Goal: Information Seeking & Learning: Compare options

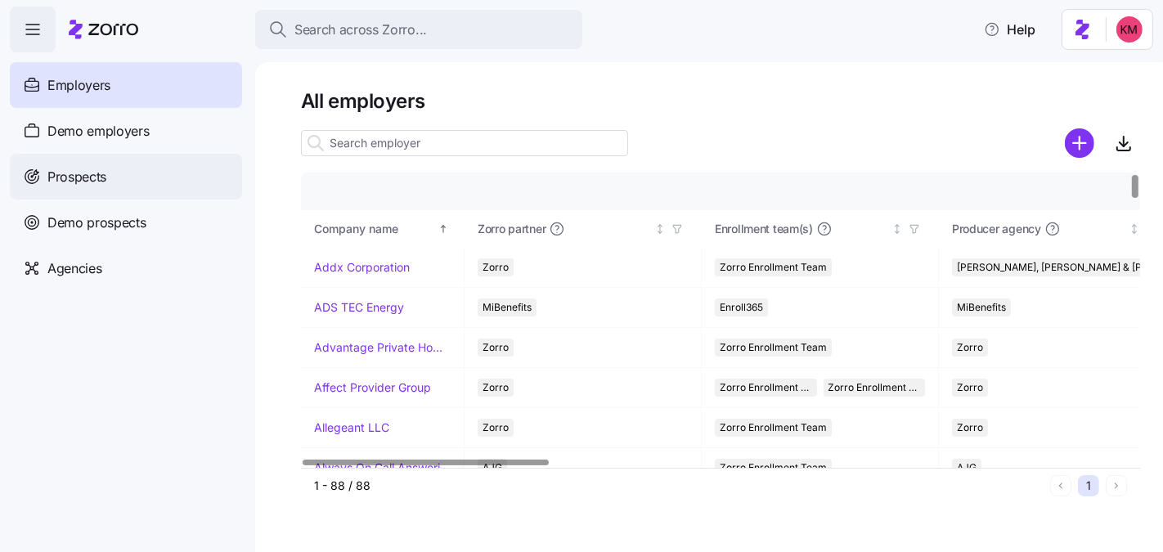
click at [110, 173] on div "Prospects" at bounding box center [126, 177] width 232 height 46
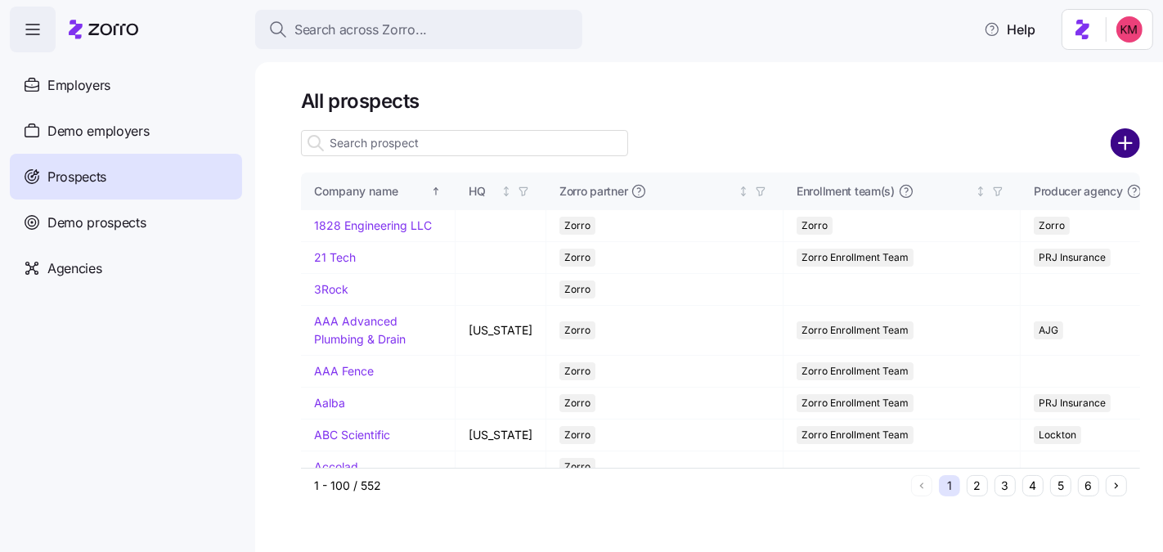
click at [1120, 138] on circle "add icon" at bounding box center [1125, 143] width 27 height 27
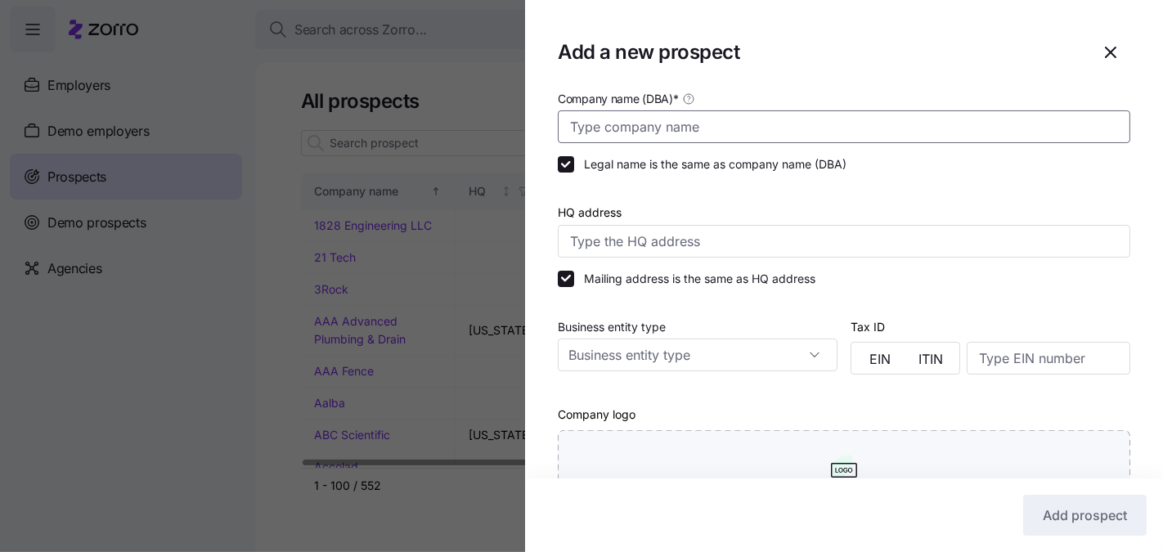
click at [698, 116] on input "Company name (DBA) *" at bounding box center [844, 126] width 573 height 33
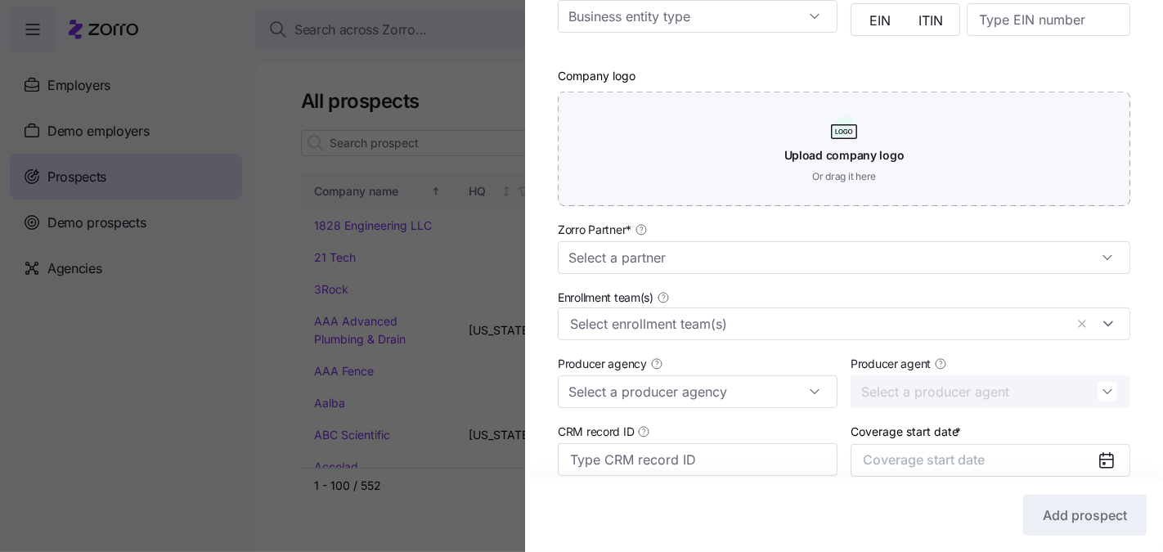
scroll to position [467, 0]
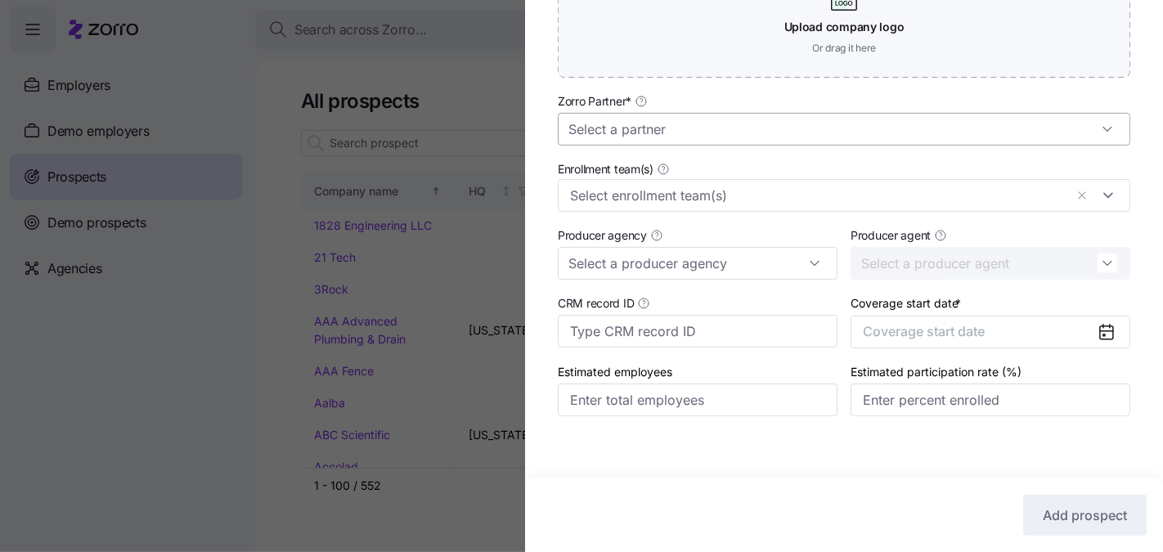
type input "7 Cycles"
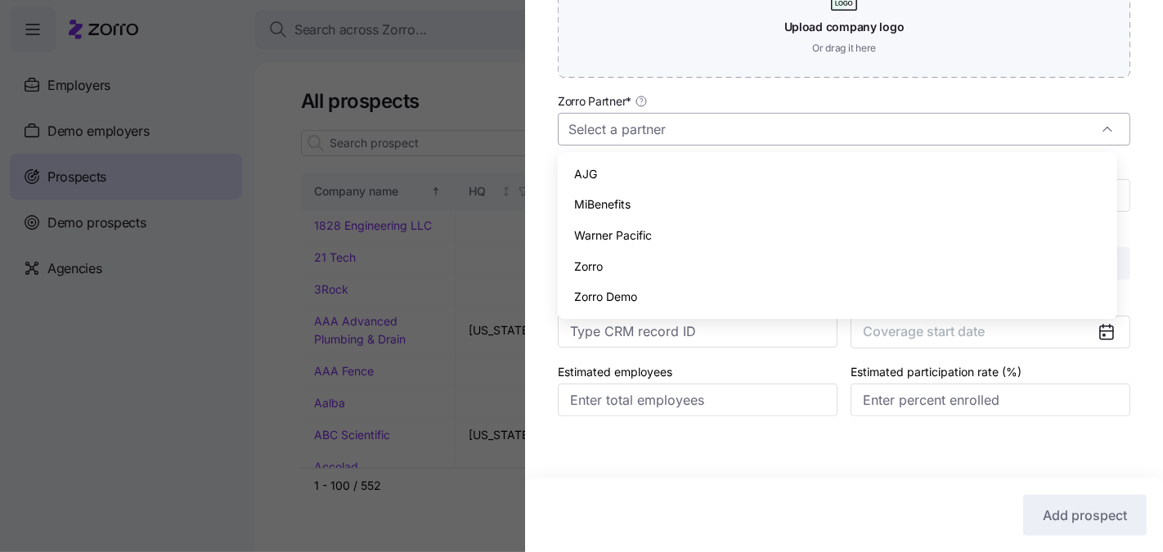
click at [653, 126] on input "Zorro Partner *" at bounding box center [844, 129] width 573 height 33
click at [631, 267] on div "Zorro" at bounding box center [837, 266] width 546 height 31
type input "Zorro"
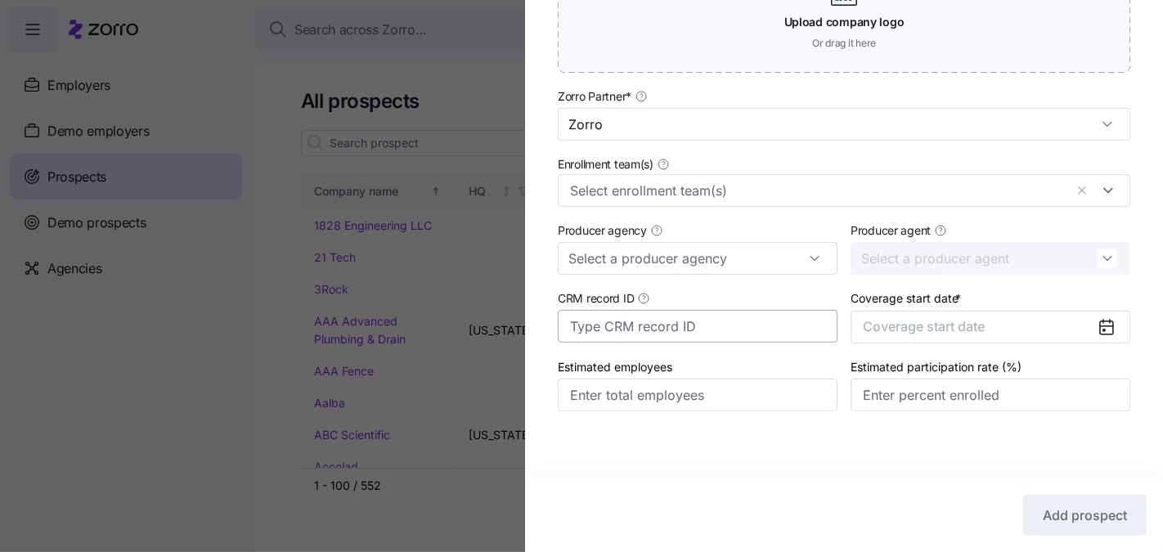
scroll to position [476, 0]
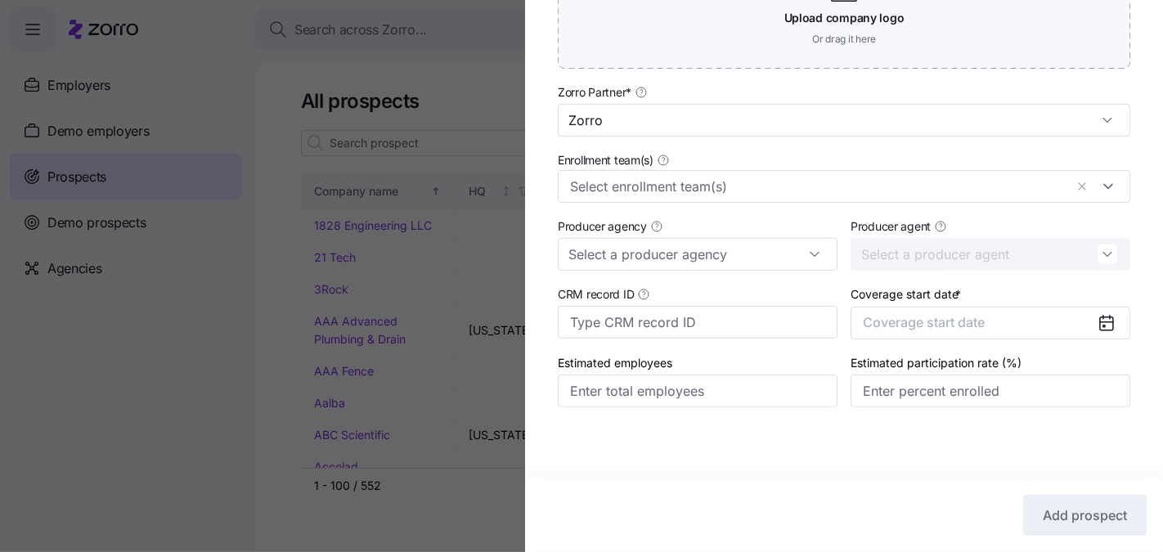
click at [989, 340] on div "Coverage start date * Coverage start date" at bounding box center [990, 311] width 293 height 69
click at [978, 322] on span "Coverage start date" at bounding box center [924, 322] width 122 height 16
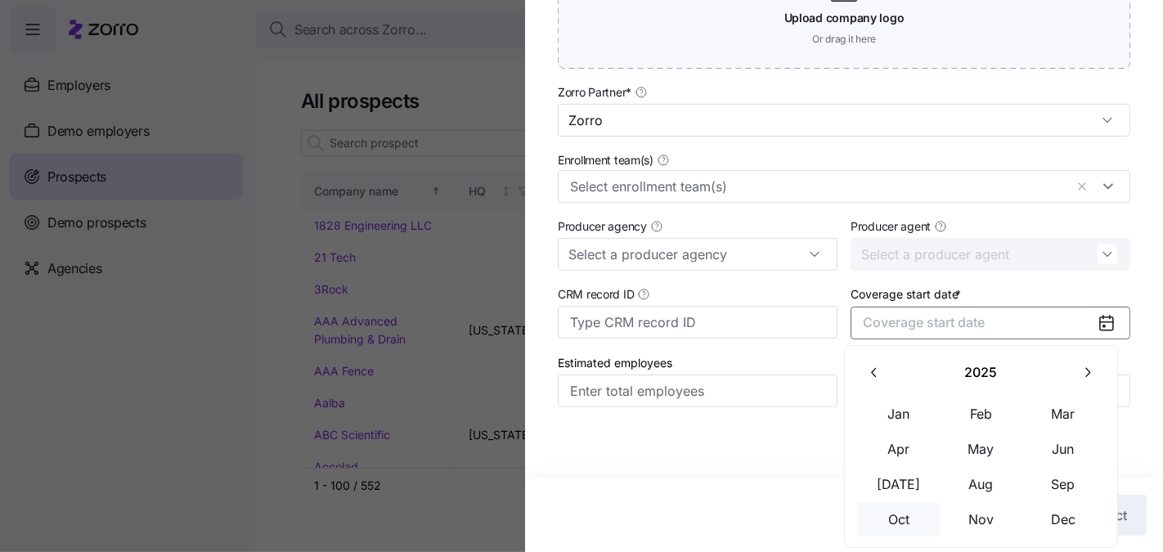
drag, startPoint x: 906, startPoint y: 500, endPoint x: 907, endPoint y: 525, distance: 25.4
click at [907, 525] on tbody "Jan Feb Mar Apr May Jun Jul Aug Sep Oct Nov Dec" at bounding box center [981, 467] width 247 height 141
click at [907, 525] on button "Oct" at bounding box center [899, 519] width 82 height 34
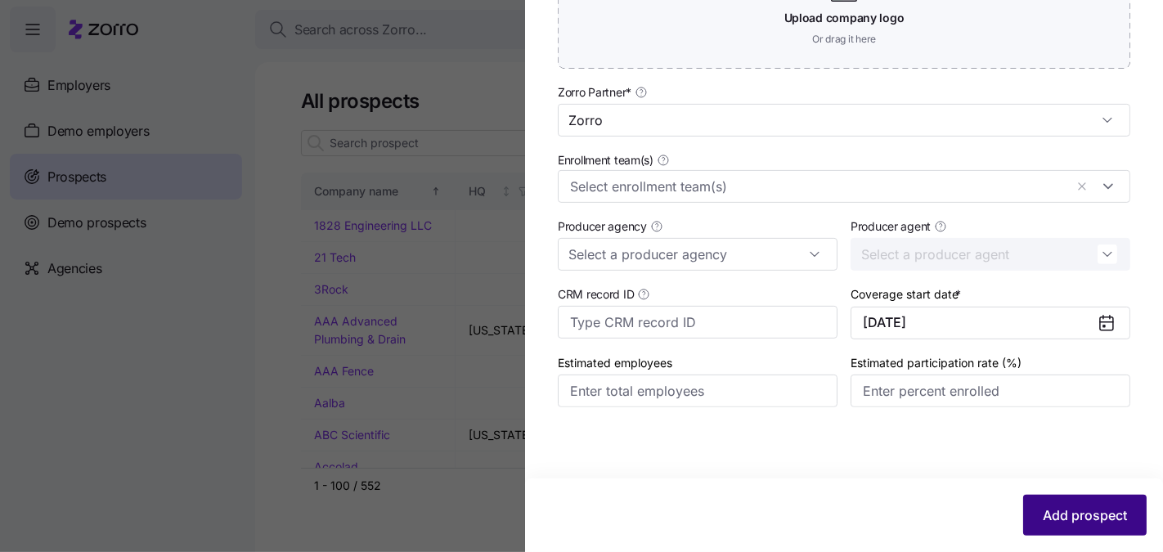
click at [1072, 514] on span "Add prospect" at bounding box center [1085, 515] width 84 height 20
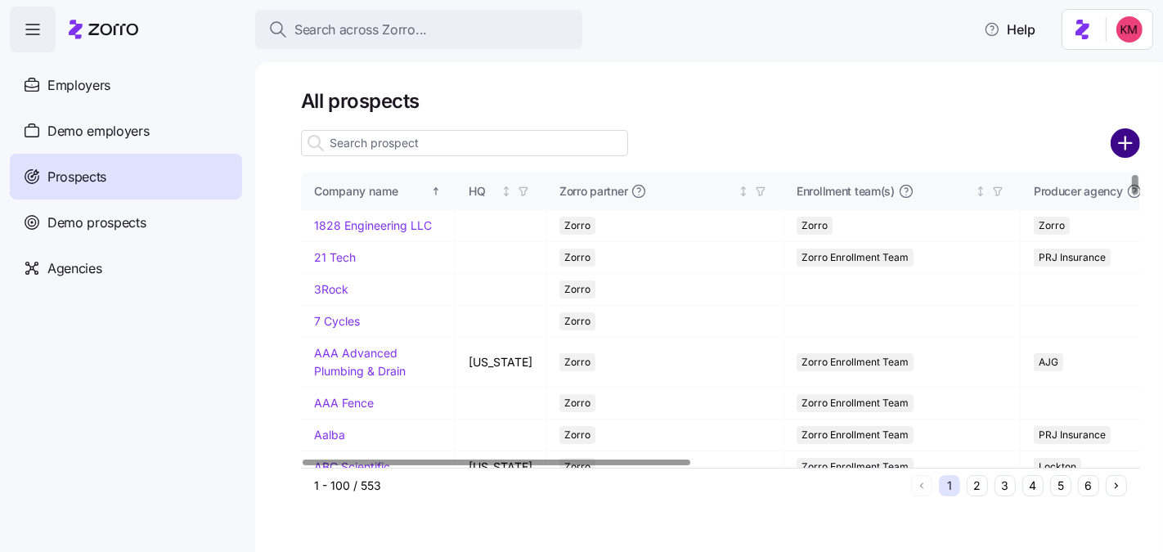
click at [1139, 140] on circle "add icon" at bounding box center [1125, 143] width 27 height 27
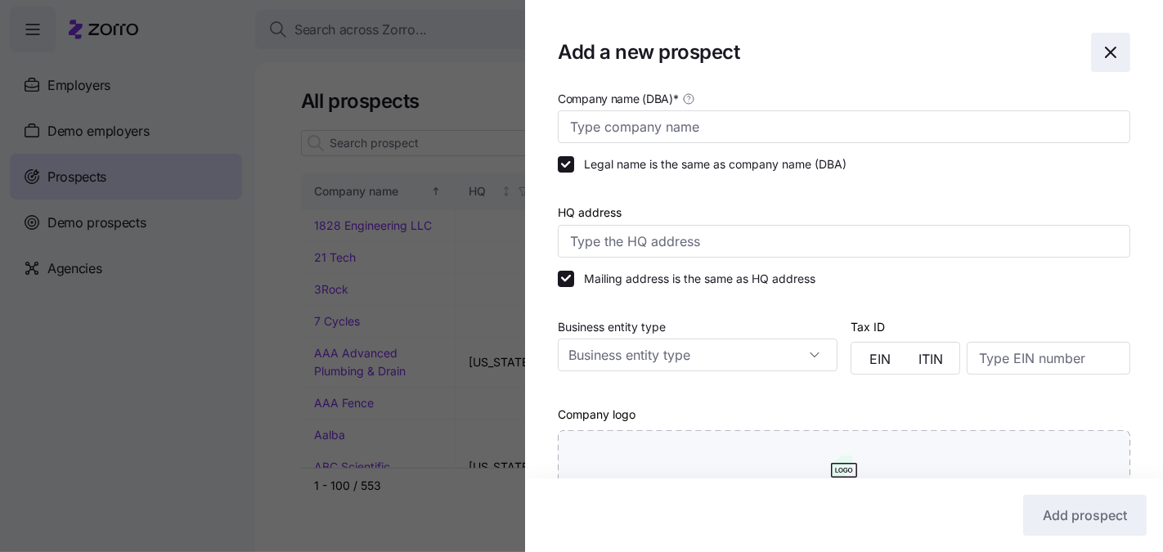
click at [1102, 38] on span "button" at bounding box center [1111, 53] width 38 height 38
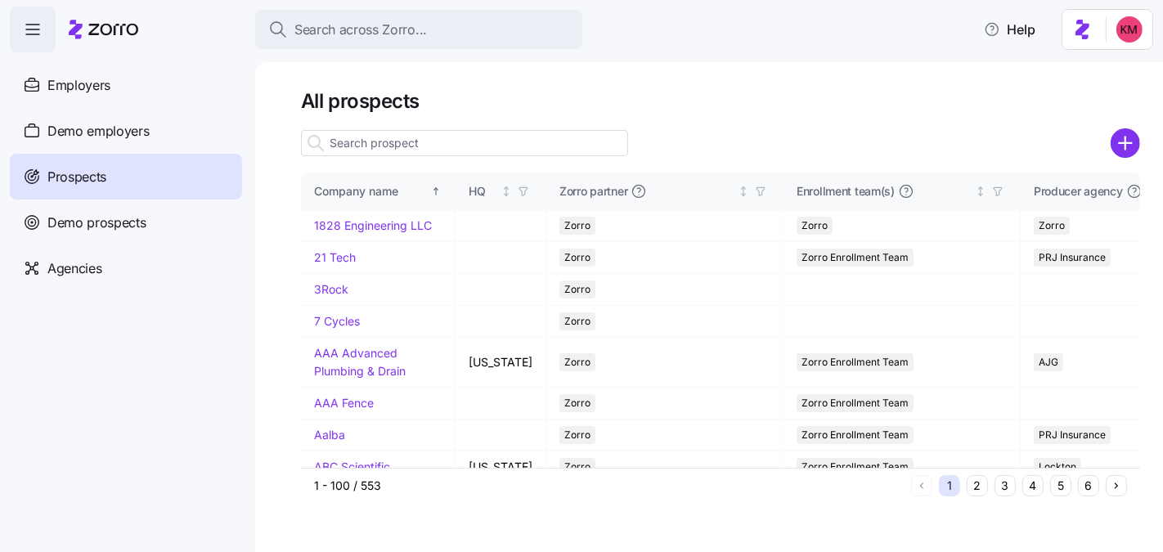
click at [343, 328] on link "7 Cycles" at bounding box center [337, 321] width 46 height 14
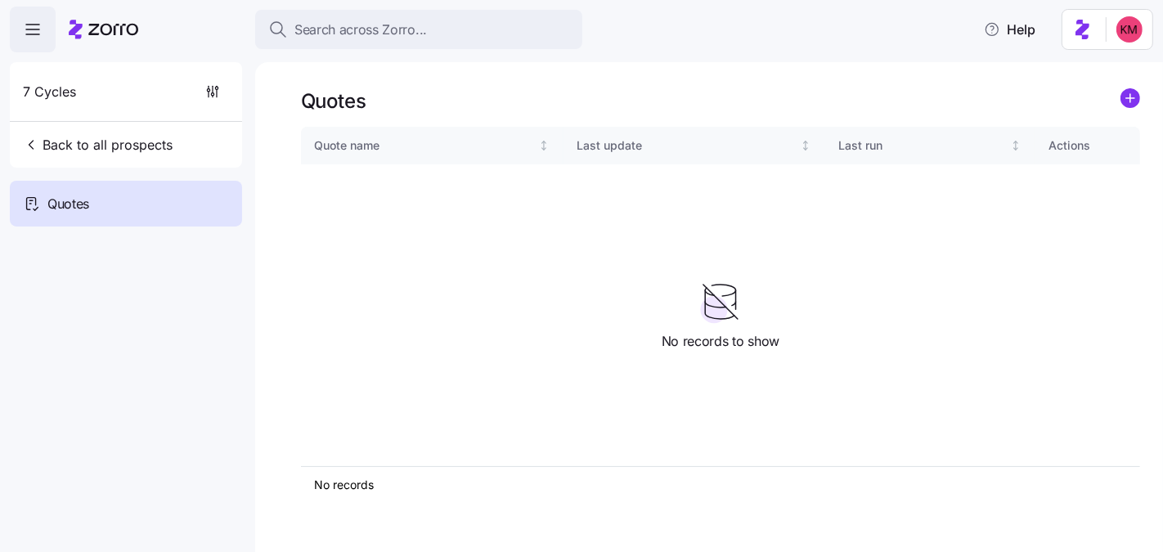
click at [1130, 101] on icon "add icon" at bounding box center [1130, 98] width 0 height 8
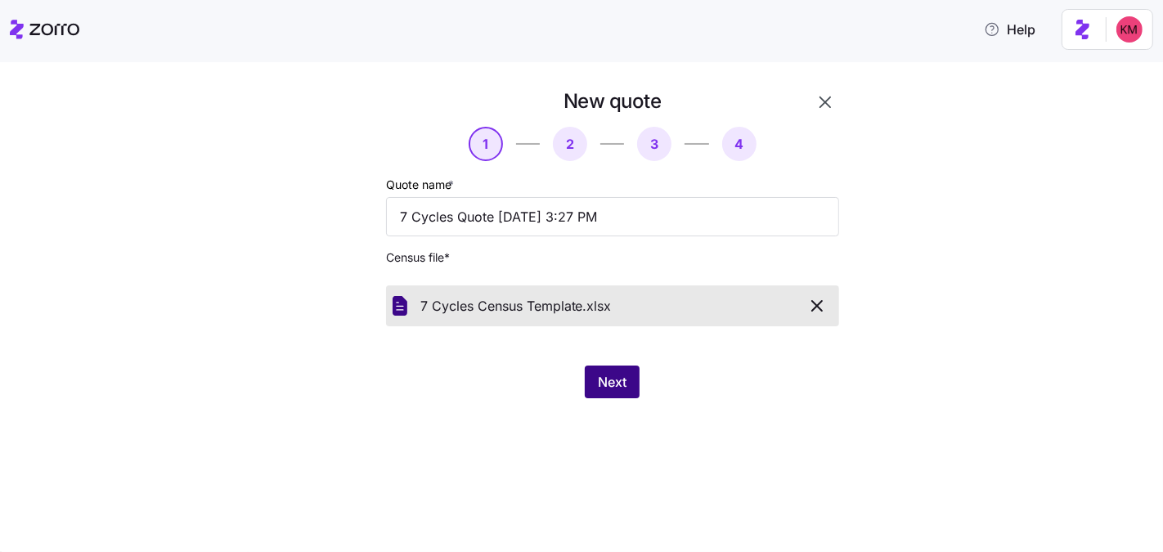
click at [621, 374] on span "Next" at bounding box center [612, 382] width 29 height 20
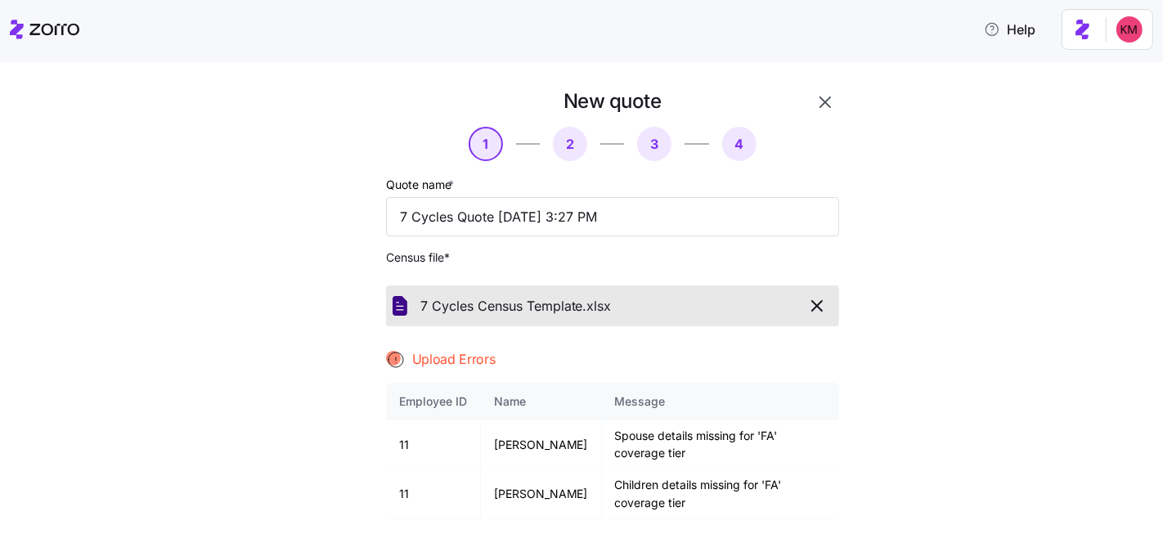
click at [667, 249] on div "Quote name * 7 Cycles Quote 08/21/2025 3:27 PM Census file * 7 Cycles Census Te…" at bounding box center [612, 401] width 453 height 454
click at [683, 254] on span "Census file *" at bounding box center [612, 257] width 453 height 16
click at [812, 309] on icon "button" at bounding box center [817, 306] width 20 height 20
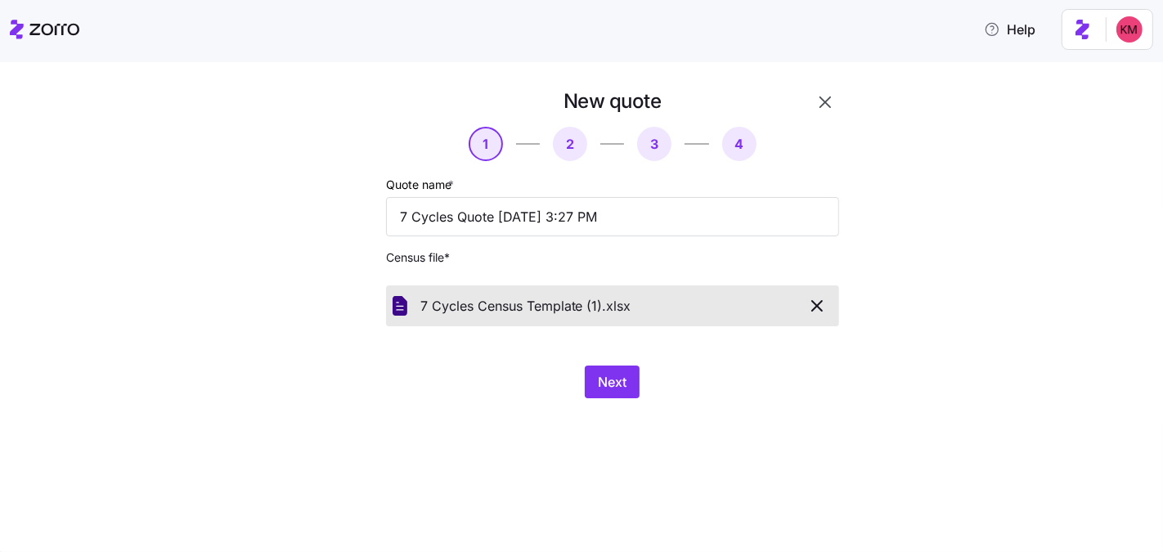
drag, startPoint x: 525, startPoint y: 431, endPoint x: 595, endPoint y: 398, distance: 76.8
click at [526, 430] on div "New quote 1 2 3 4 Quote name * 7 Cycles Quote 08/21/2025 3:27 PM Census file * …" at bounding box center [581, 307] width 1163 height 490
click at [603, 396] on button "Next" at bounding box center [612, 382] width 55 height 33
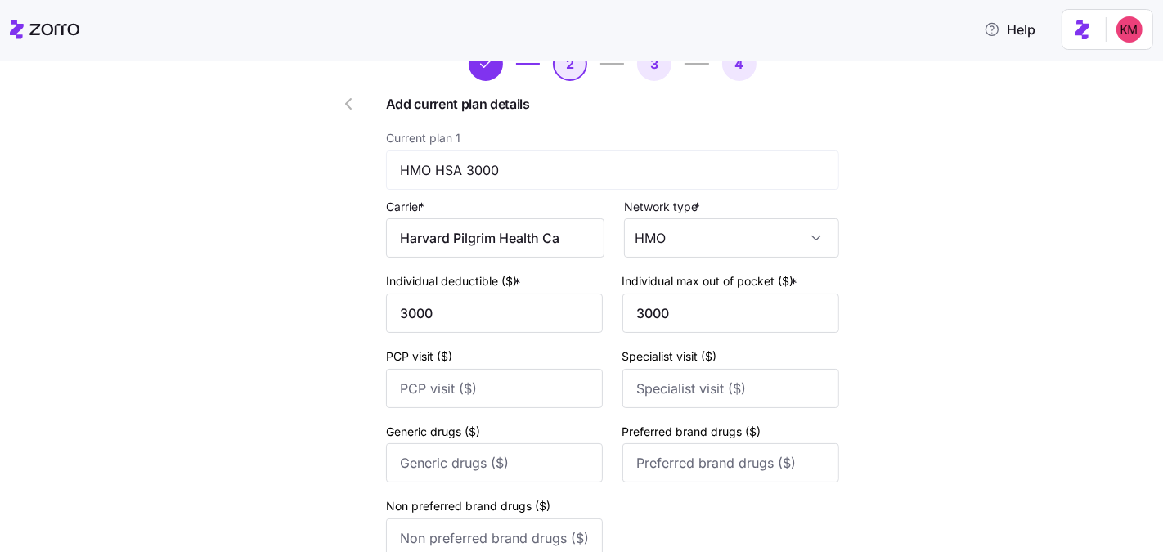
scroll to position [247, 0]
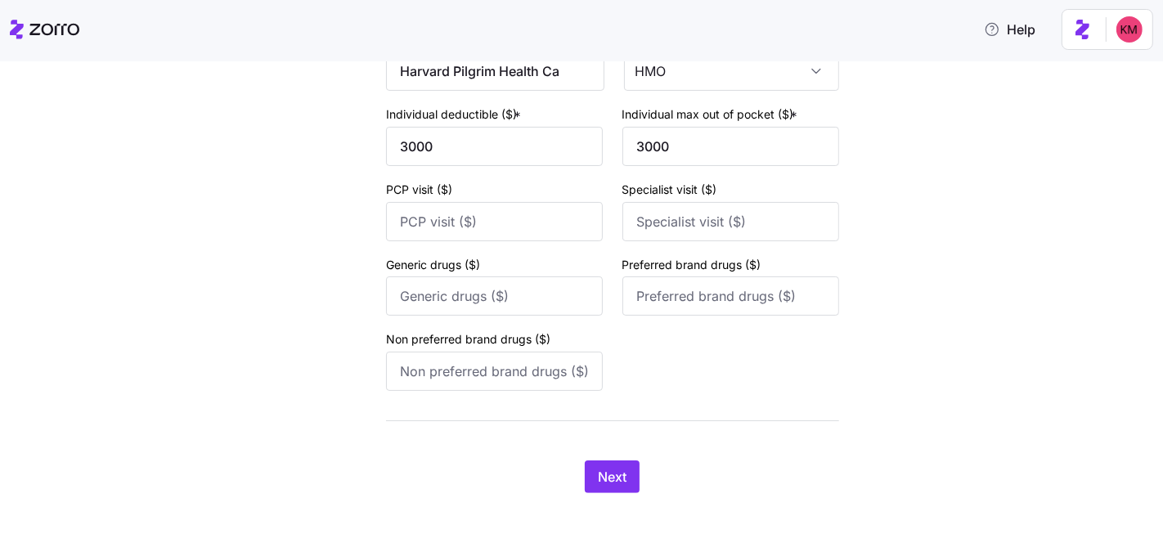
click at [574, 490] on div "Next" at bounding box center [612, 476] width 453 height 33
click at [609, 478] on span "Next" at bounding box center [612, 477] width 29 height 20
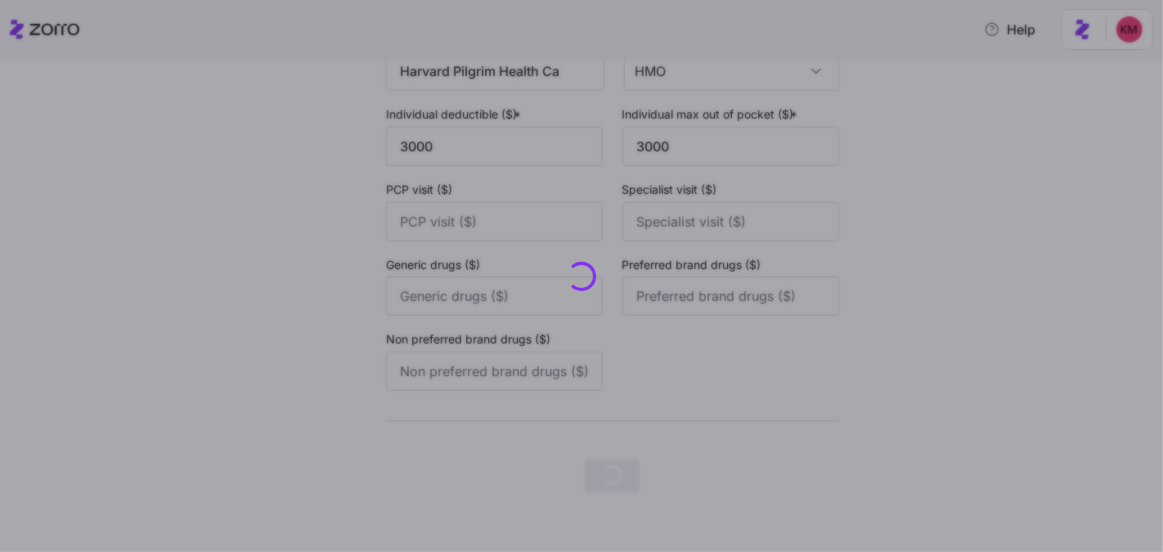
scroll to position [0, 0]
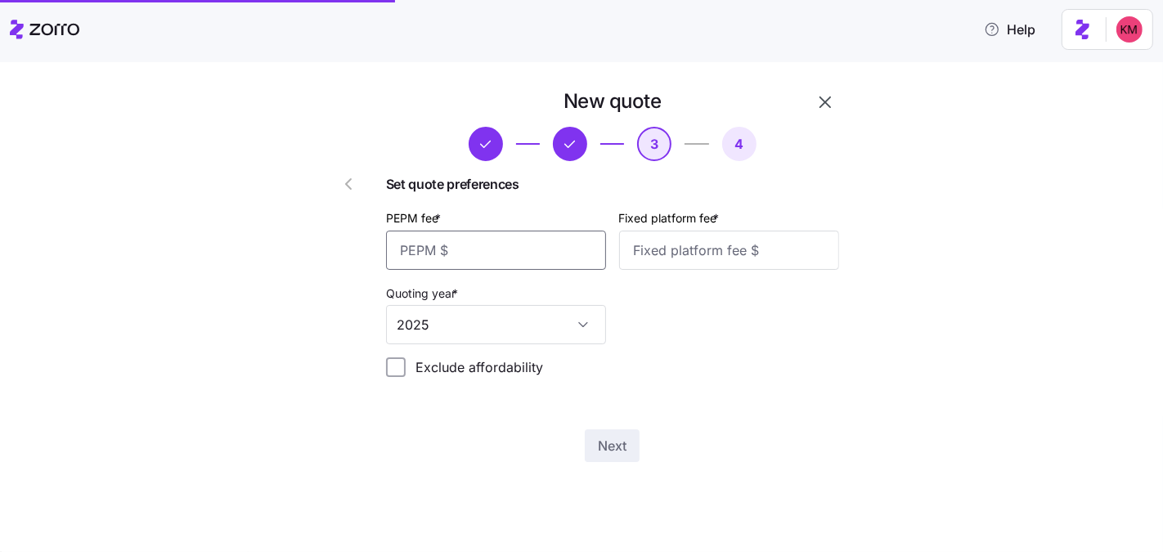
click at [443, 245] on input "PEPM fee *" at bounding box center [496, 250] width 220 height 39
type input "20"
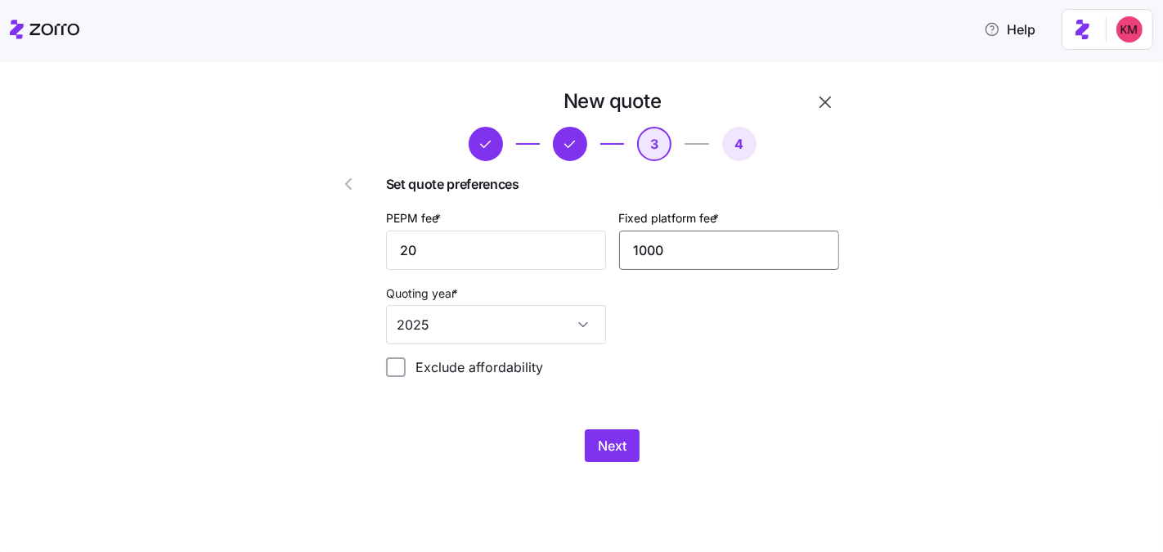
type input "1000"
click at [615, 423] on div "New quote 3 4 Set quote preferences PEPM fee * 20 Fixed platform fee * 1000 Quo…" at bounding box center [612, 275] width 466 height 387
click at [619, 449] on span "Next" at bounding box center [612, 446] width 29 height 20
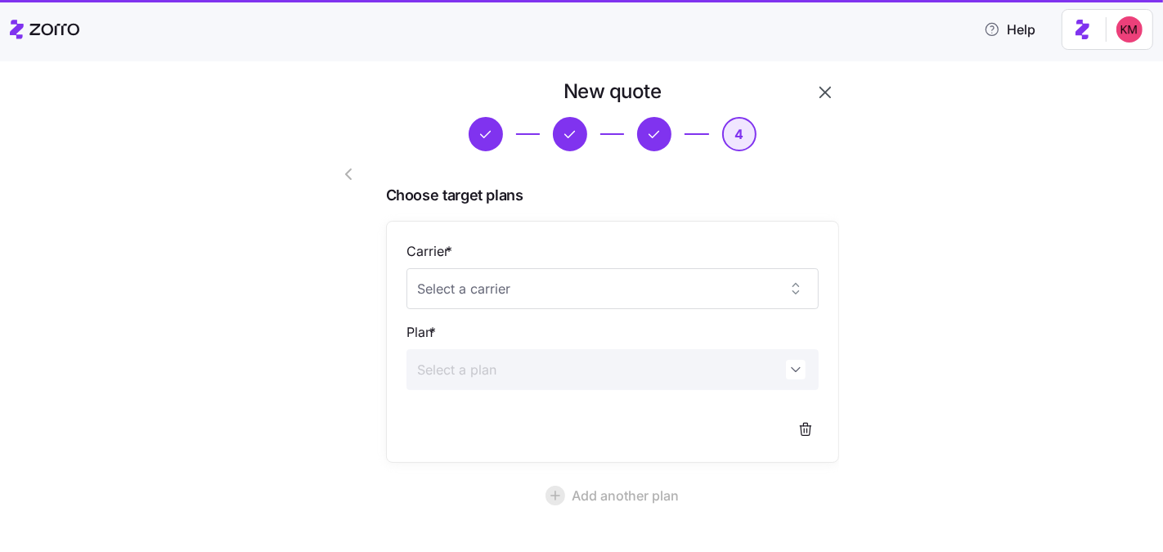
scroll to position [151, 0]
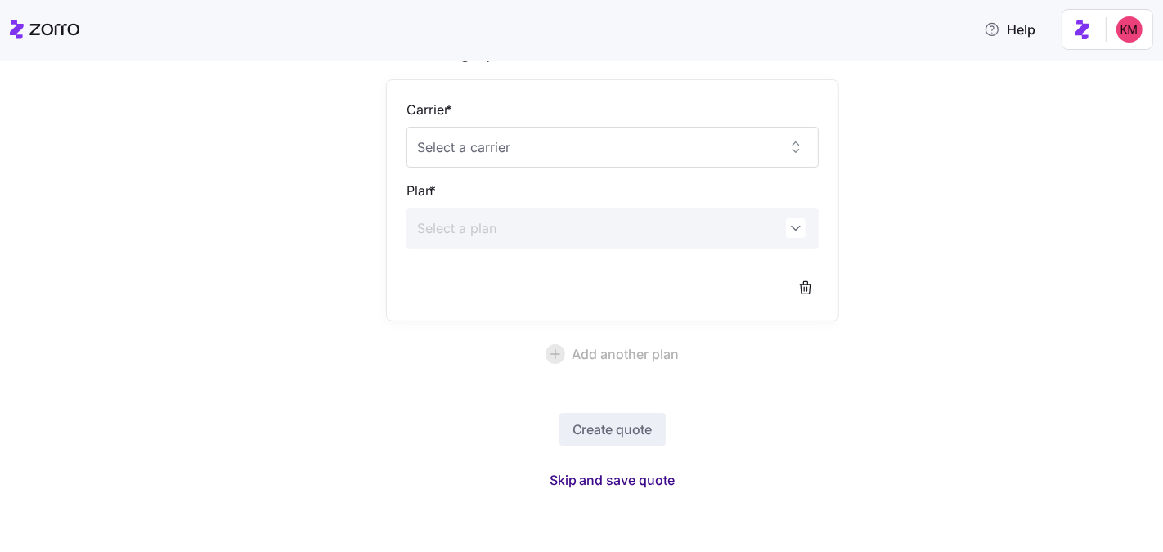
click at [590, 478] on span "Skip and save quote" at bounding box center [613, 480] width 126 height 20
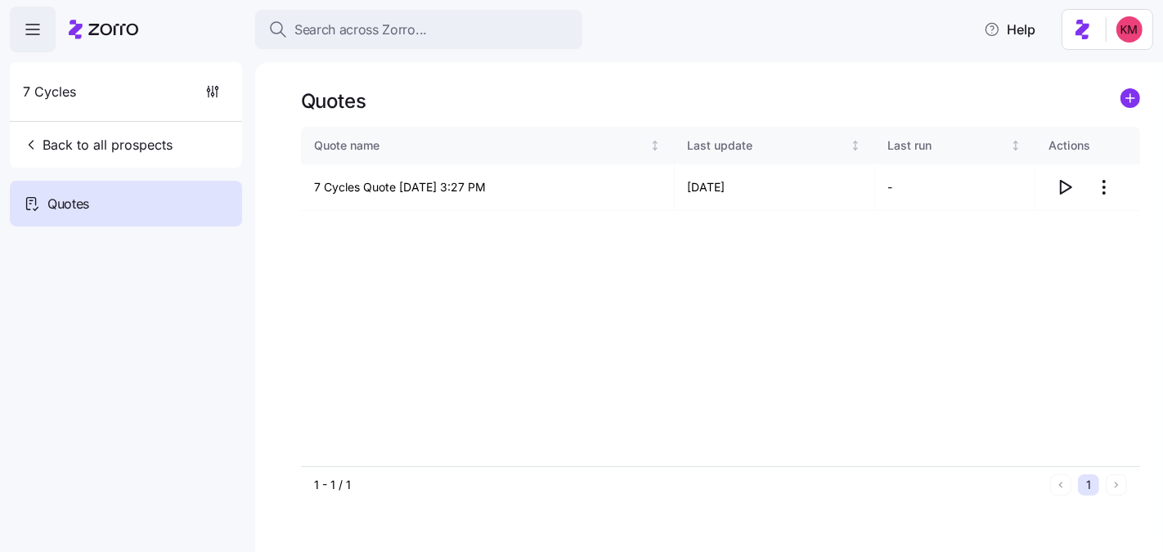
click at [1000, 256] on div "Quote name Last update Last run Actions 7 Cycles Quote 08/21/2025 3:27 PM 08/21…" at bounding box center [720, 296] width 839 height 339
click at [1058, 191] on icon "button" at bounding box center [1065, 187] width 20 height 20
click at [1099, 201] on html "Search across Zorro... Help 7 Cycles Back to all prospects Quotes Quotes Quote …" at bounding box center [581, 353] width 1163 height 707
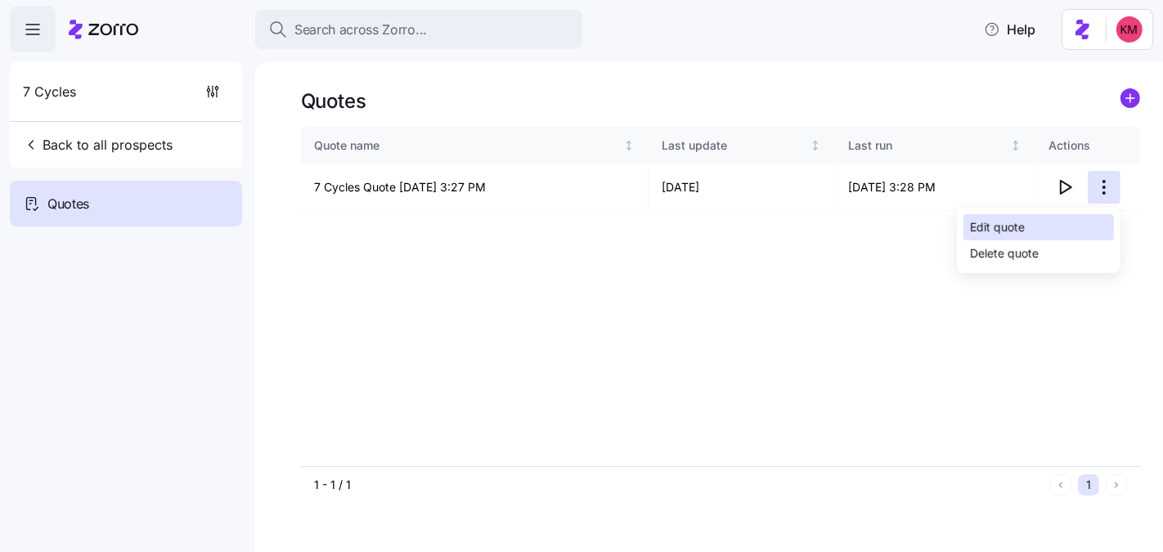
click at [1016, 228] on div "Edit quote" at bounding box center [997, 227] width 55 height 18
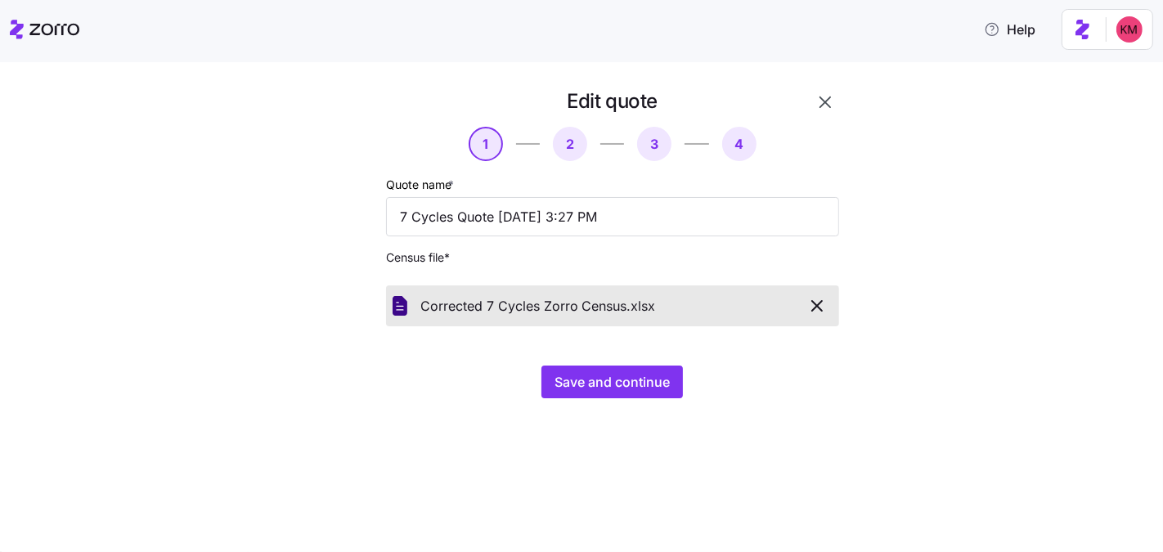
click at [628, 398] on div "Save and continue" at bounding box center [612, 382] width 453 height 33
click at [625, 382] on span "Save and continue" at bounding box center [612, 382] width 115 height 20
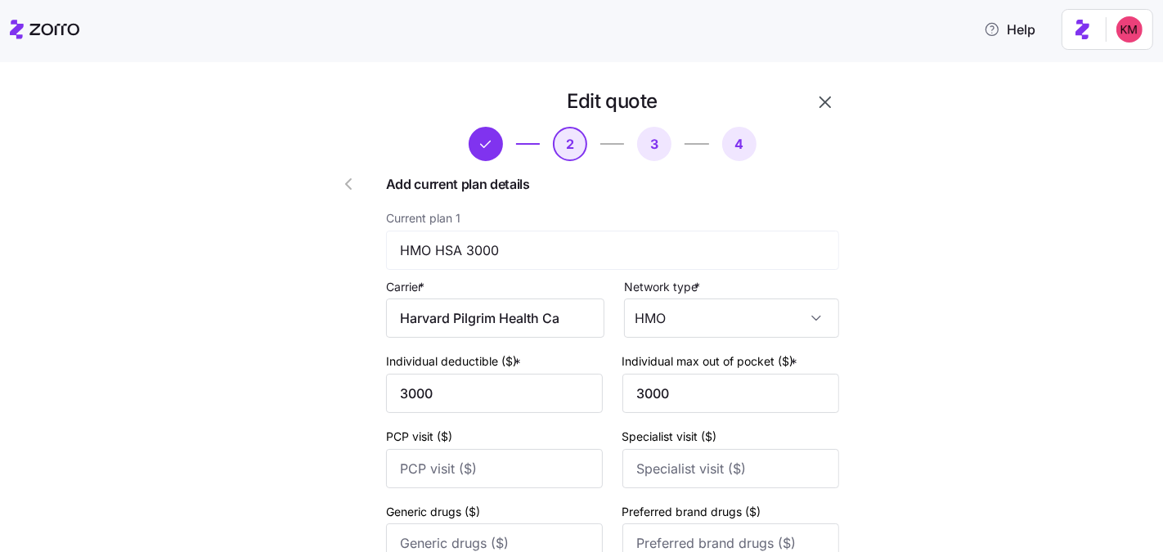
type input "8050"
type input "35"
type input "55"
type input "5"
type input "80"
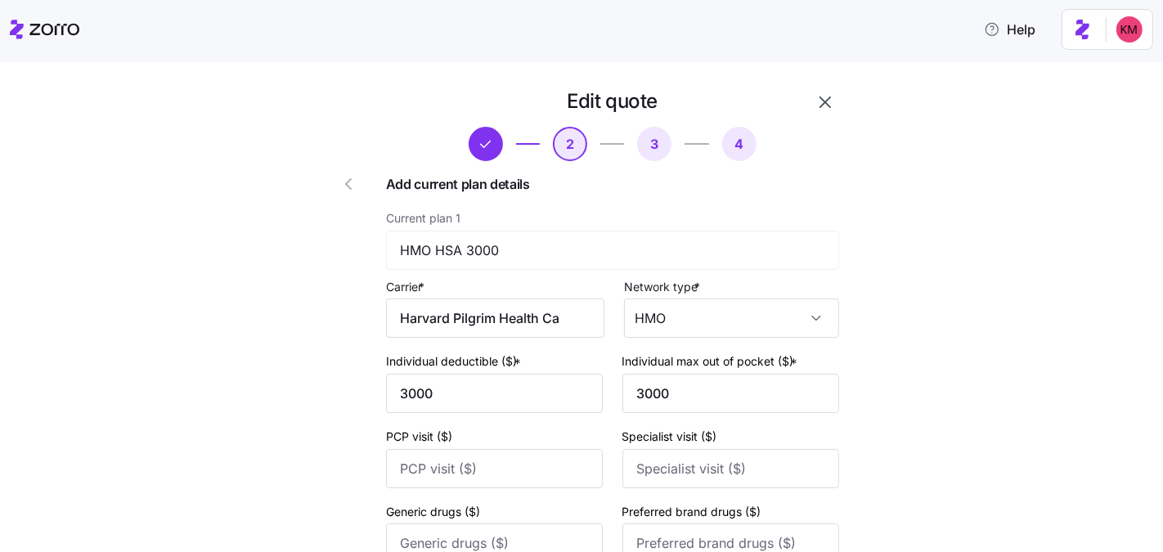
type input "120"
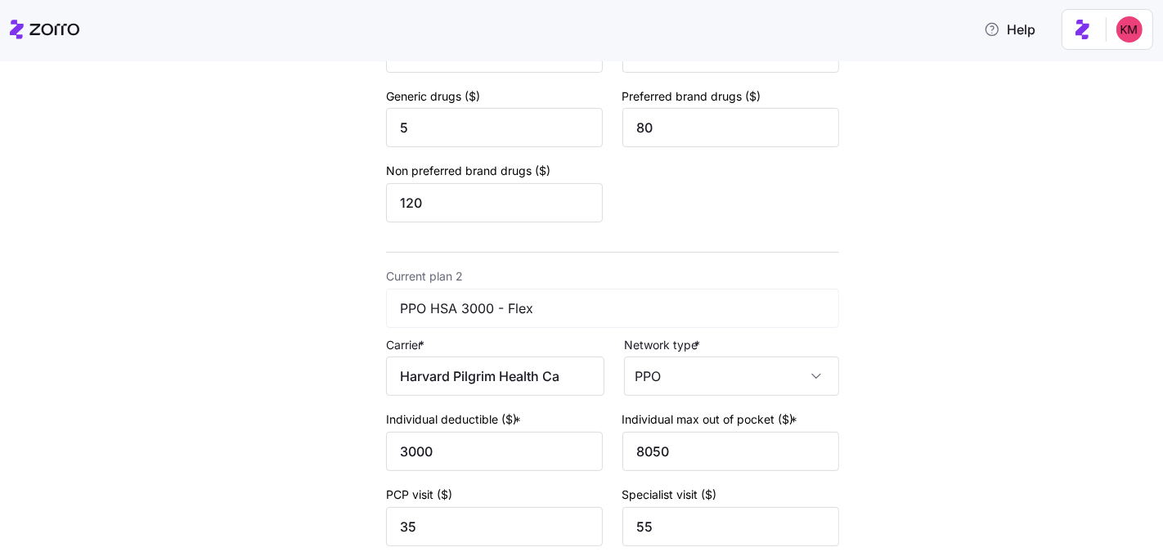
scroll to position [721, 0]
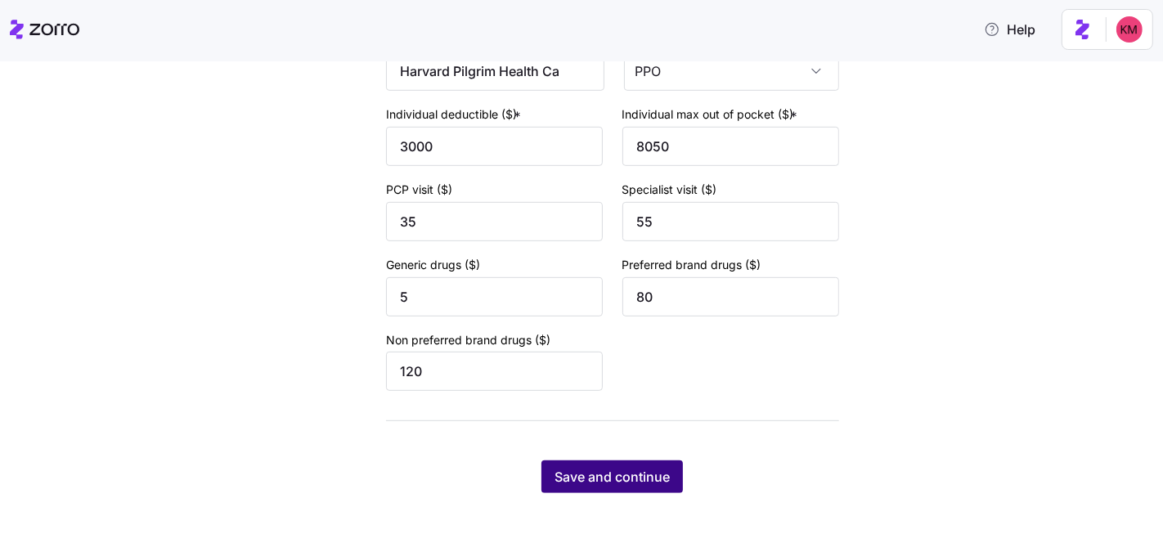
click at [620, 480] on span "Save and continue" at bounding box center [612, 477] width 115 height 20
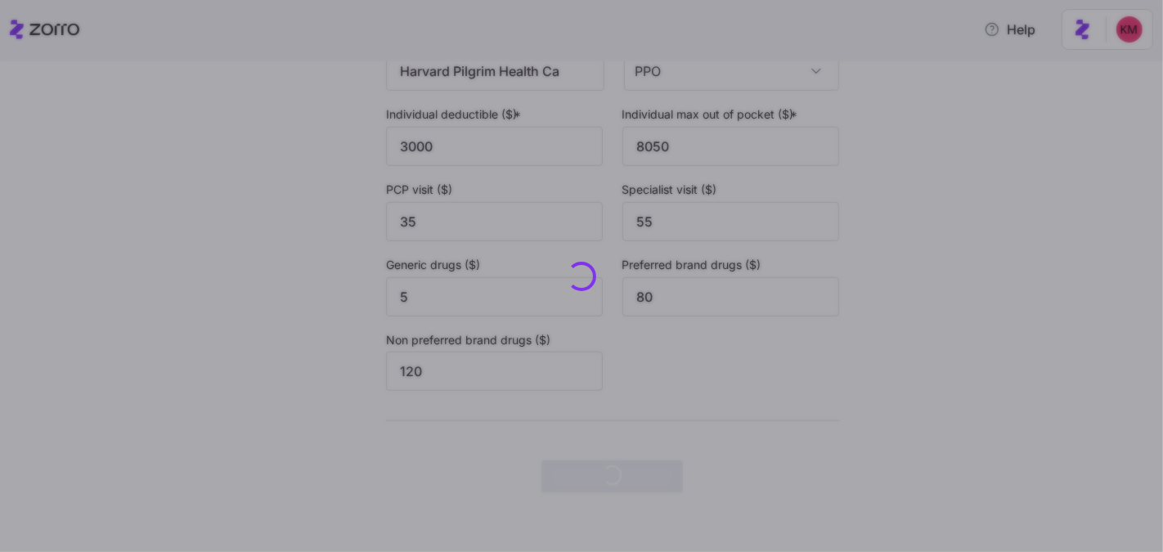
scroll to position [0, 0]
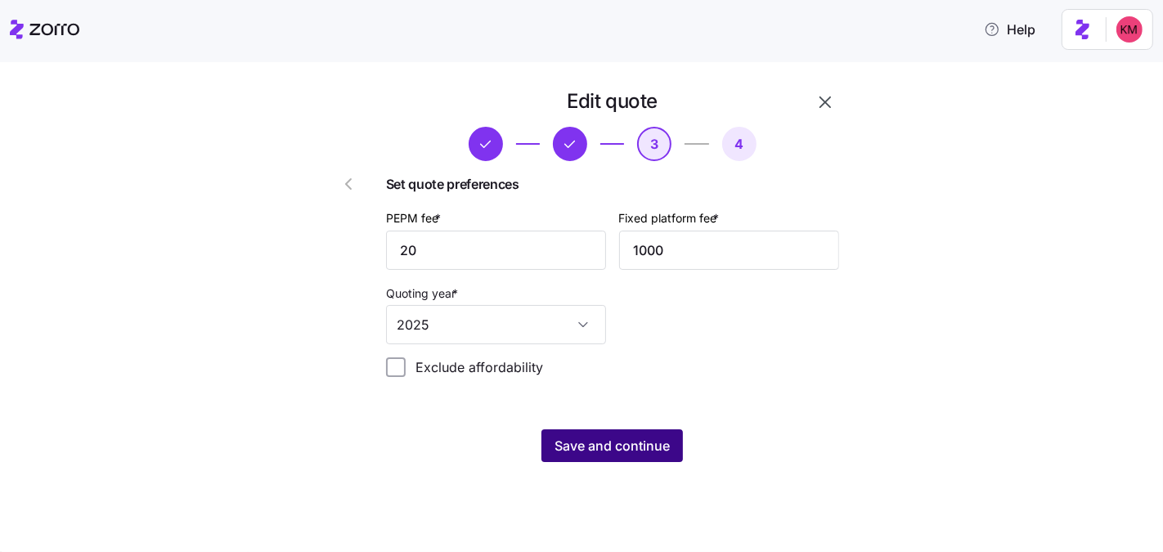
click at [650, 444] on span "Save and continue" at bounding box center [612, 446] width 115 height 20
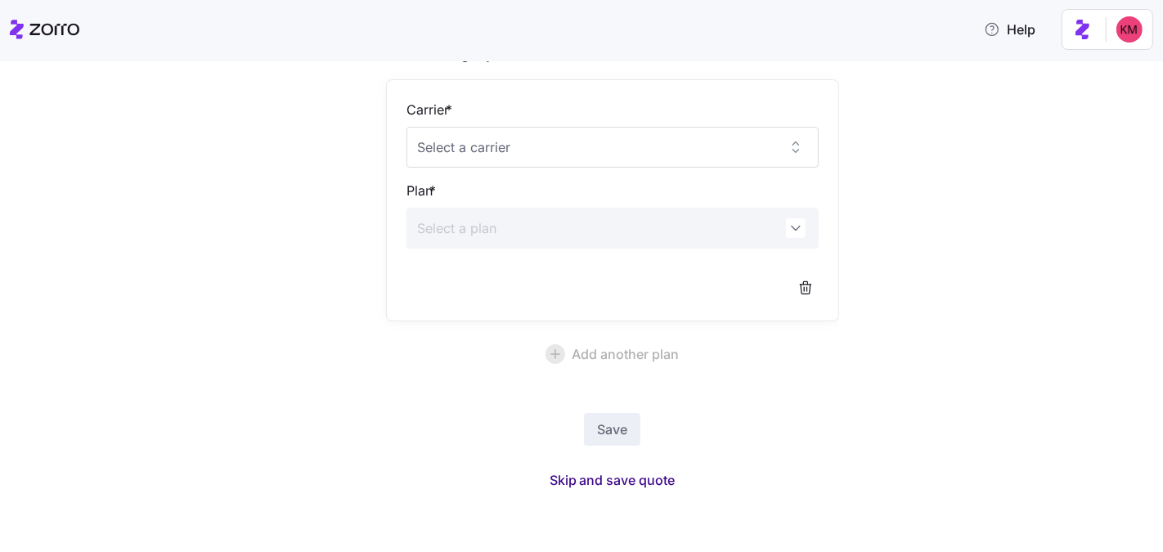
click at [644, 471] on span "Skip and save quote" at bounding box center [613, 480] width 126 height 20
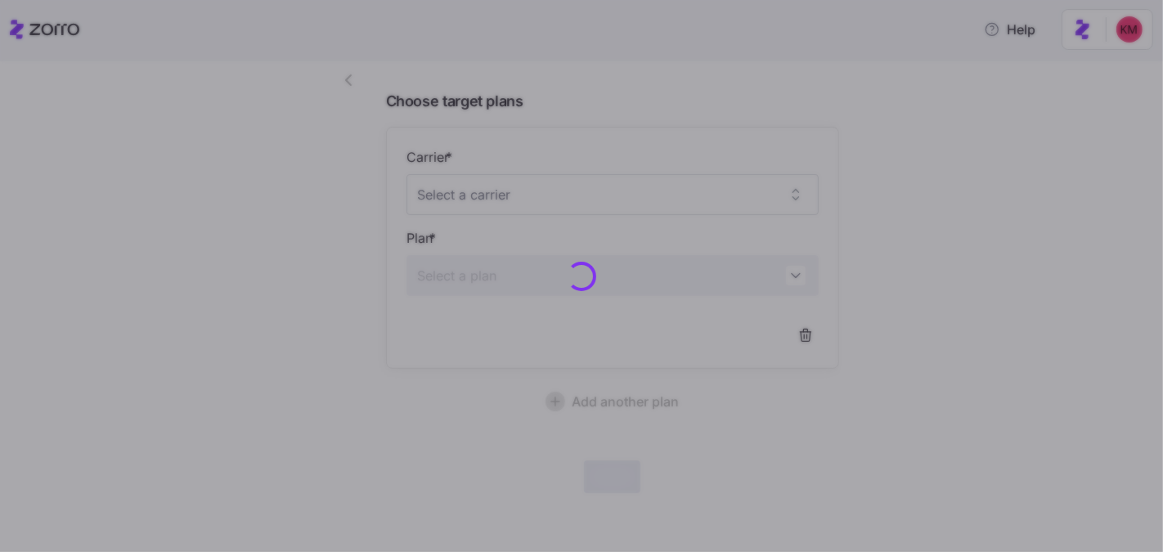
scroll to position [102, 0]
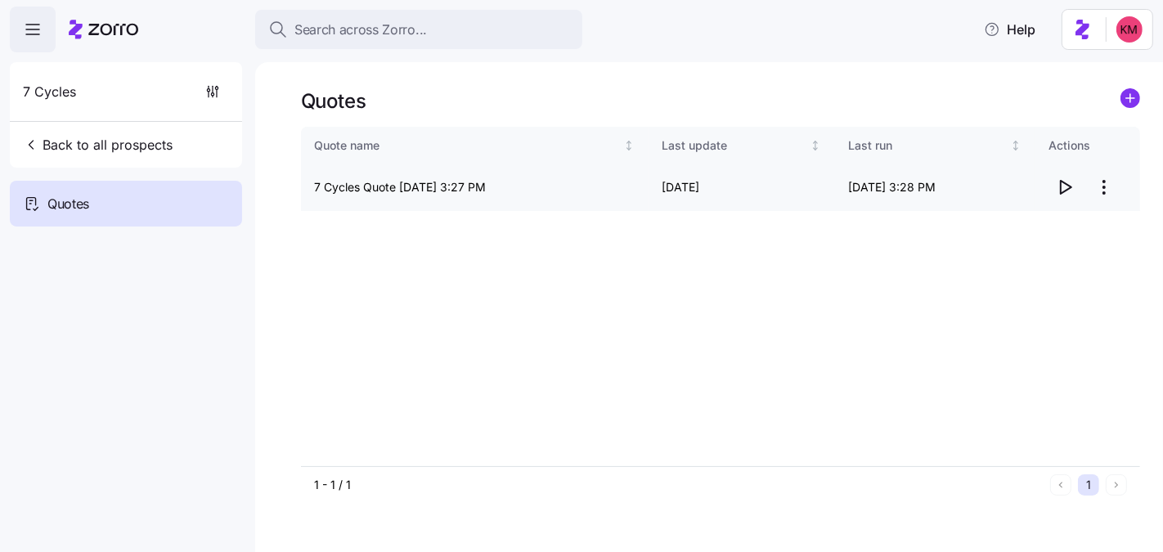
click at [1063, 187] on icon "button" at bounding box center [1065, 187] width 20 height 20
click at [147, 144] on span "Back to all prospects" at bounding box center [98, 145] width 150 height 20
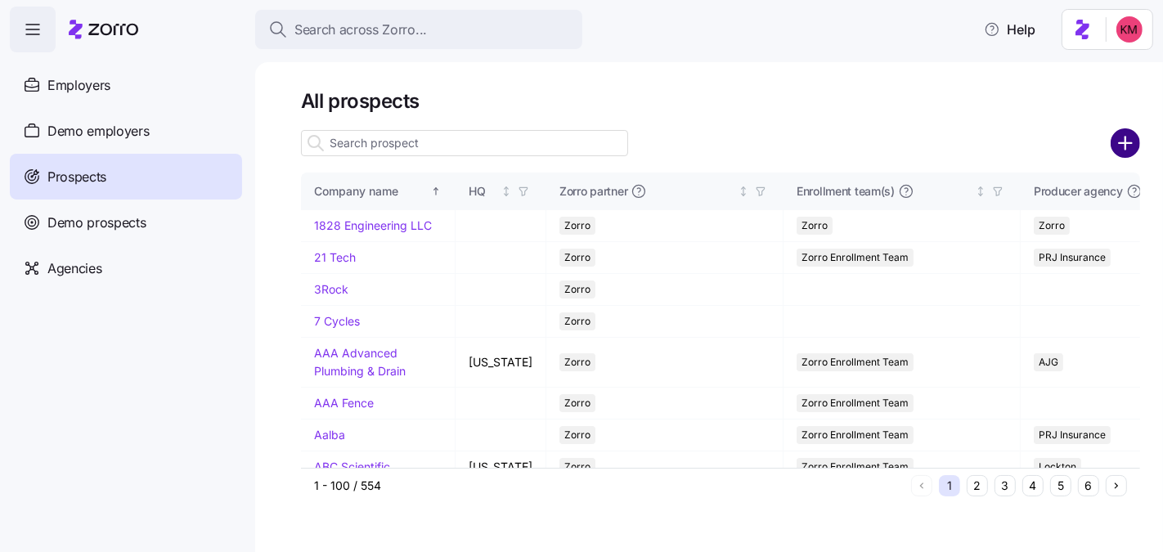
click at [1138, 138] on circle "add icon" at bounding box center [1125, 143] width 27 height 27
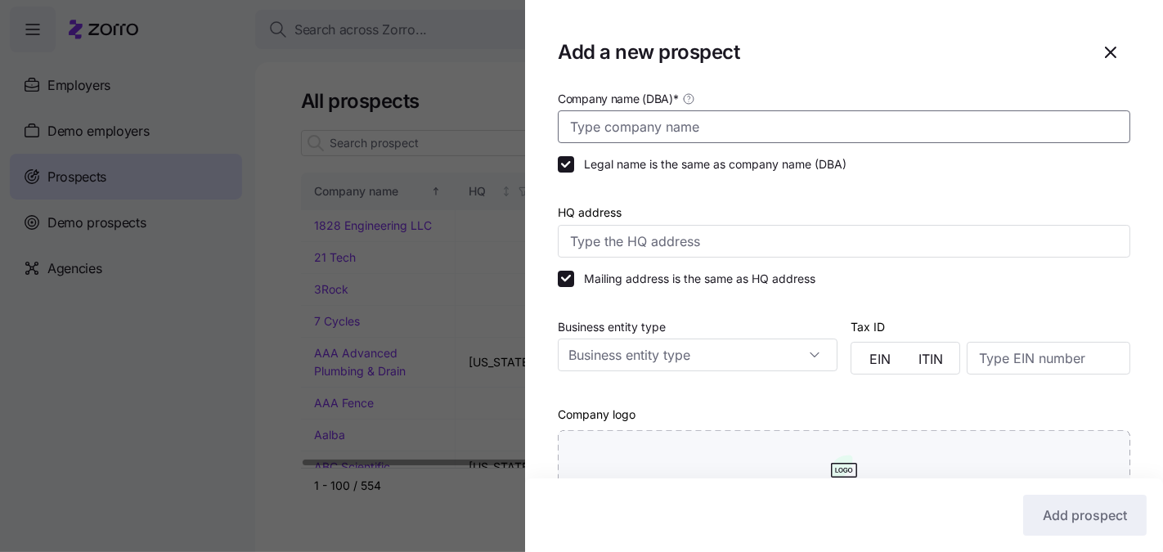
click at [654, 128] on input "Company name (DBA) *" at bounding box center [844, 126] width 573 height 33
paste input "[PERSON_NAME] Industries"
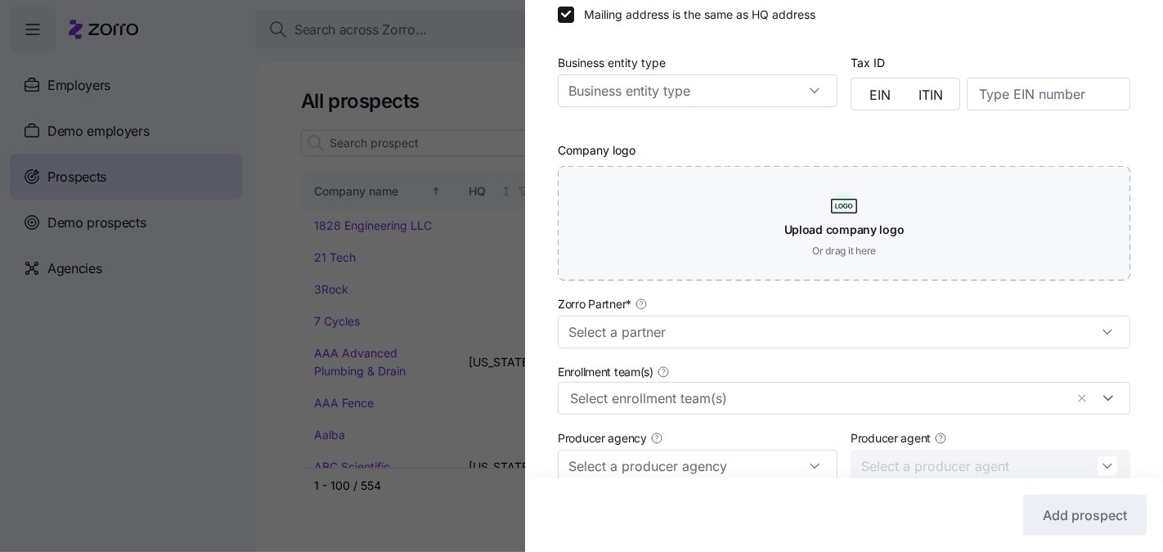
scroll to position [476, 0]
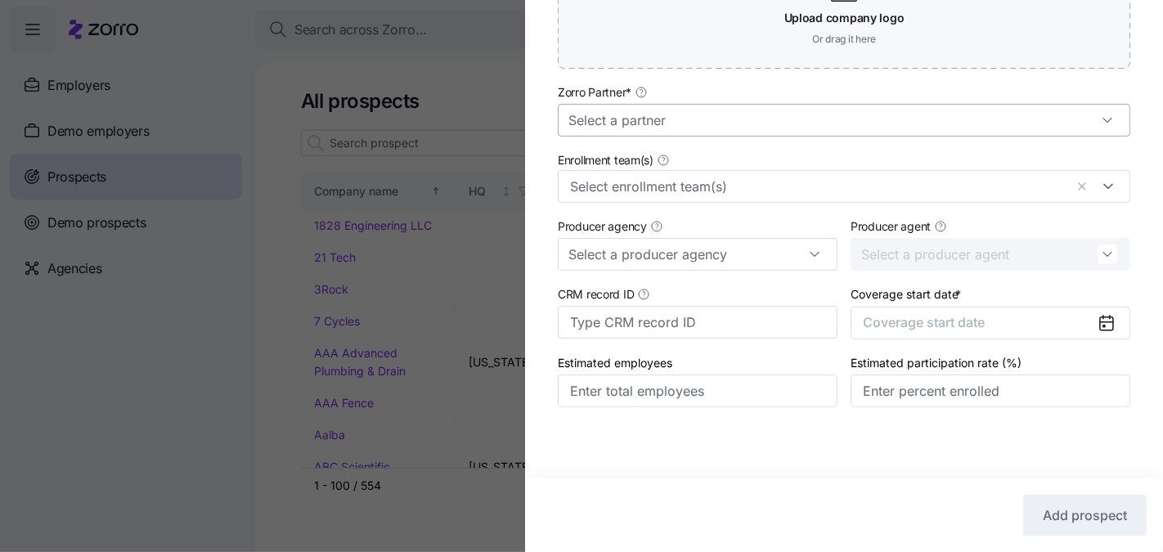
type input "[PERSON_NAME] Industries"
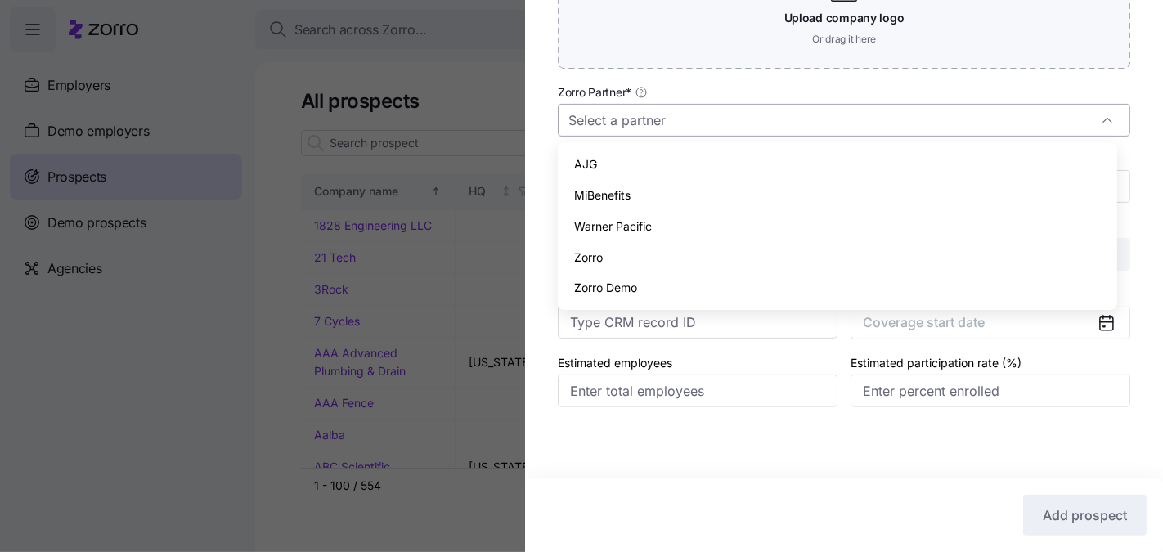
click at [686, 115] on input "Zorro Partner *" at bounding box center [844, 120] width 573 height 33
click at [629, 245] on div "Zorro" at bounding box center [837, 257] width 546 height 31
type input "Zorro"
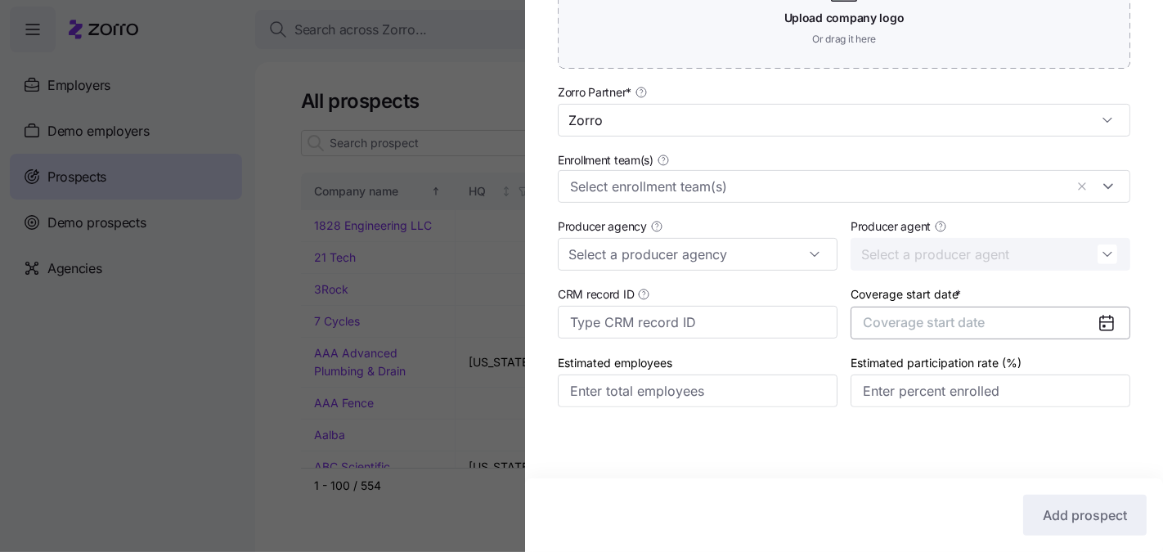
click at [984, 330] on button "Coverage start date" at bounding box center [991, 323] width 280 height 33
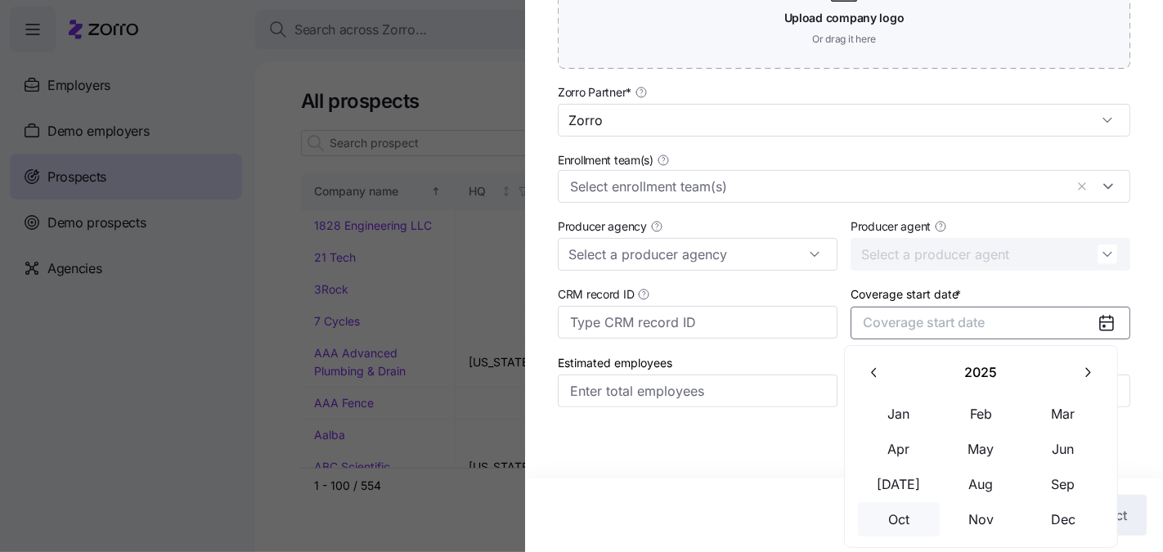
click at [893, 512] on button "Oct" at bounding box center [899, 519] width 82 height 34
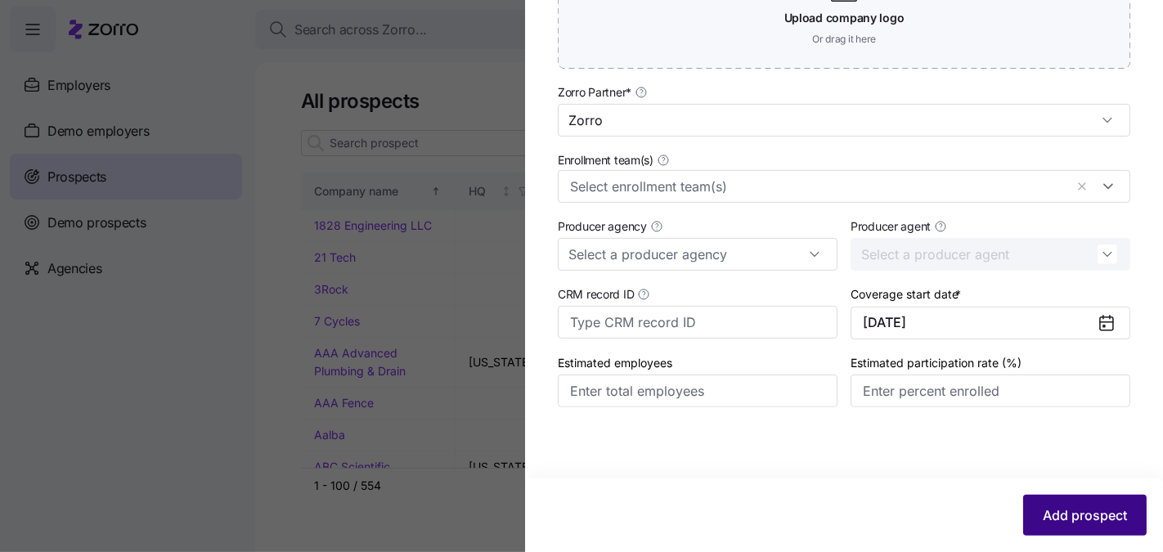
click at [1125, 511] on button "Add prospect" at bounding box center [1084, 515] width 123 height 41
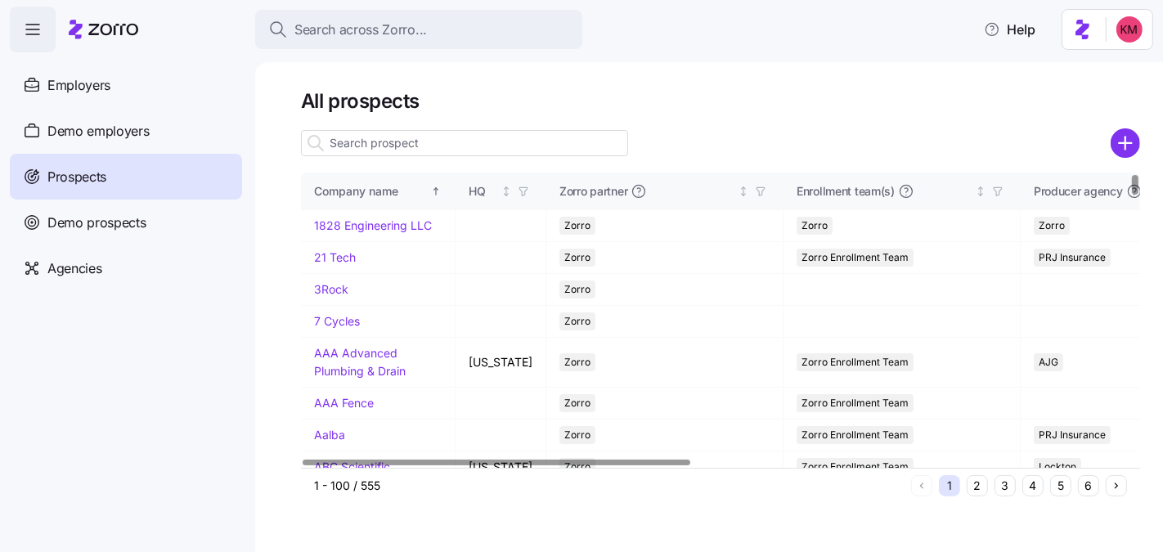
click at [1062, 489] on button "5" at bounding box center [1060, 485] width 21 height 21
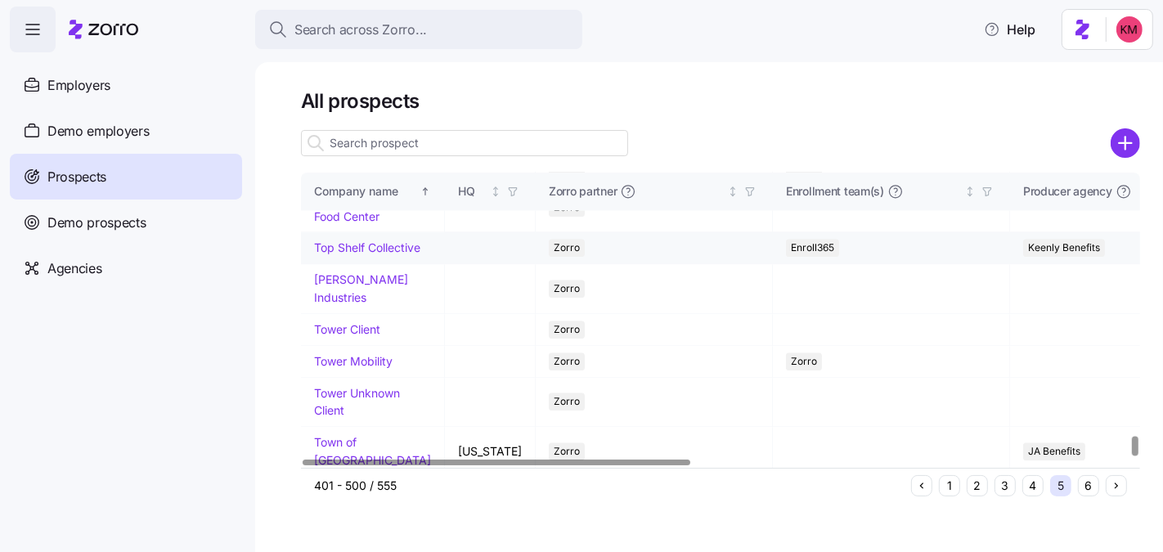
scroll to position [3859, 0]
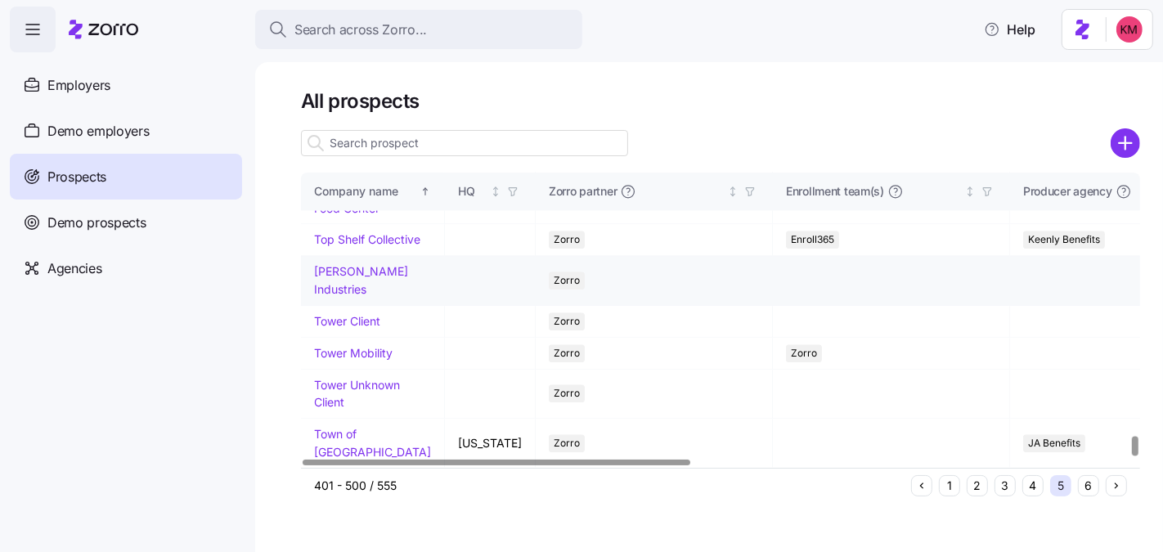
click at [335, 276] on link "[PERSON_NAME] Industries" at bounding box center [361, 280] width 94 height 32
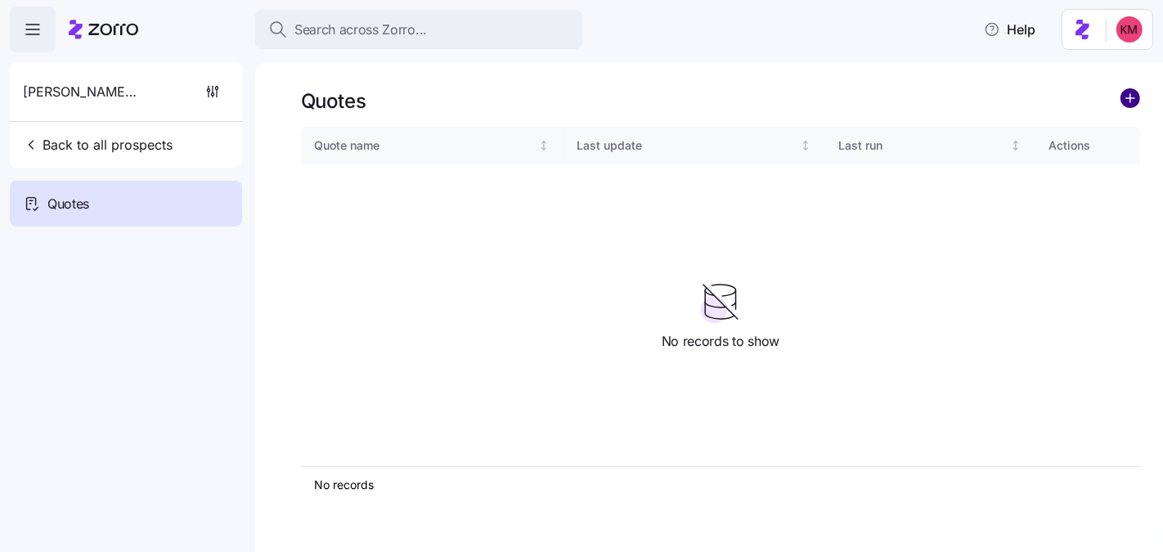
click at [1136, 96] on circle "add icon" at bounding box center [1130, 98] width 18 height 18
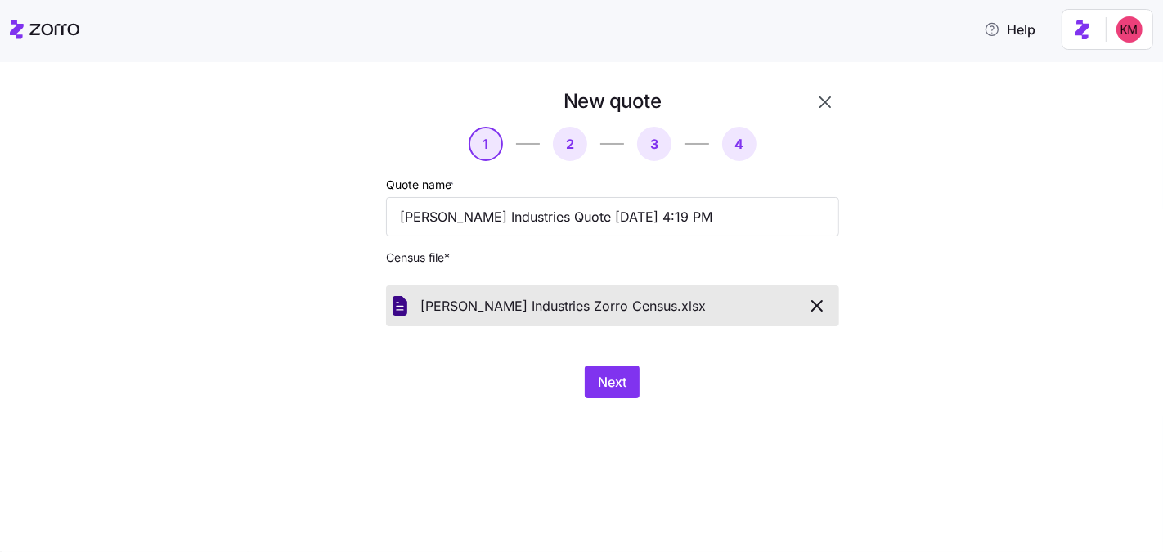
click at [766, 444] on div "New quote 1 2 3 4 Quote name * Tousignant Industries Quote 08/21/2025 4:19 PM C…" at bounding box center [581, 307] width 1163 height 490
click at [607, 379] on span "Next" at bounding box center [612, 382] width 29 height 20
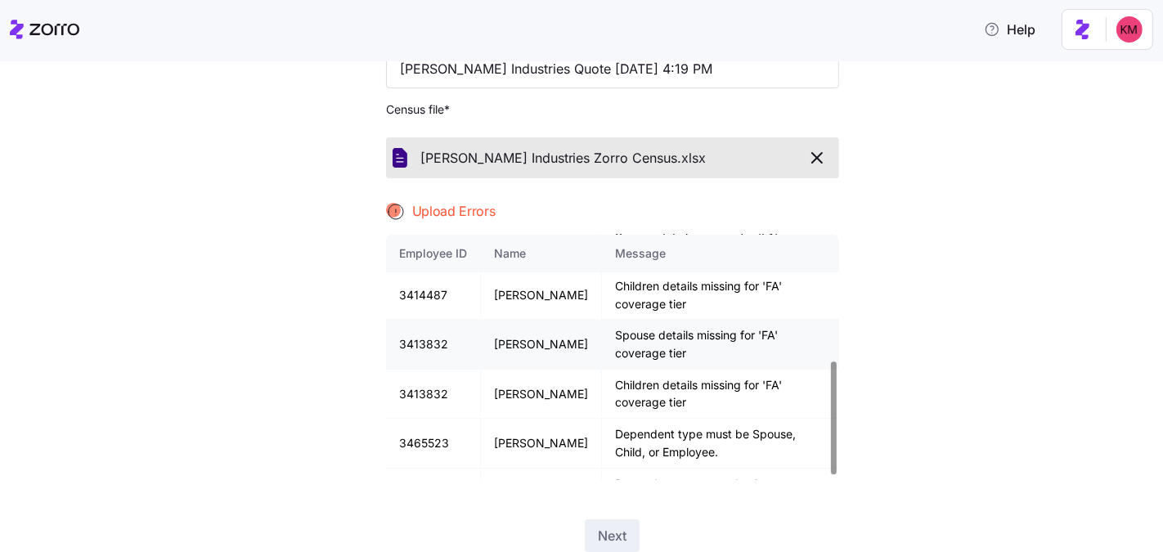
scroll to position [281, 0]
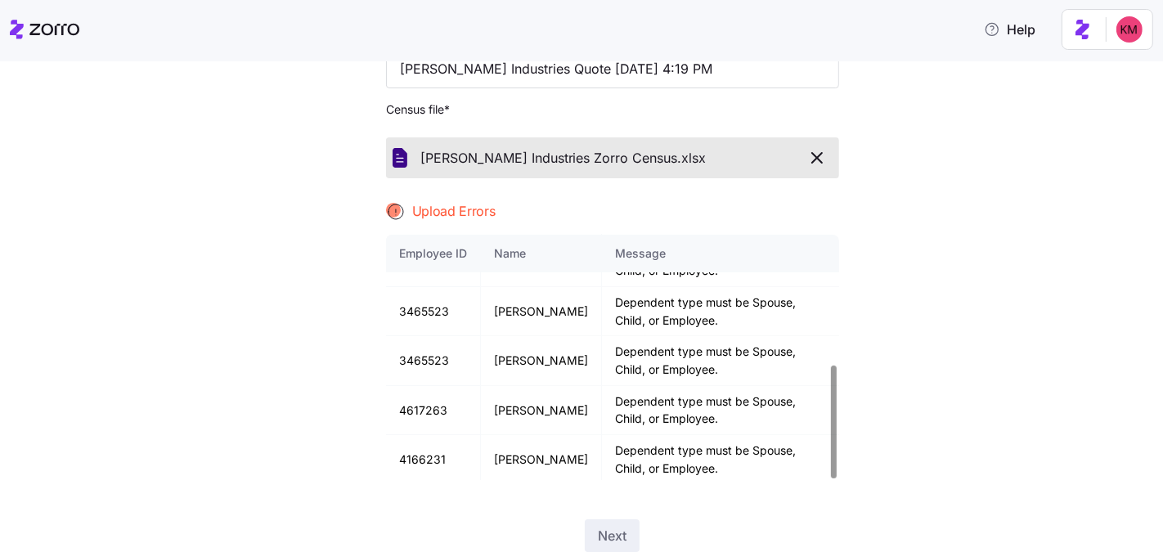
click at [815, 155] on icon "button" at bounding box center [817, 158] width 20 height 20
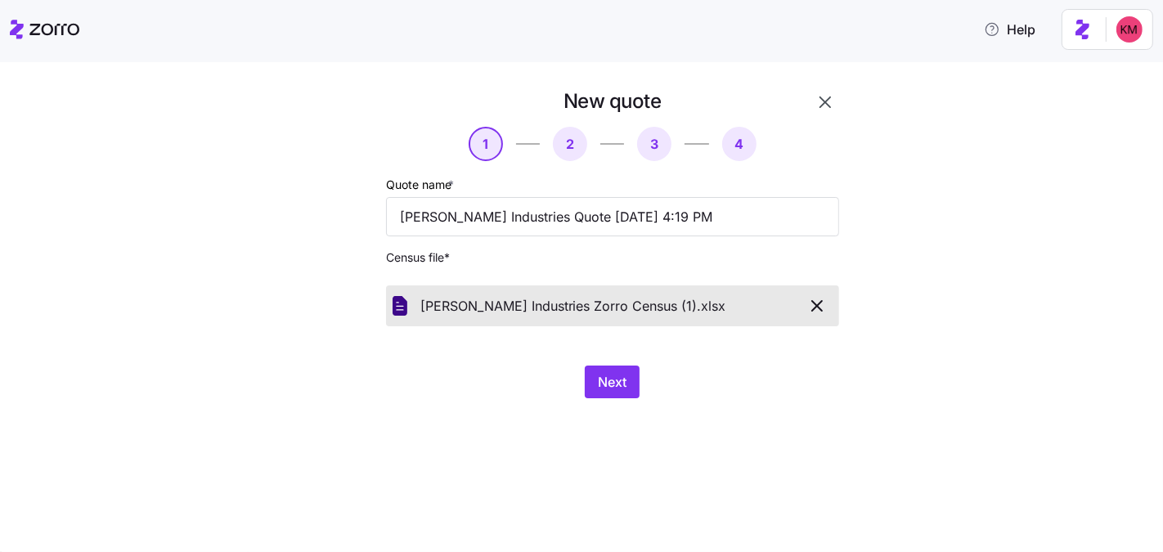
click at [719, 417] on div "New quote 1 2 3 4 Quote name * Tousignant Industries Quote 08/21/2025 4:19 PM C…" at bounding box center [593, 253] width 573 height 330
click at [608, 369] on button "Next" at bounding box center [612, 382] width 55 height 33
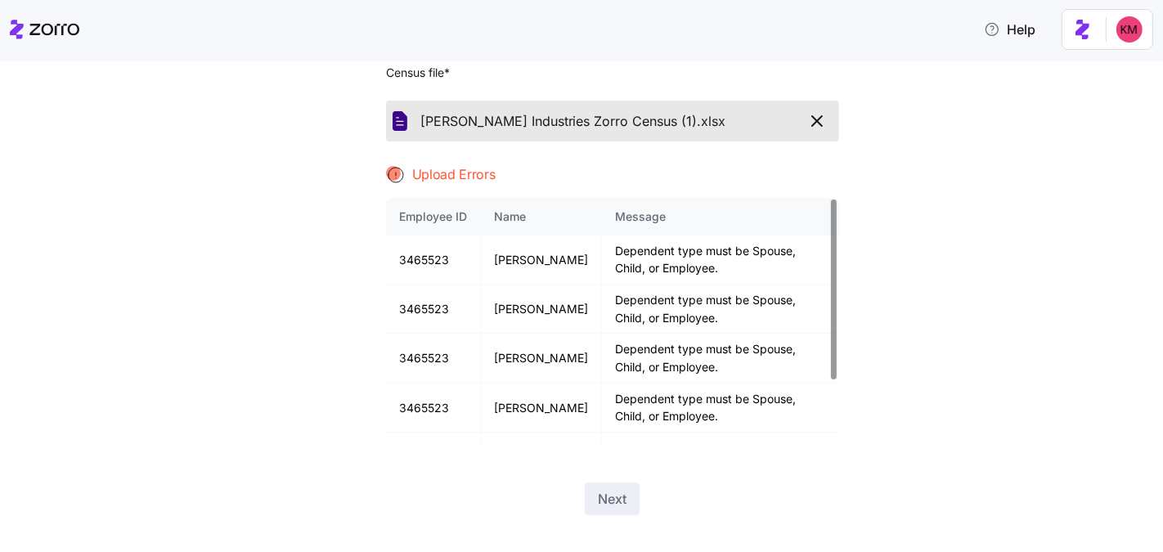
scroll to position [206, 0]
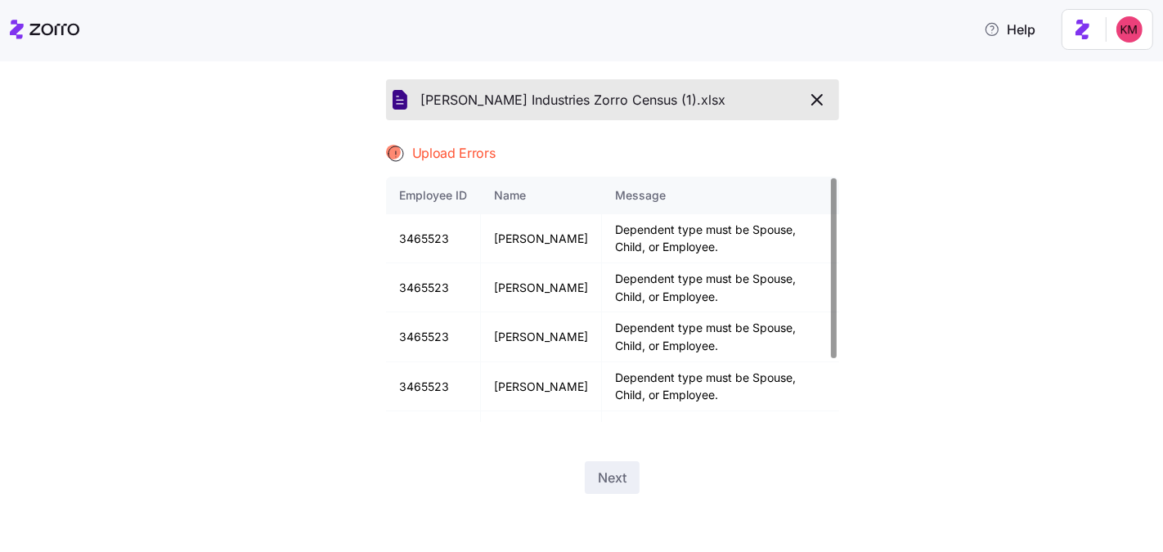
click at [823, 97] on span "button" at bounding box center [817, 100] width 29 height 20
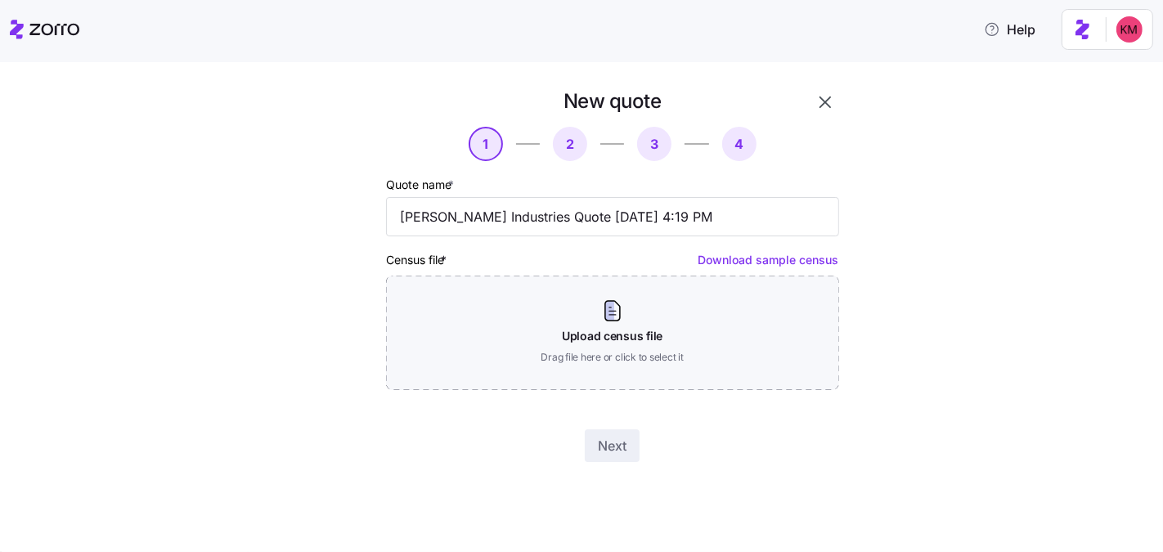
scroll to position [0, 0]
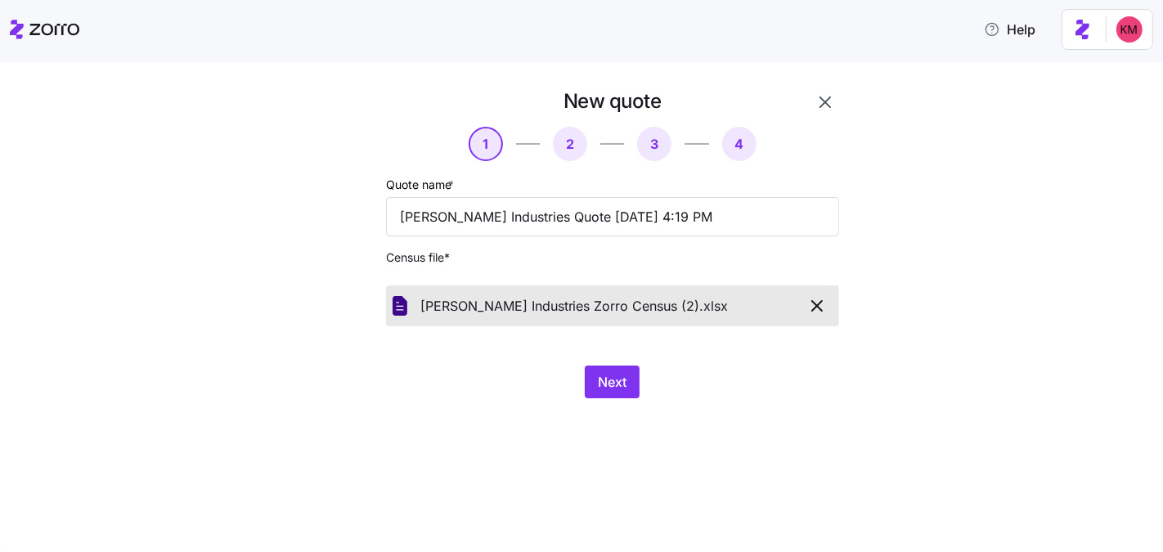
click at [672, 395] on div "Next" at bounding box center [612, 382] width 453 height 33
click at [598, 381] on span "Next" at bounding box center [612, 382] width 29 height 20
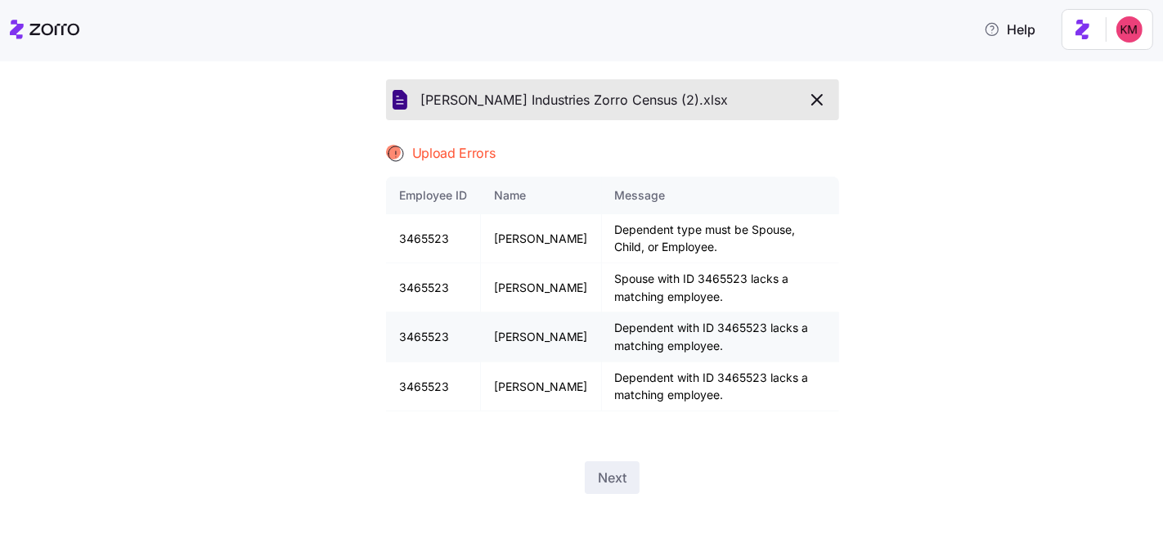
scroll to position [178, 0]
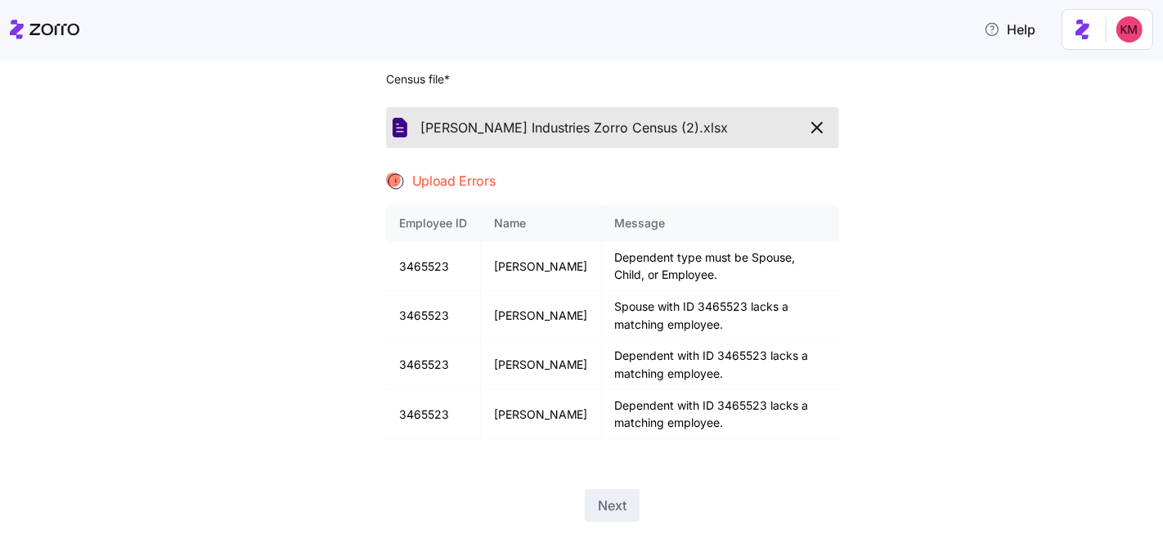
click at [815, 123] on icon "button" at bounding box center [817, 128] width 10 height 10
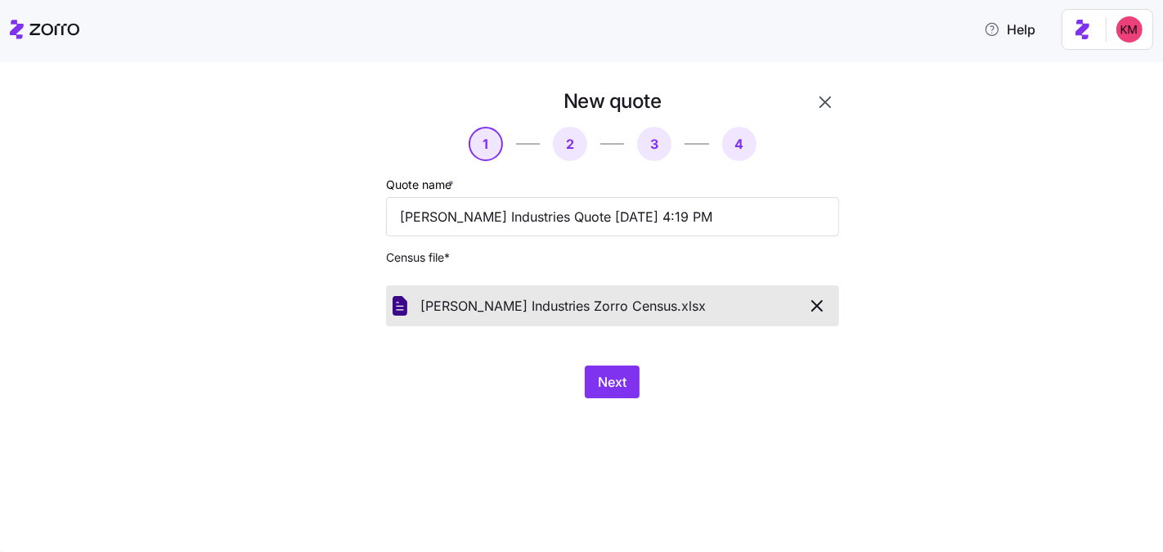
click at [784, 432] on div "New quote 1 2 3 4 Quote name * Tousignant Industries Quote 08/21/2025 4:19 PM C…" at bounding box center [581, 307] width 1163 height 490
click at [614, 392] on span "Next" at bounding box center [612, 382] width 29 height 20
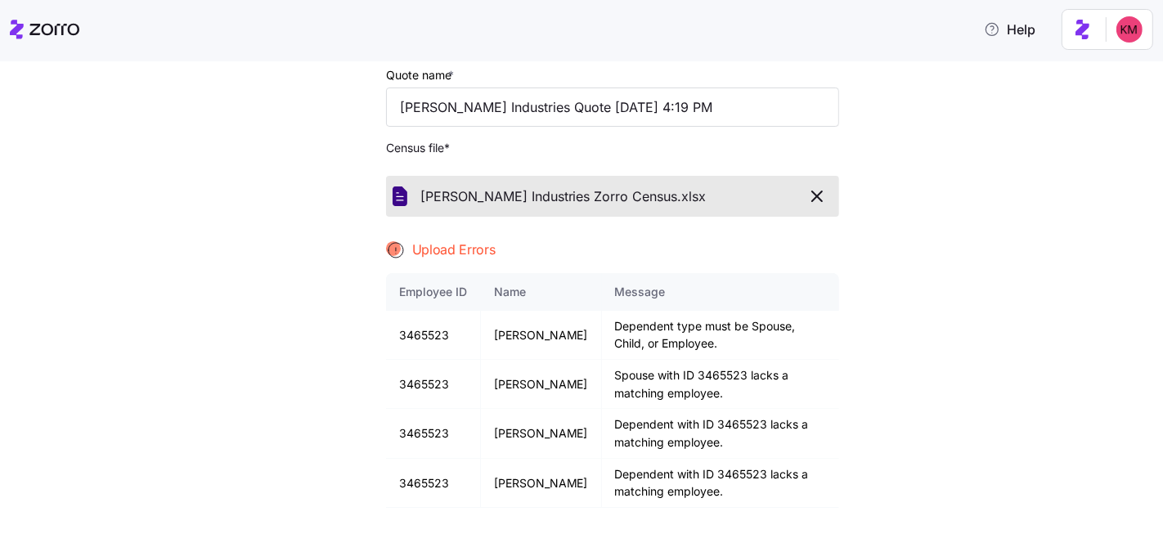
scroll to position [110, 0]
click at [816, 195] on icon "button" at bounding box center [817, 196] width 20 height 20
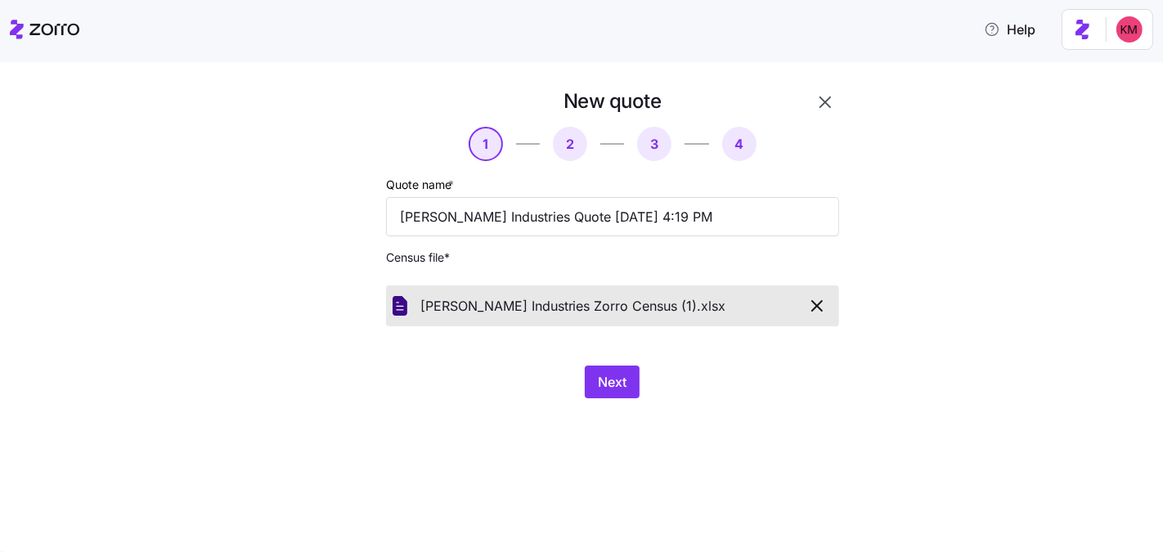
click at [578, 384] on div "Next" at bounding box center [612, 382] width 453 height 33
click at [613, 386] on span "Next" at bounding box center [612, 382] width 29 height 20
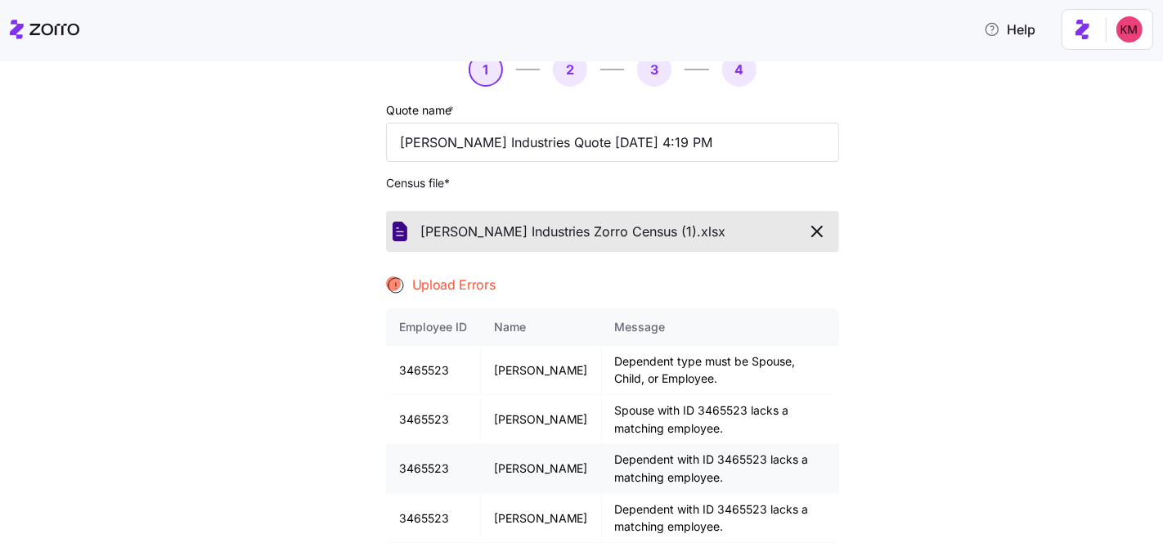
scroll to position [102, 0]
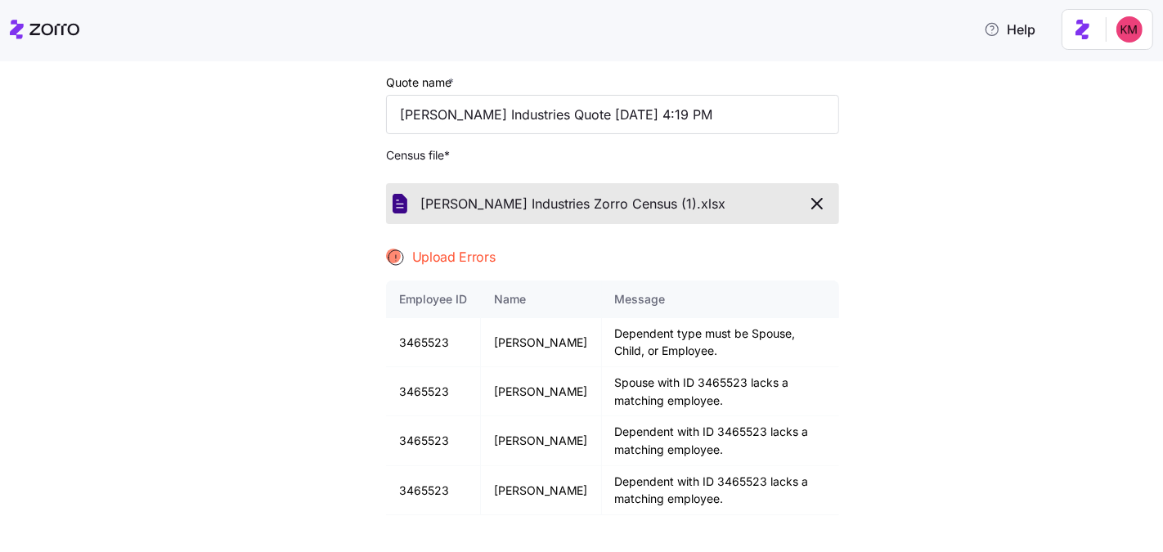
click at [681, 266] on div "Upload Errors" at bounding box center [612, 257] width 453 height 20
click at [808, 200] on icon "button" at bounding box center [817, 204] width 20 height 20
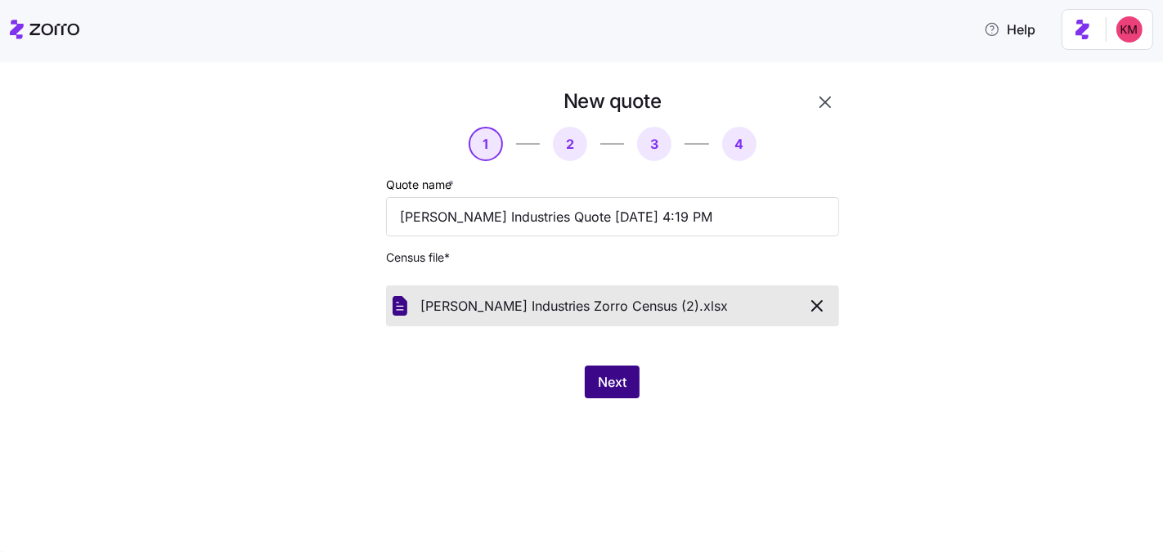
click at [625, 386] on span "Next" at bounding box center [612, 382] width 29 height 20
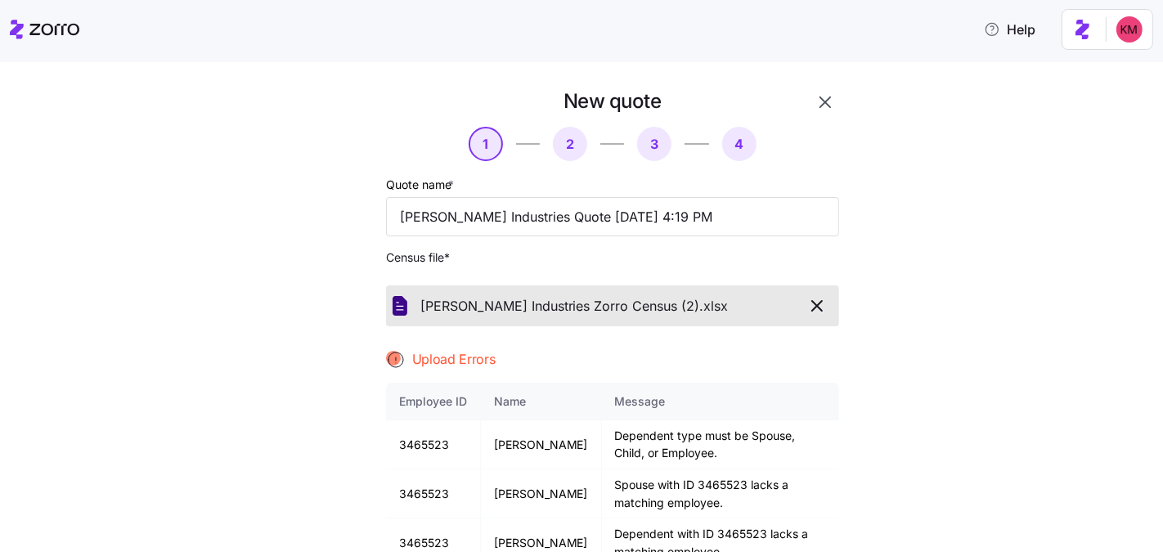
click at [631, 282] on div "Quote name * Tousignant Industries Quote 08/21/2025 4:19 PM Census file * Tousi…" at bounding box center [612, 401] width 453 height 454
click at [802, 316] on button "button" at bounding box center [817, 306] width 30 height 28
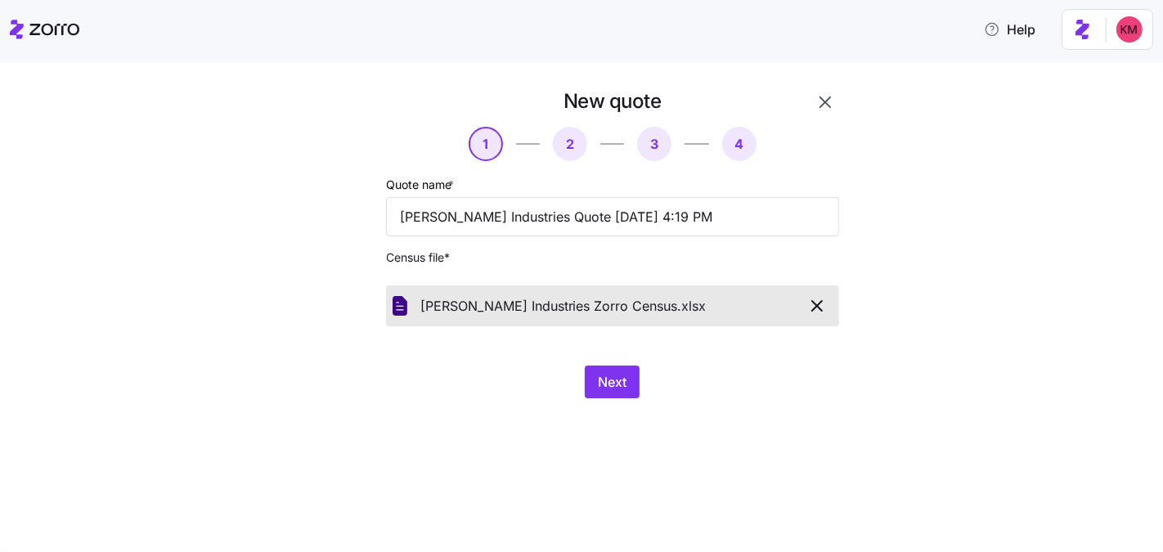
click at [622, 421] on div "New quote 1 2 3 4 Quote name * Tousignant Industries Quote 08/21/2025 4:19 PM C…" at bounding box center [581, 307] width 1163 height 490
click at [613, 388] on span "Next" at bounding box center [612, 382] width 29 height 20
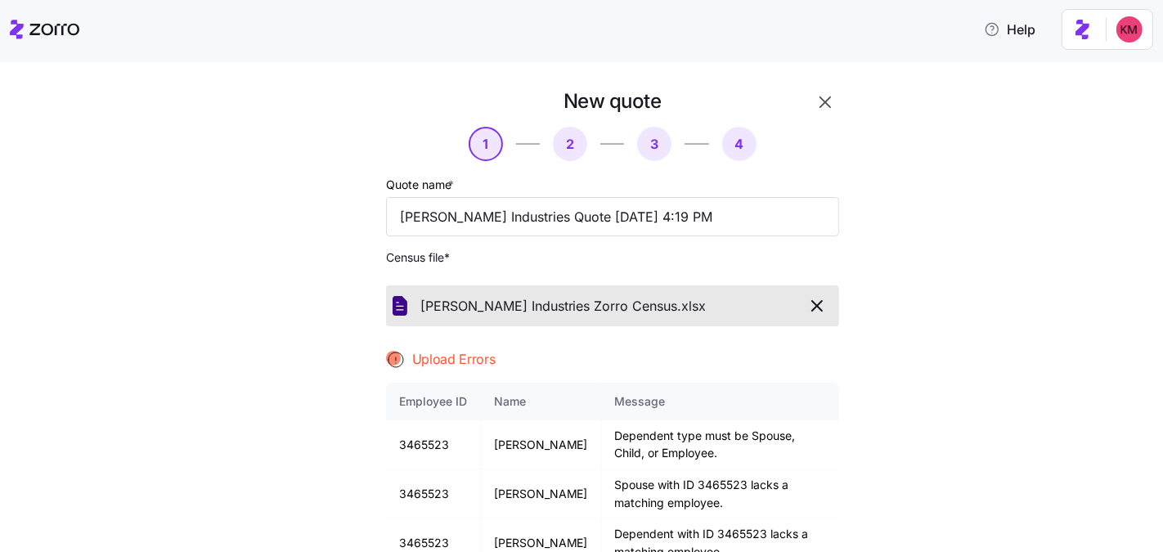
scroll to position [20, 0]
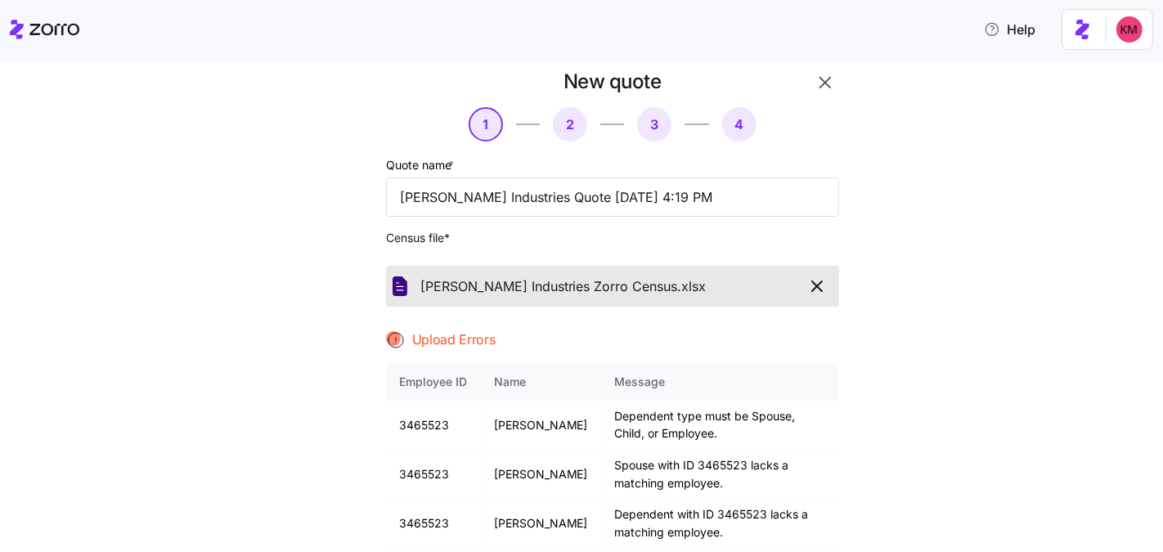
click at [646, 320] on div "Quote name * Tousignant Industries Quote 08/21/2025 4:19 PM Census file * Tousi…" at bounding box center [612, 382] width 453 height 454
click at [812, 282] on icon "button" at bounding box center [817, 286] width 10 height 10
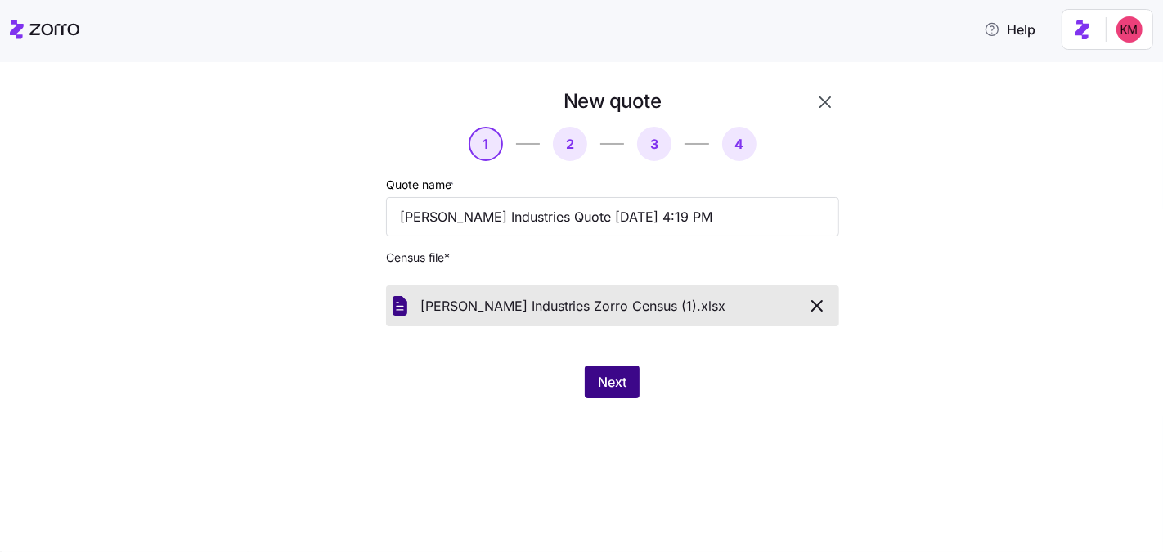
click at [622, 386] on span "Next" at bounding box center [612, 382] width 29 height 20
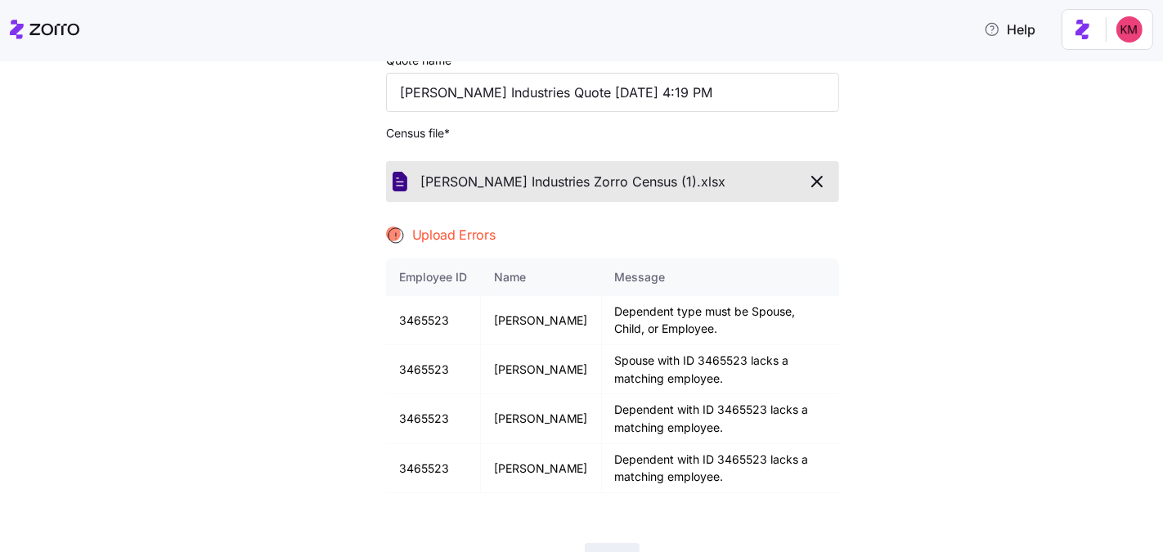
scroll to position [124, 0]
click at [666, 245] on div "Quote name * Tousignant Industries Quote 08/21/2025 4:19 PM Census file * Tousi…" at bounding box center [612, 277] width 453 height 454
click at [812, 179] on icon "button" at bounding box center [817, 182] width 10 height 10
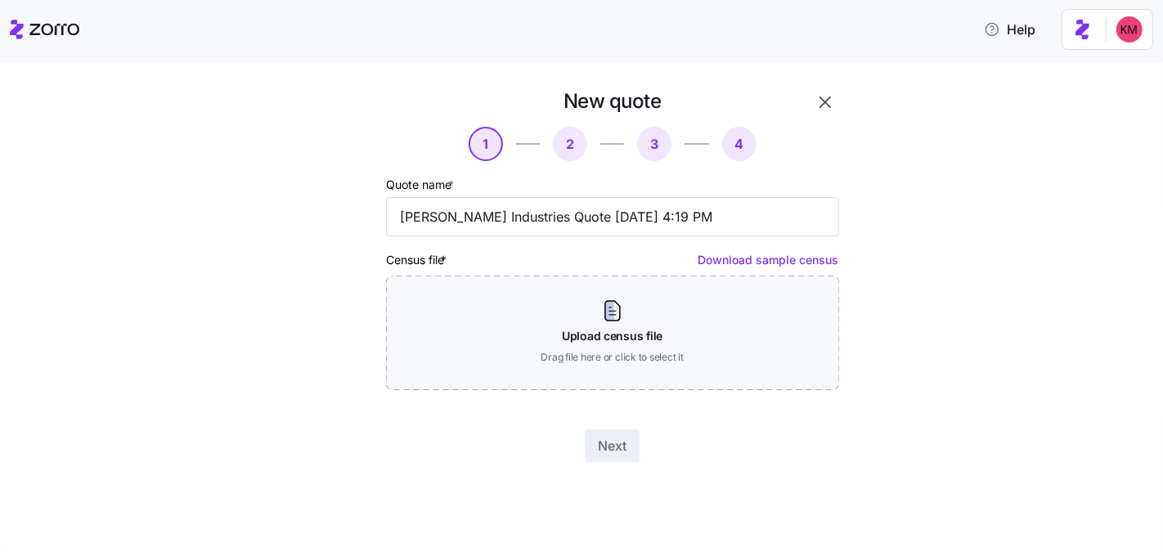
scroll to position [0, 0]
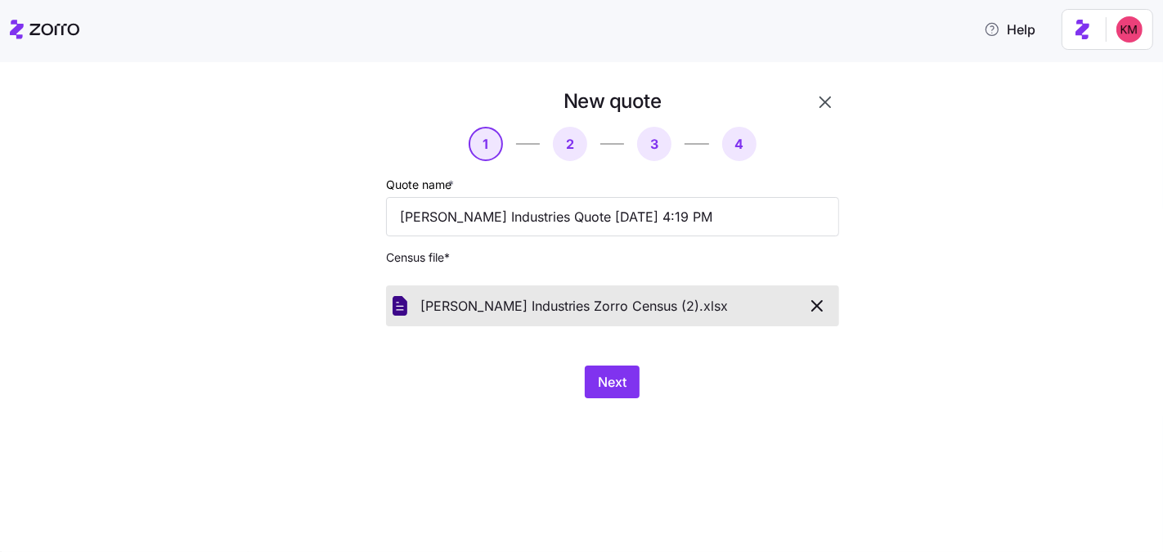
click at [577, 378] on div "Next" at bounding box center [612, 382] width 453 height 33
click at [600, 383] on span "Next" at bounding box center [612, 382] width 29 height 20
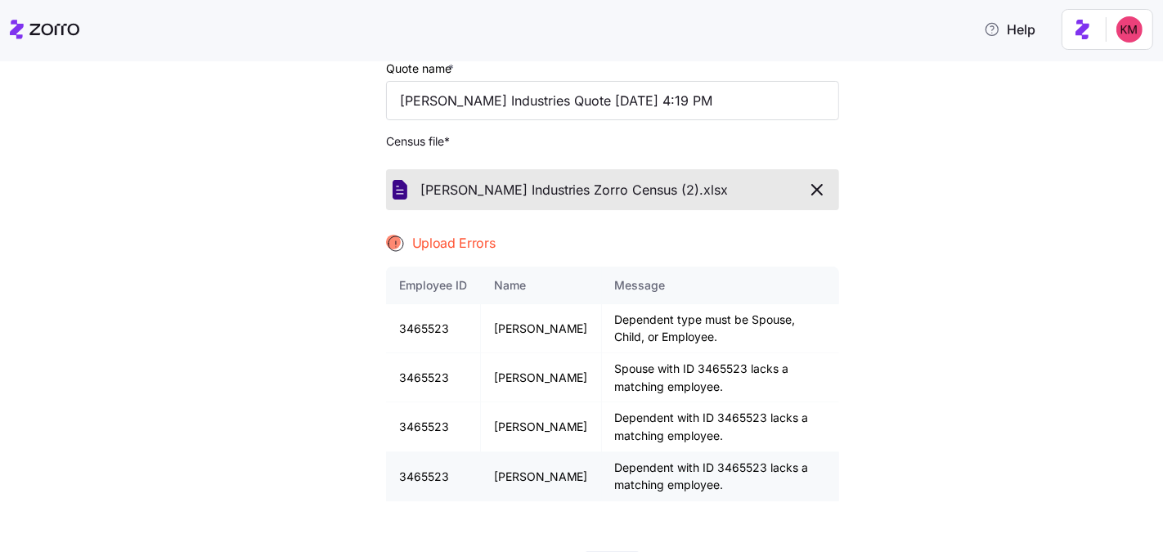
scroll to position [137, 0]
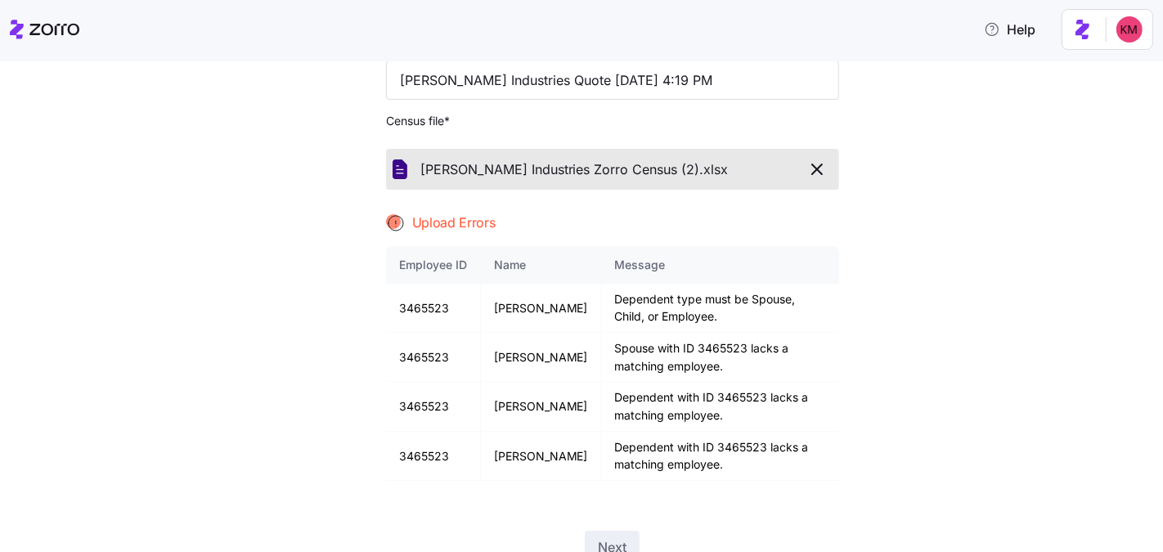
click at [702, 101] on div "Quote name * Tousignant Industries Quote 08/21/2025 4:19 PM Census file * Tousi…" at bounding box center [612, 265] width 453 height 454
click at [807, 164] on icon "button" at bounding box center [817, 169] width 20 height 20
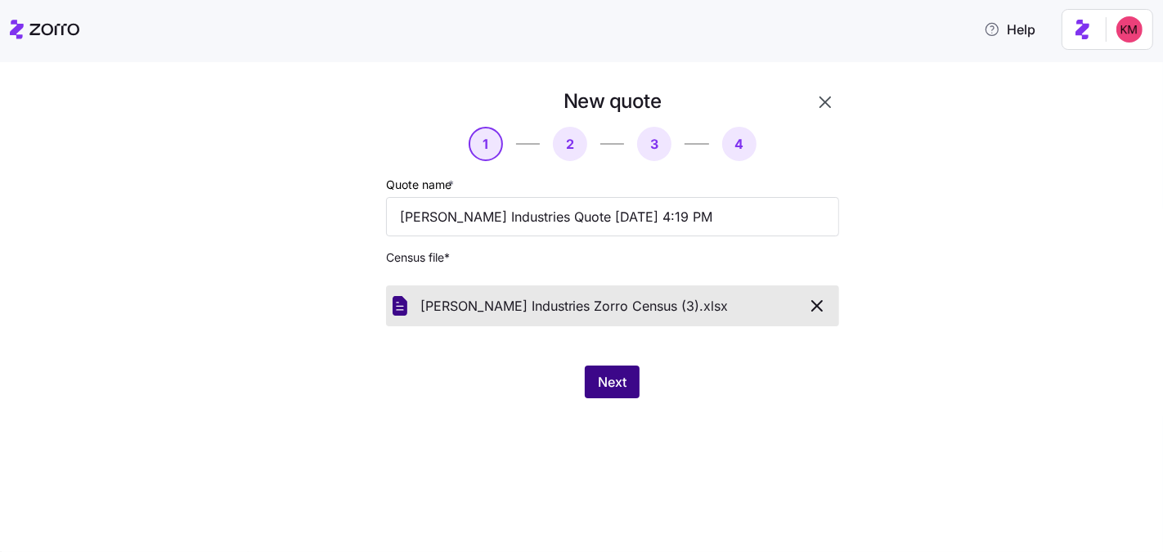
click at [619, 393] on button "Next" at bounding box center [612, 382] width 55 height 33
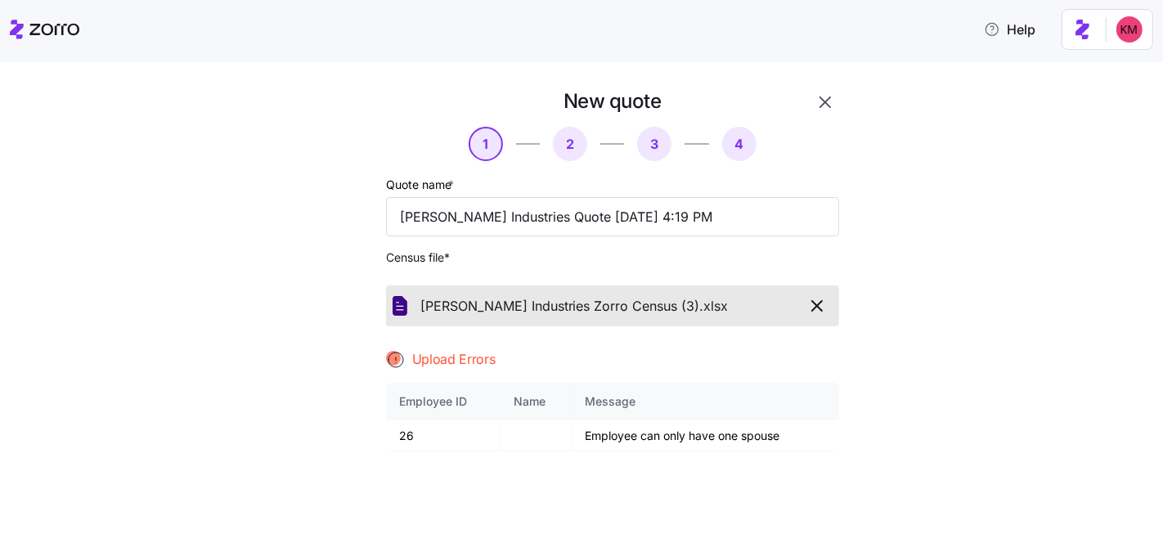
click at [658, 343] on div "Quote name * Tousignant Industries Quote 08/21/2025 4:19 PM Census file * Tousi…" at bounding box center [612, 401] width 453 height 454
click at [815, 300] on icon "button" at bounding box center [817, 306] width 20 height 20
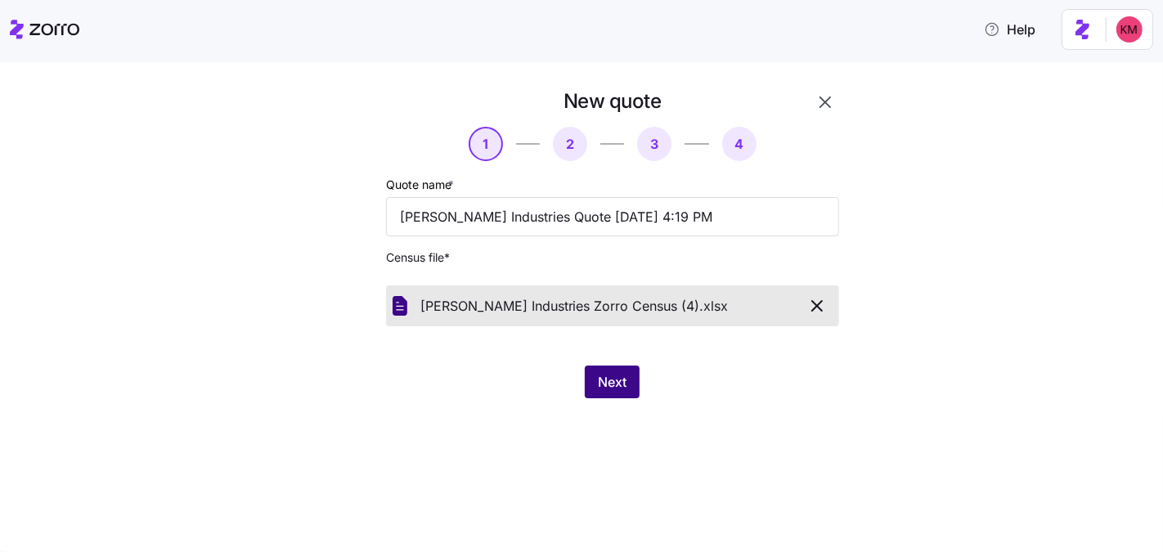
click at [628, 386] on button "Next" at bounding box center [612, 382] width 55 height 33
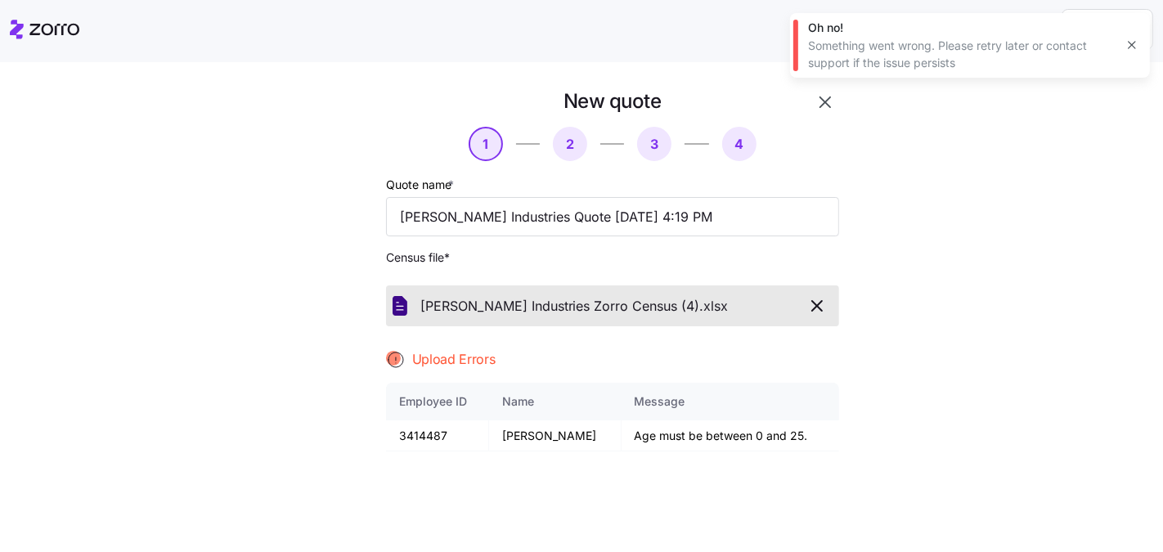
click at [679, 266] on span "Census file *" at bounding box center [612, 257] width 453 height 16
click at [814, 306] on icon "button" at bounding box center [817, 306] width 20 height 20
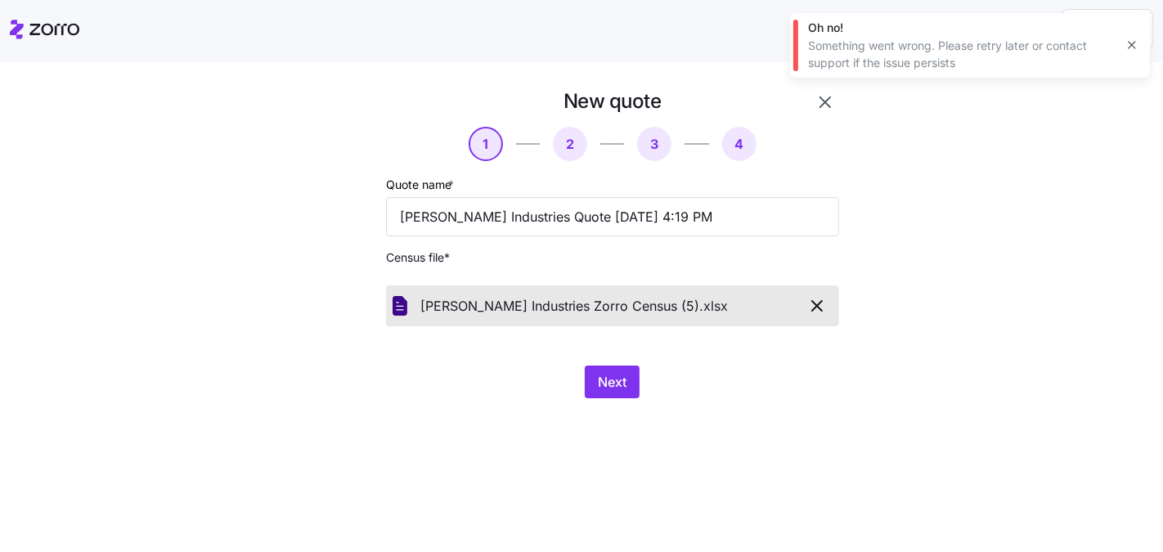
click at [629, 405] on div "New quote 1 2 3 4 Quote name * Tousignant Industries Quote 08/21/2025 4:19 PM C…" at bounding box center [593, 253] width 573 height 330
click at [626, 390] on button "Next" at bounding box center [612, 382] width 55 height 33
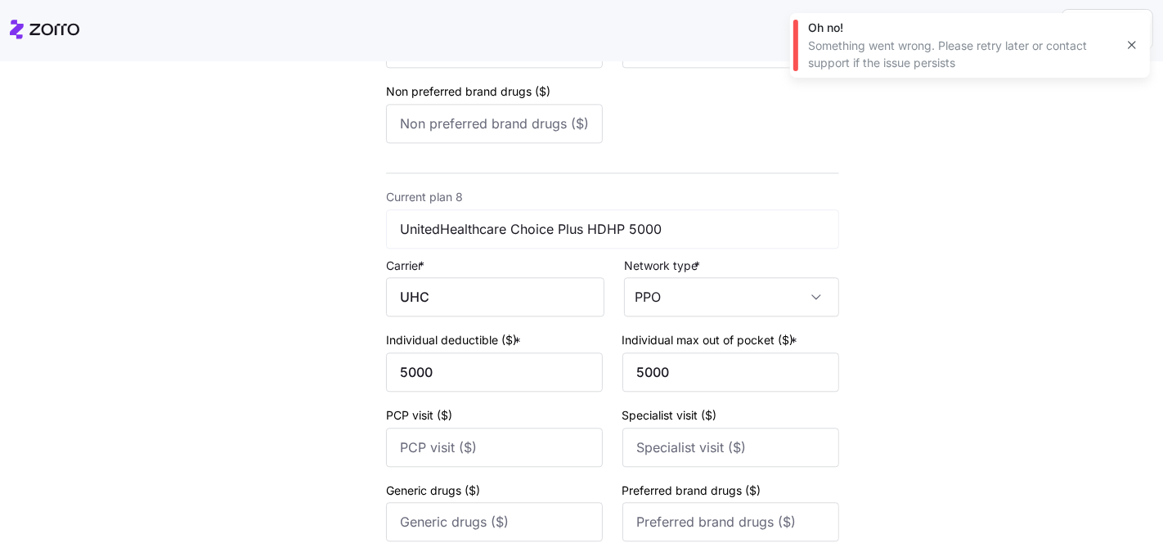
scroll to position [3568, 0]
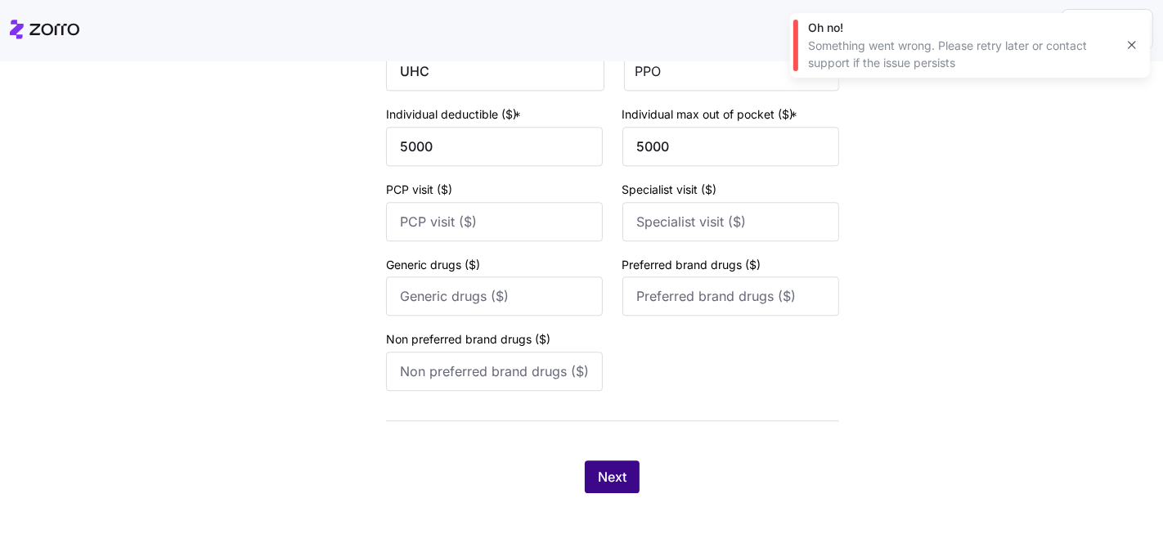
click at [599, 480] on span "Next" at bounding box center [612, 477] width 29 height 20
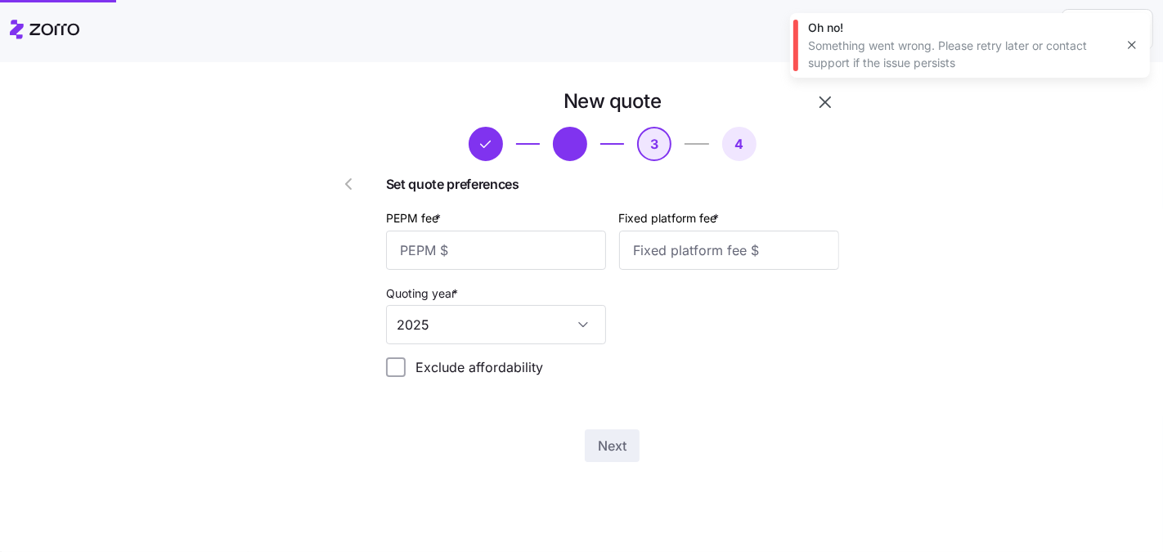
scroll to position [0, 0]
click at [444, 239] on input "PEPM fee *" at bounding box center [496, 250] width 220 height 39
type input "33"
type input "1000"
click at [629, 442] on button "Next" at bounding box center [612, 445] width 55 height 33
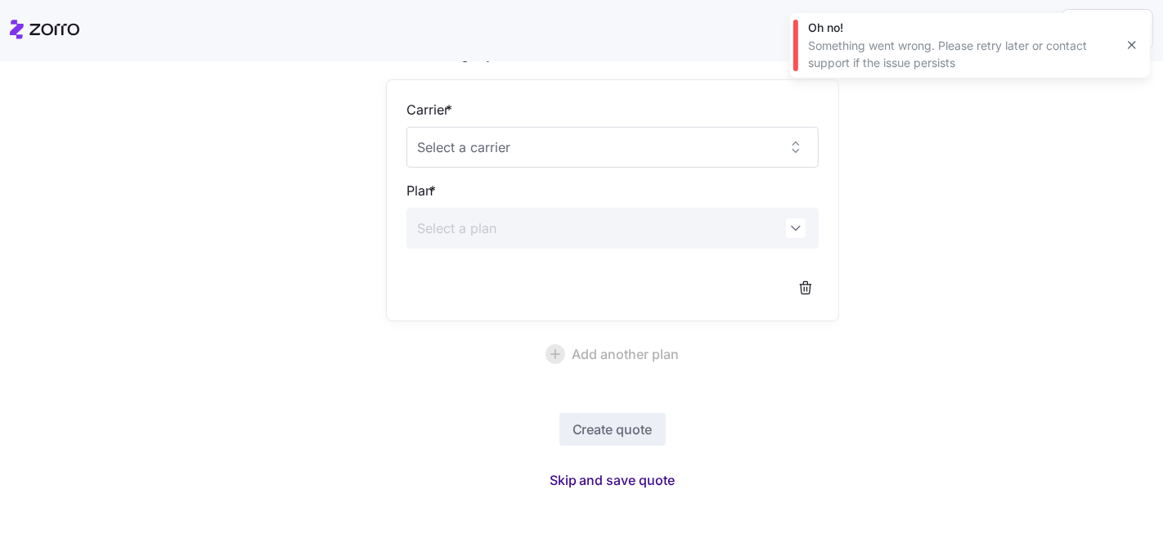
click at [624, 476] on span "Skip and save quote" at bounding box center [613, 480] width 126 height 20
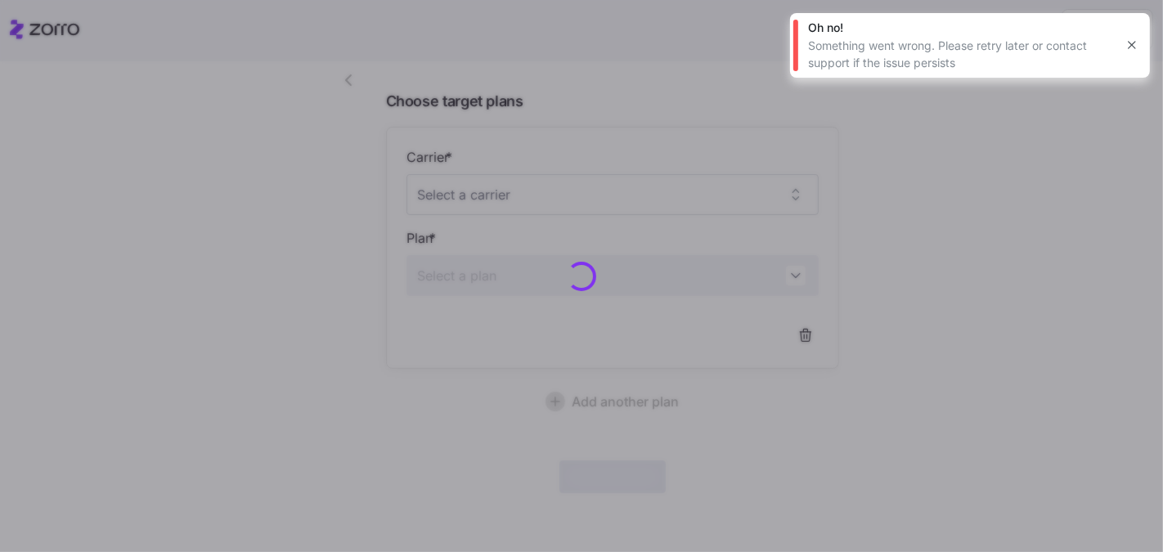
scroll to position [102, 0]
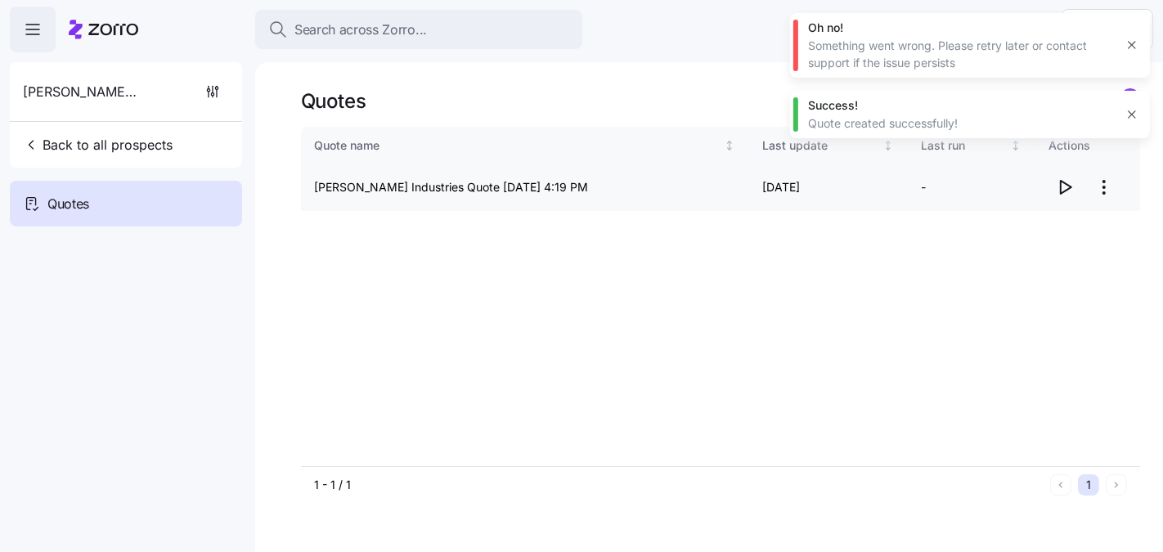
click at [1063, 182] on icon "button" at bounding box center [1066, 187] width 11 height 13
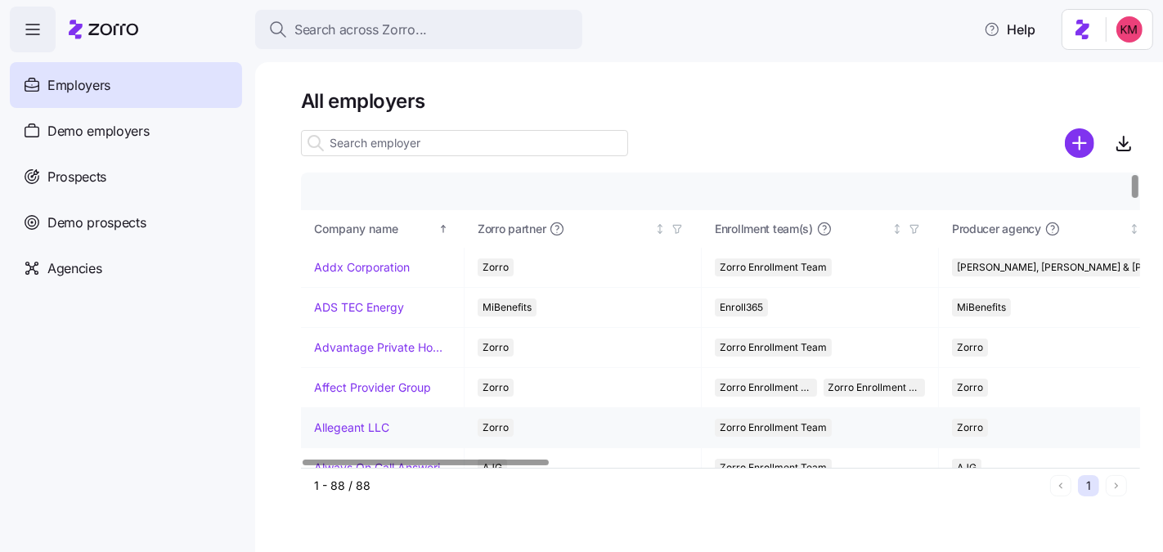
click at [367, 420] on link "Allegeant LLC" at bounding box center [351, 428] width 75 height 16
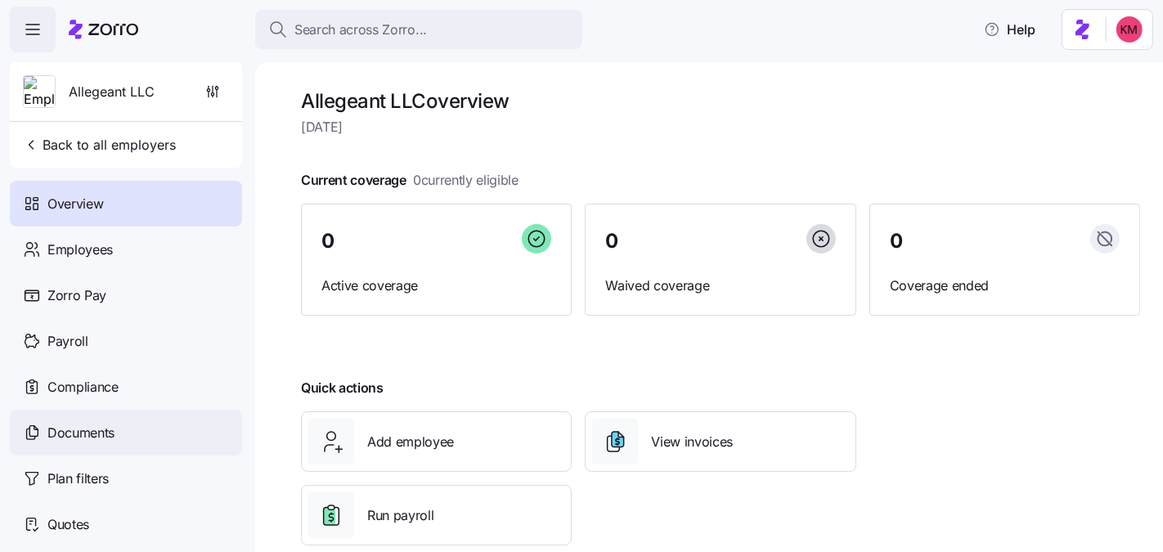
click at [103, 425] on span "Documents" at bounding box center [80, 433] width 67 height 20
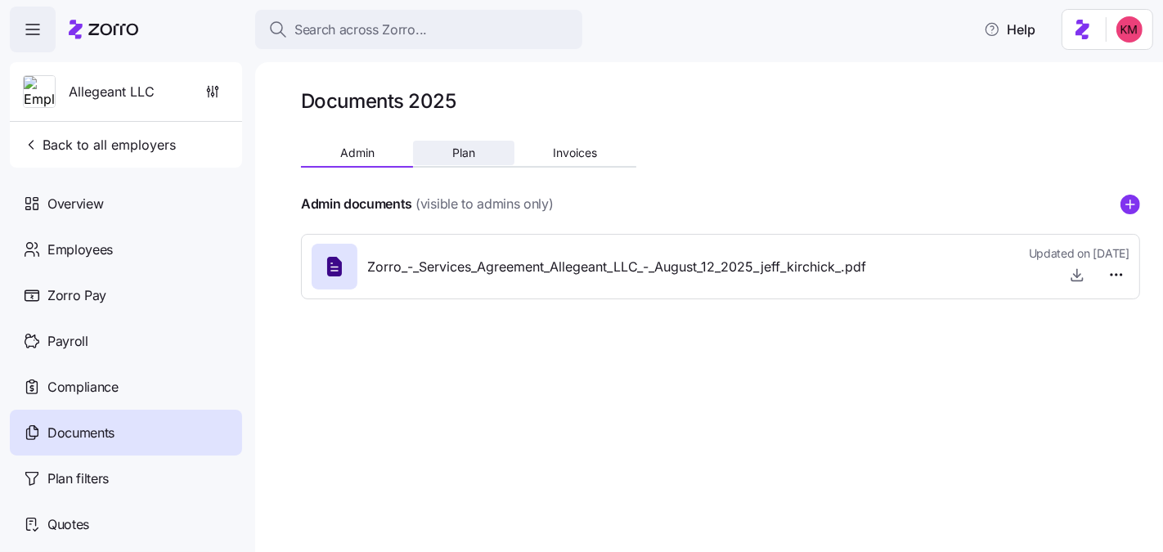
click at [454, 156] on span "Plan" at bounding box center [463, 152] width 23 height 11
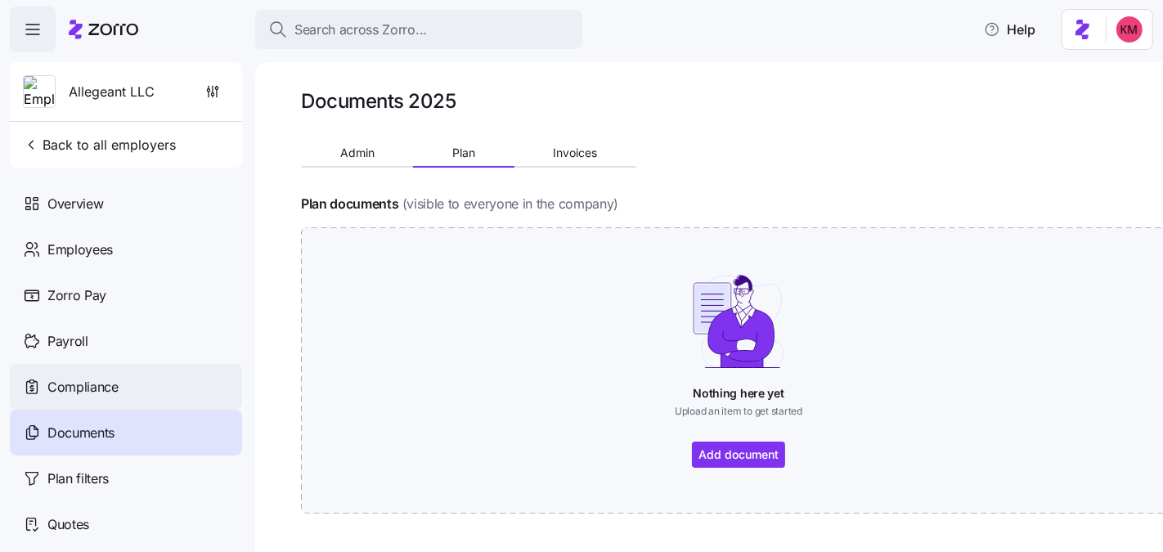
click at [110, 384] on span "Compliance" at bounding box center [82, 387] width 71 height 20
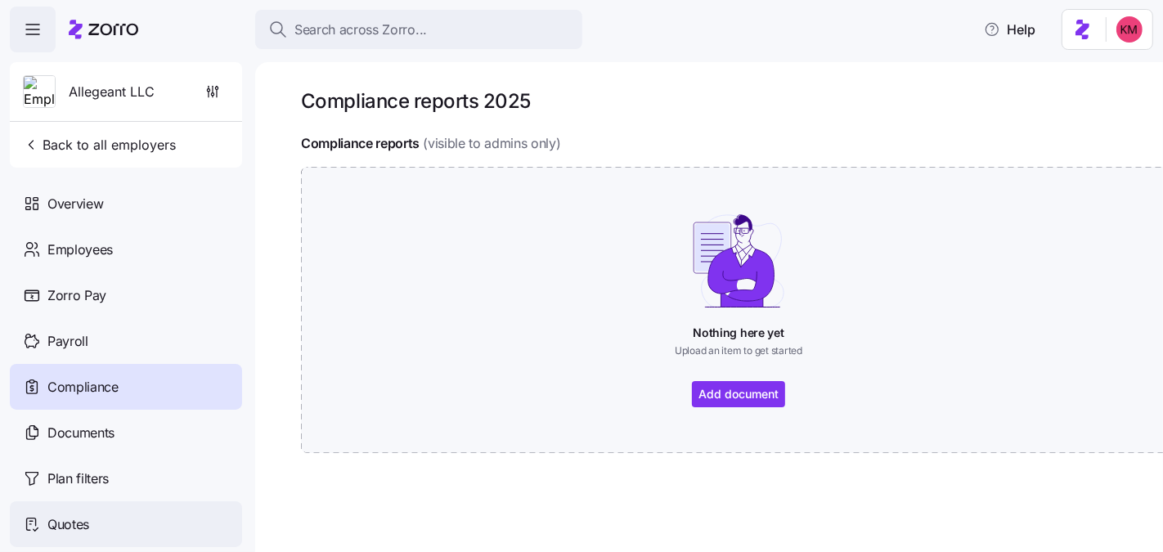
click at [92, 518] on div "Quotes" at bounding box center [126, 524] width 232 height 46
click at [101, 519] on div "Quotes" at bounding box center [126, 524] width 232 height 46
click at [47, 521] on span "Quotes" at bounding box center [68, 524] width 42 height 20
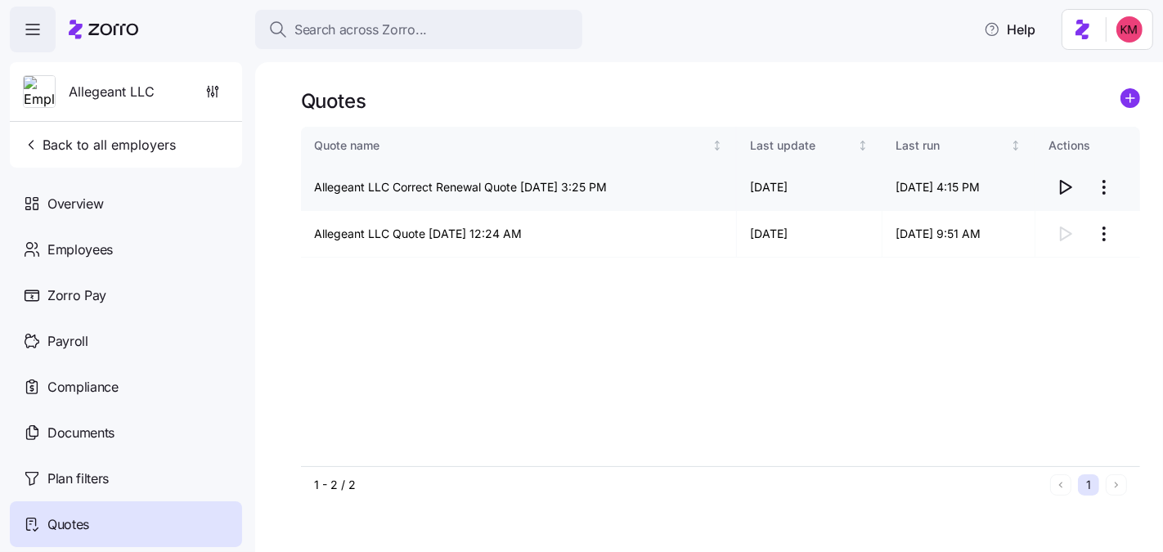
click at [1071, 187] on icon "button" at bounding box center [1066, 187] width 11 height 13
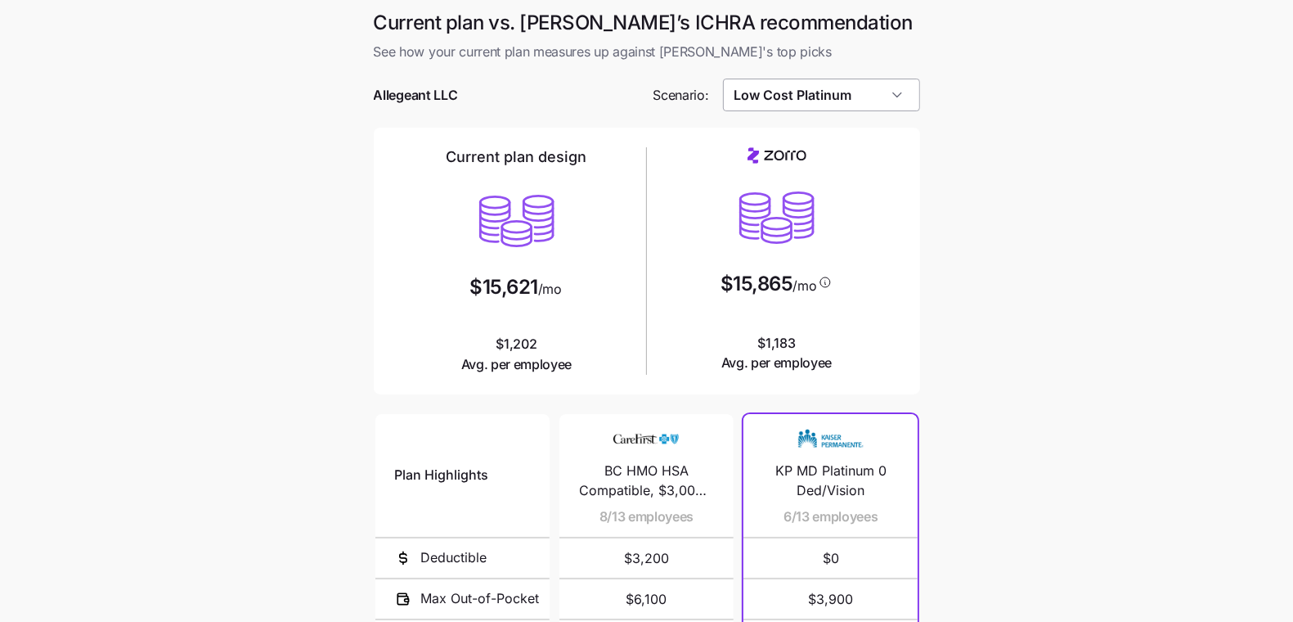
click at [836, 105] on input "Low Cost Platinum" at bounding box center [821, 95] width 197 height 33
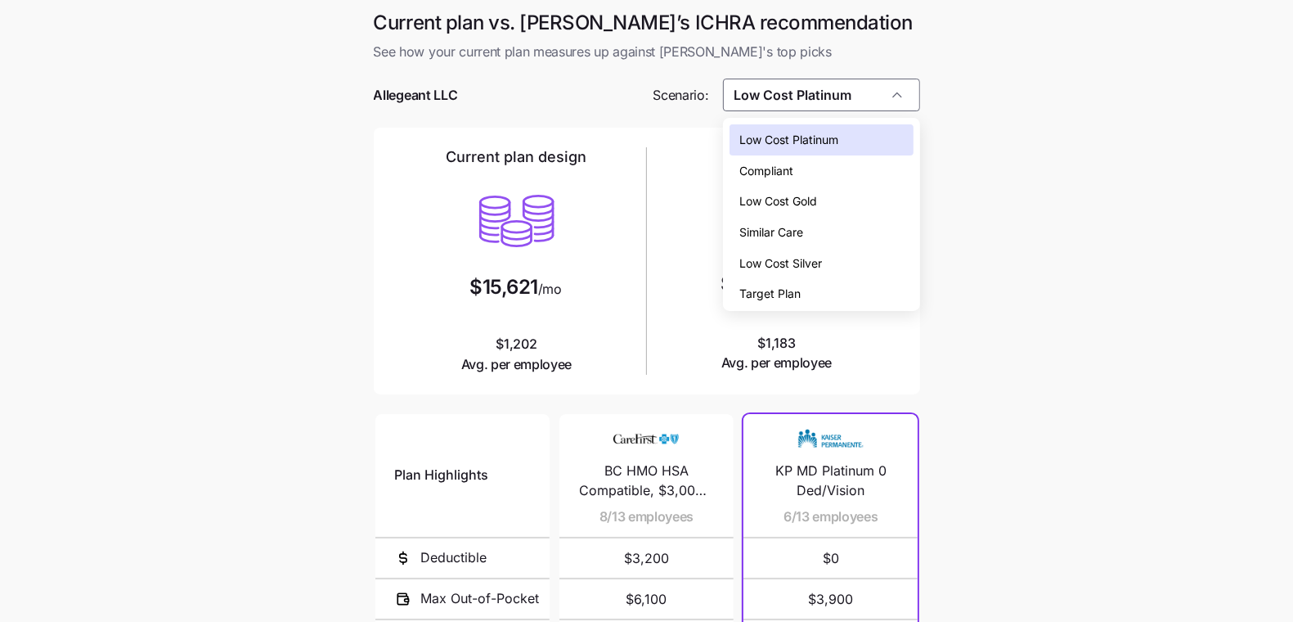
click at [836, 200] on div "Low Cost Gold" at bounding box center [821, 201] width 183 height 31
type input "Low Cost Gold"
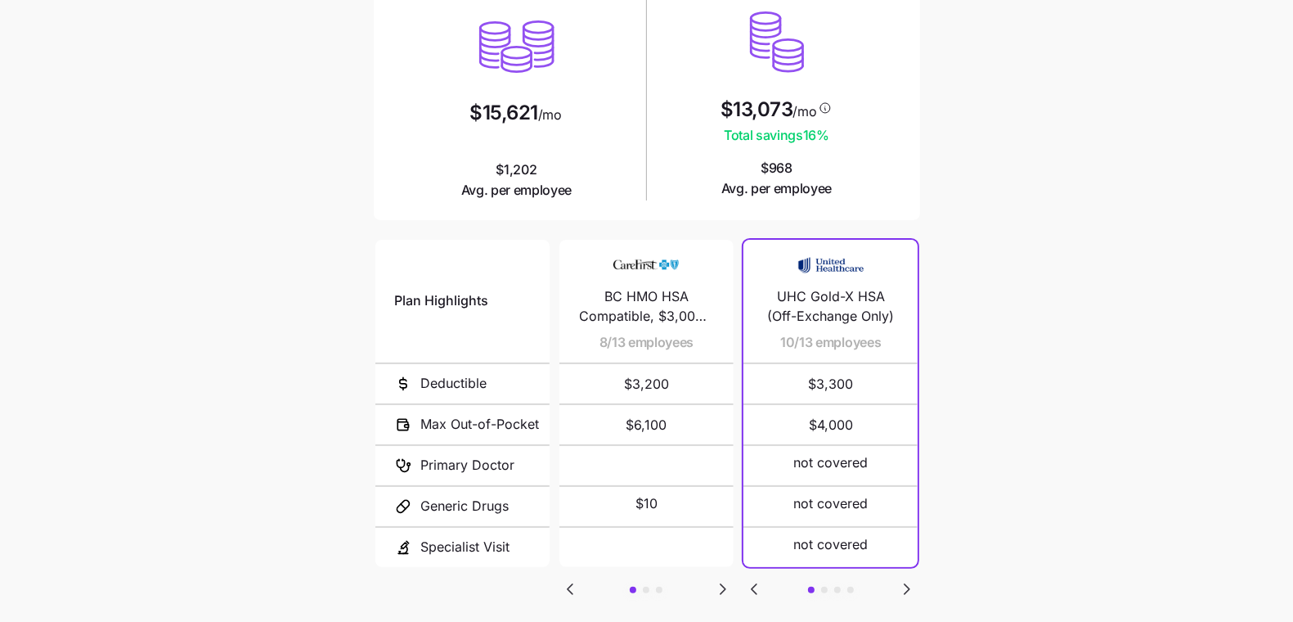
scroll to position [271, 0]
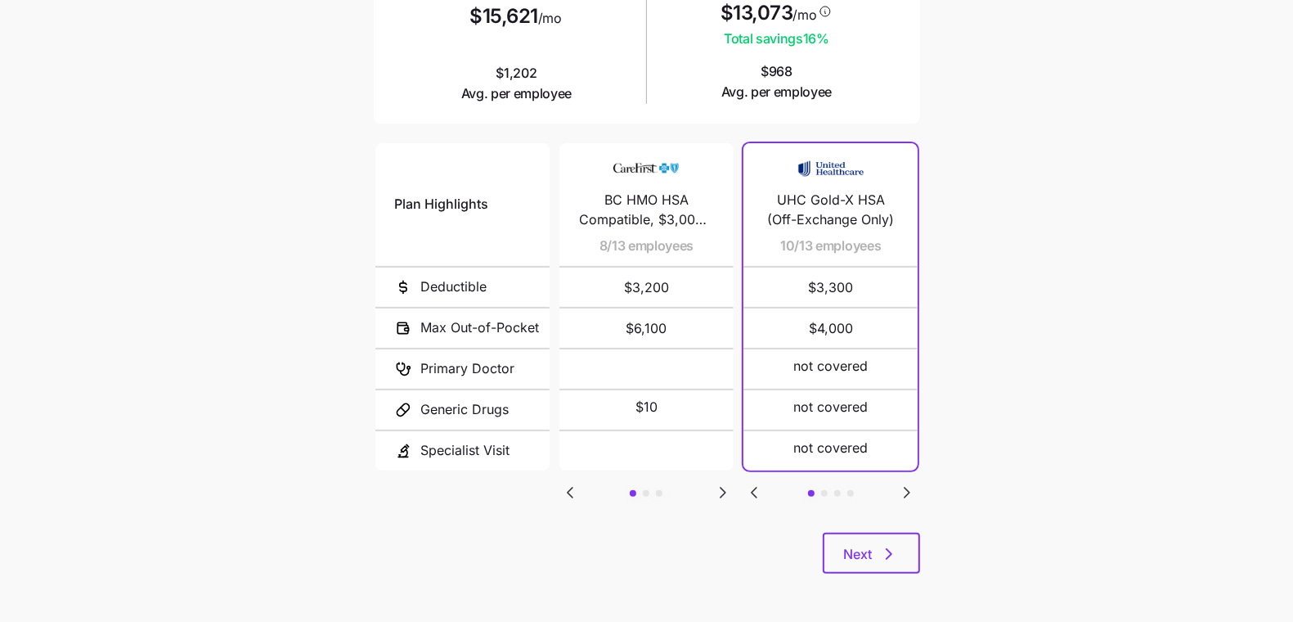
click at [890, 573] on div "Current plan vs. [PERSON_NAME]’s ICHRA recommendation See how your current plan…" at bounding box center [647, 166] width 573 height 854
click at [887, 559] on icon "button" at bounding box center [889, 554] width 20 height 20
click at [878, 554] on span "Next" at bounding box center [871, 554] width 55 height 20
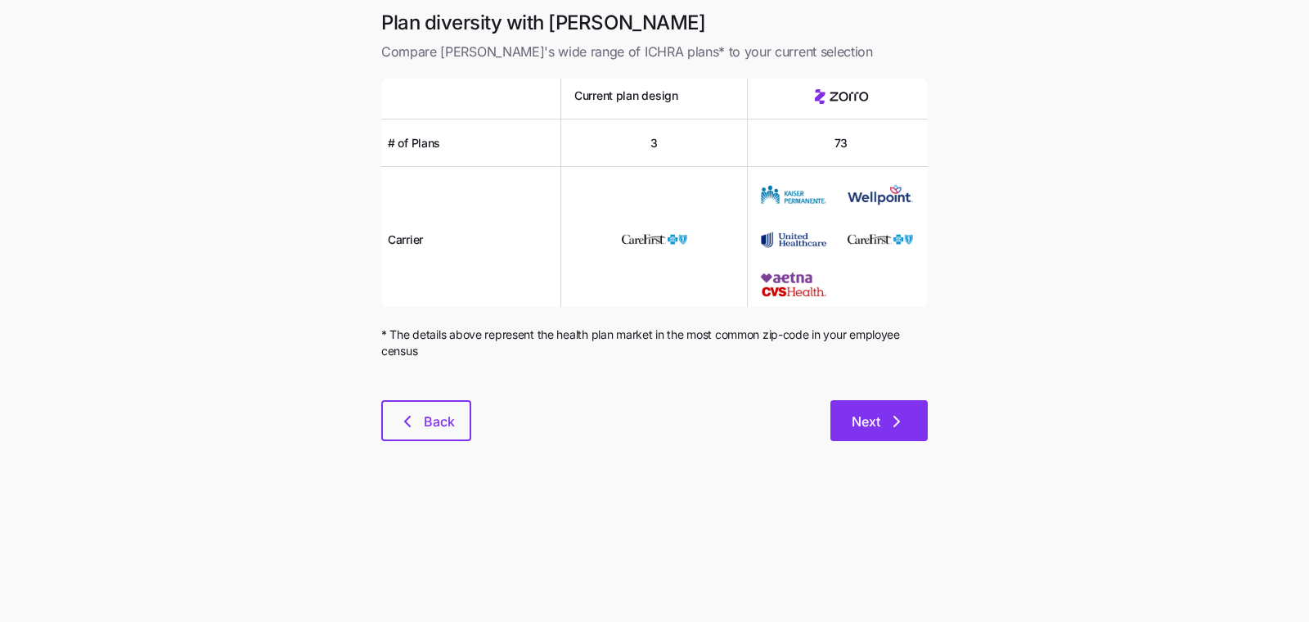
click at [923, 431] on button "Next" at bounding box center [878, 420] width 97 height 41
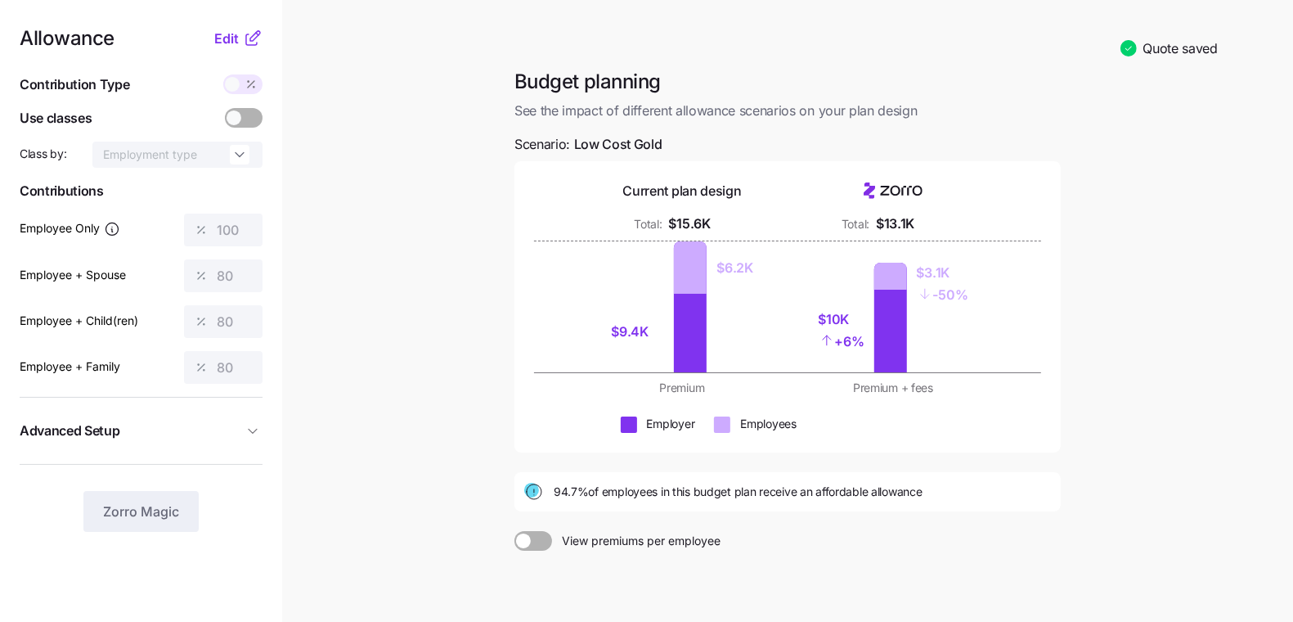
scroll to position [155, 0]
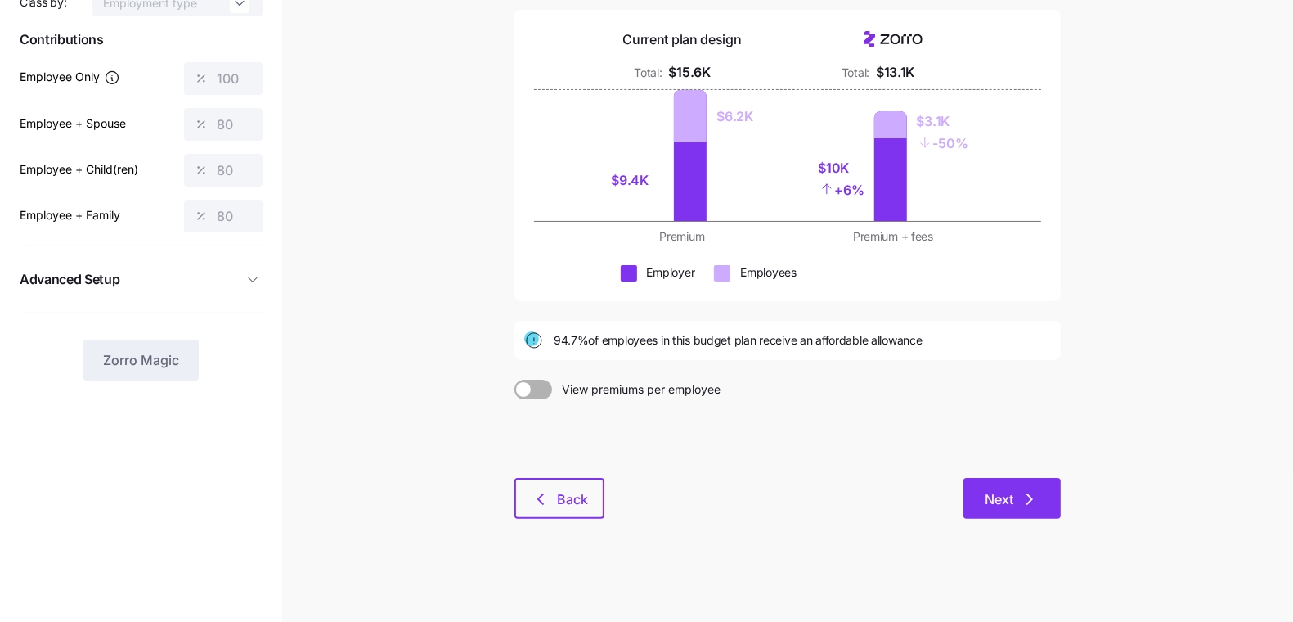
click at [1026, 503] on icon "button" at bounding box center [1030, 499] width 20 height 20
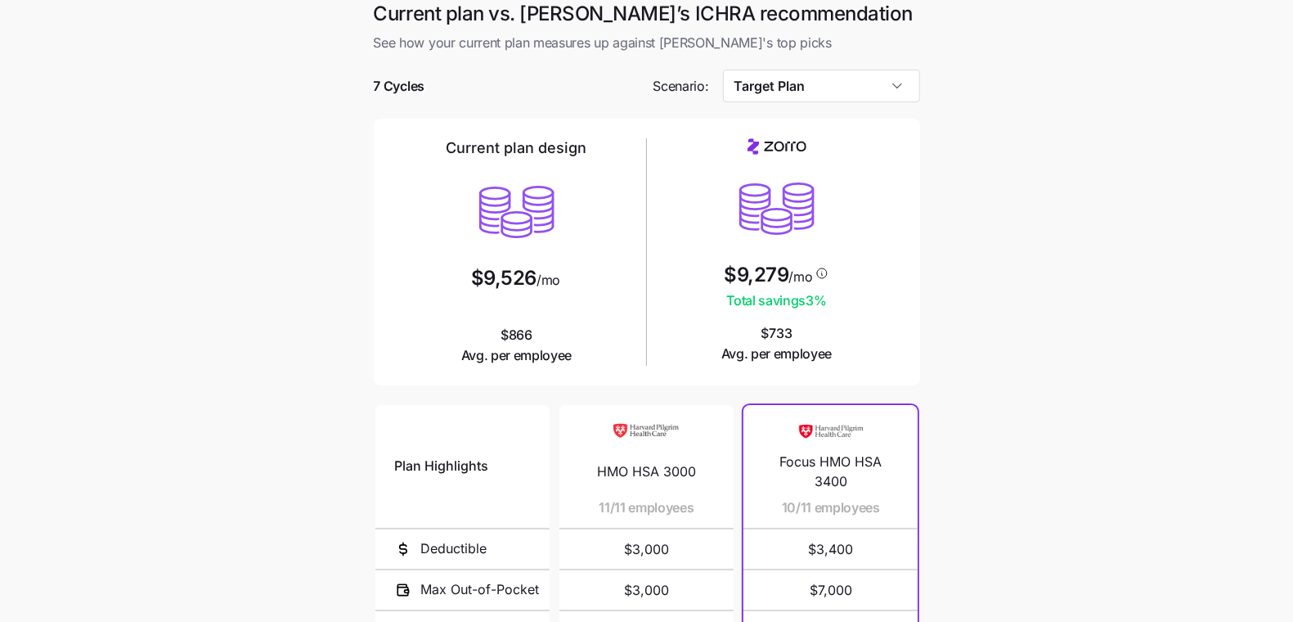
scroll to position [9, 0]
click at [779, 60] on div at bounding box center [647, 61] width 546 height 16
click at [803, 80] on input "Target Plan" at bounding box center [821, 86] width 197 height 33
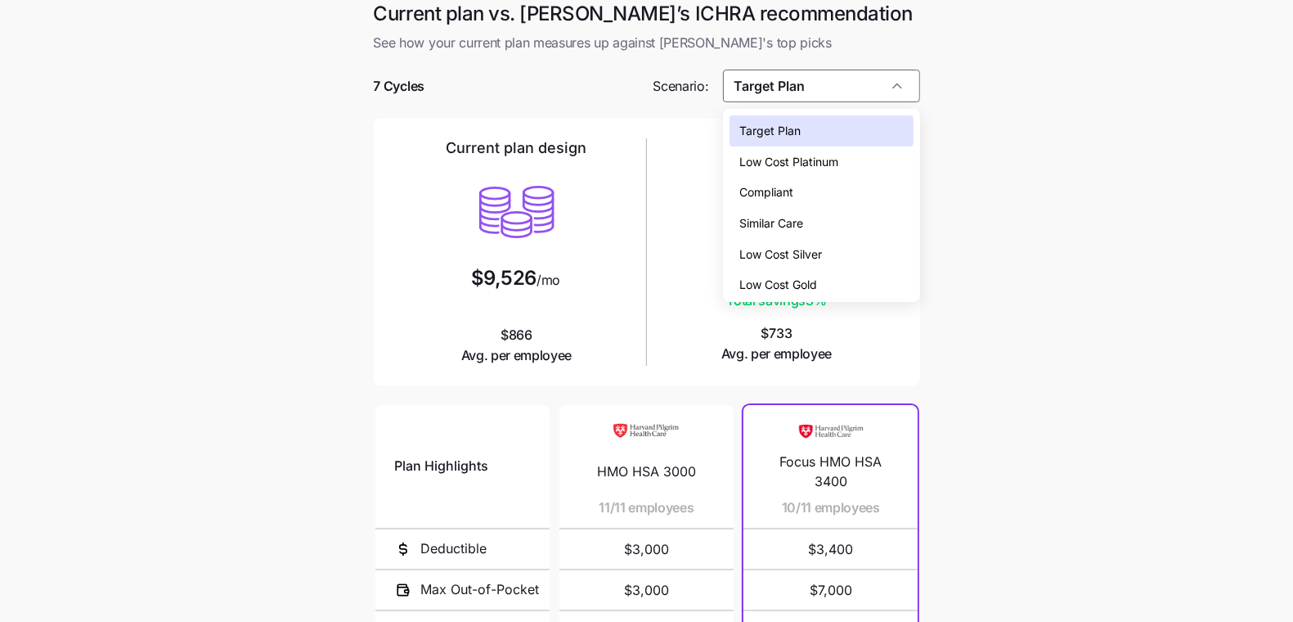
click at [830, 252] on div "Low Cost Silver" at bounding box center [821, 254] width 183 height 31
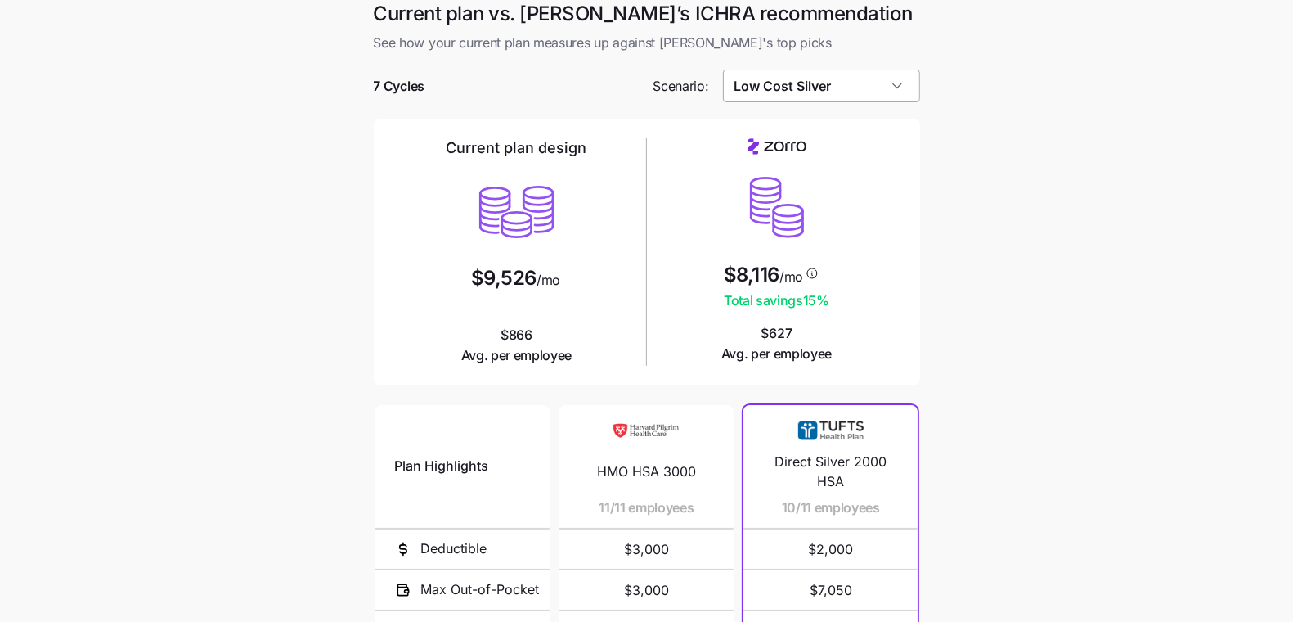
click at [833, 76] on input "Low Cost Silver" at bounding box center [821, 86] width 197 height 33
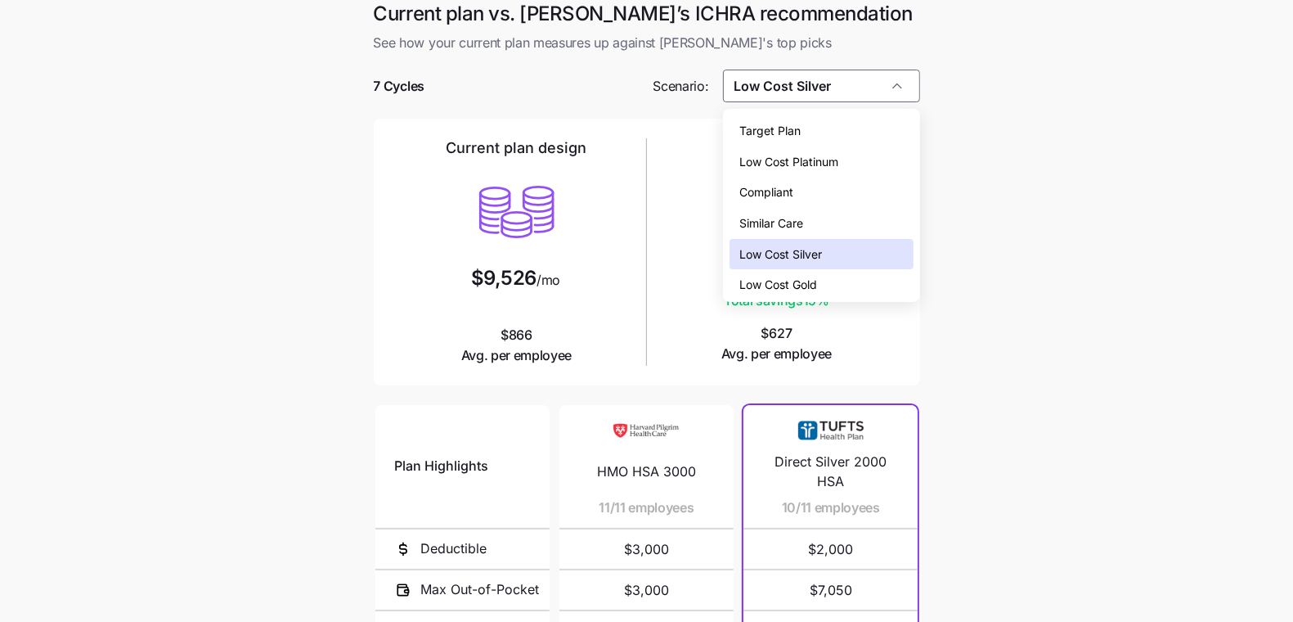
click at [794, 276] on span "Low Cost Gold" at bounding box center [778, 285] width 78 height 18
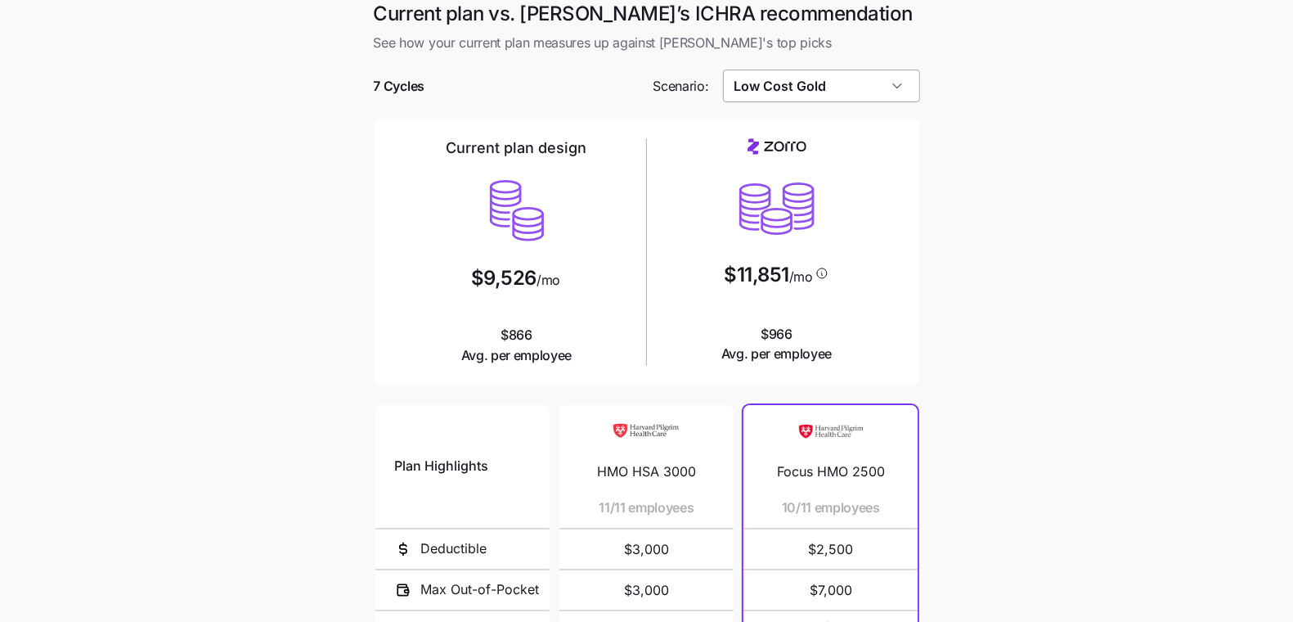
click at [883, 75] on input "Low Cost Gold" at bounding box center [821, 86] width 197 height 33
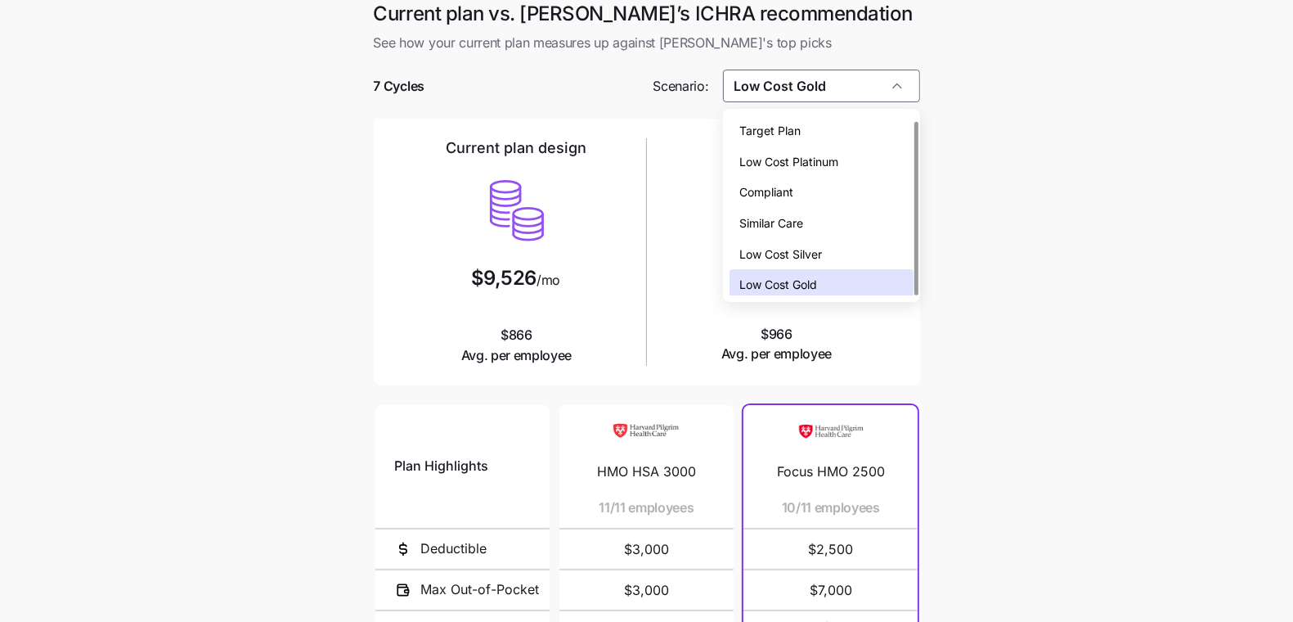
scroll to position [5, 0]
click at [845, 249] on div "Low Cost Silver" at bounding box center [821, 249] width 183 height 31
type input "Low Cost Silver"
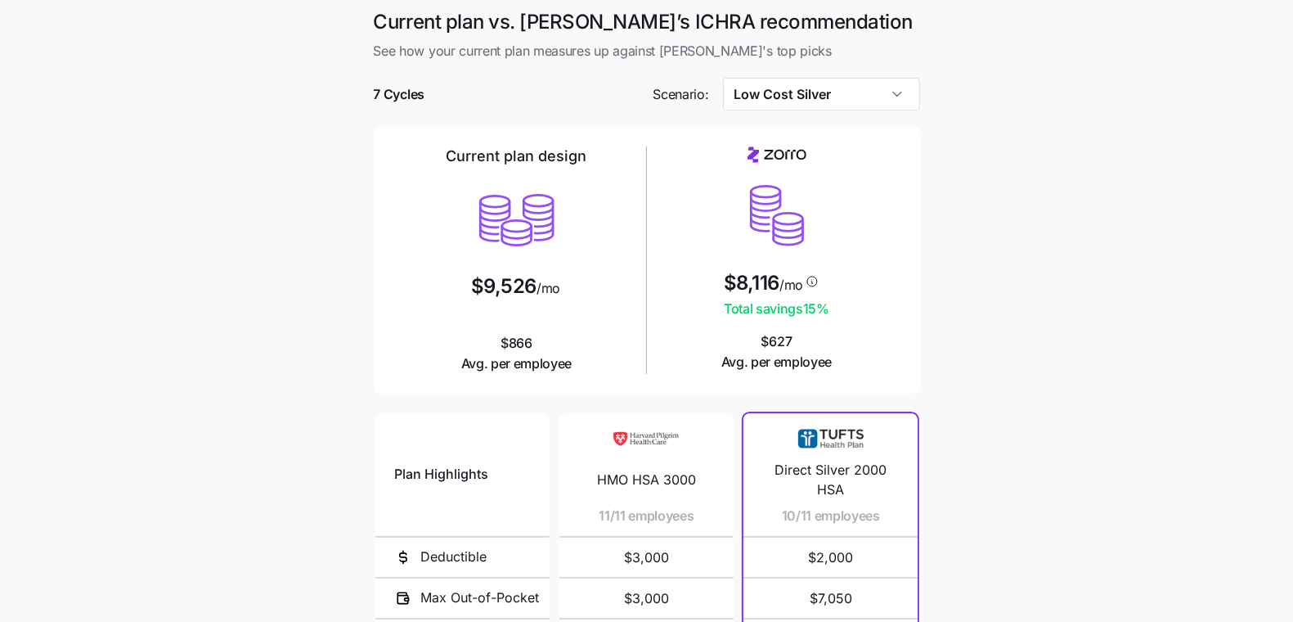
scroll to position [0, 0]
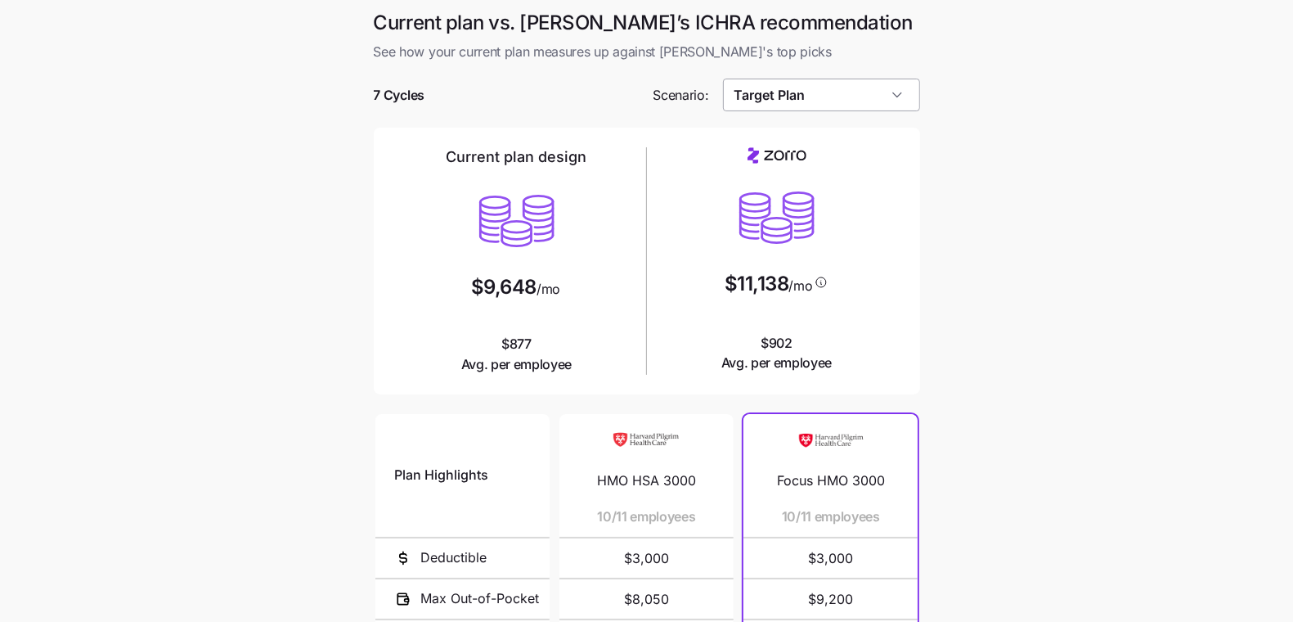
click at [852, 93] on input "Target Plan" at bounding box center [821, 95] width 197 height 33
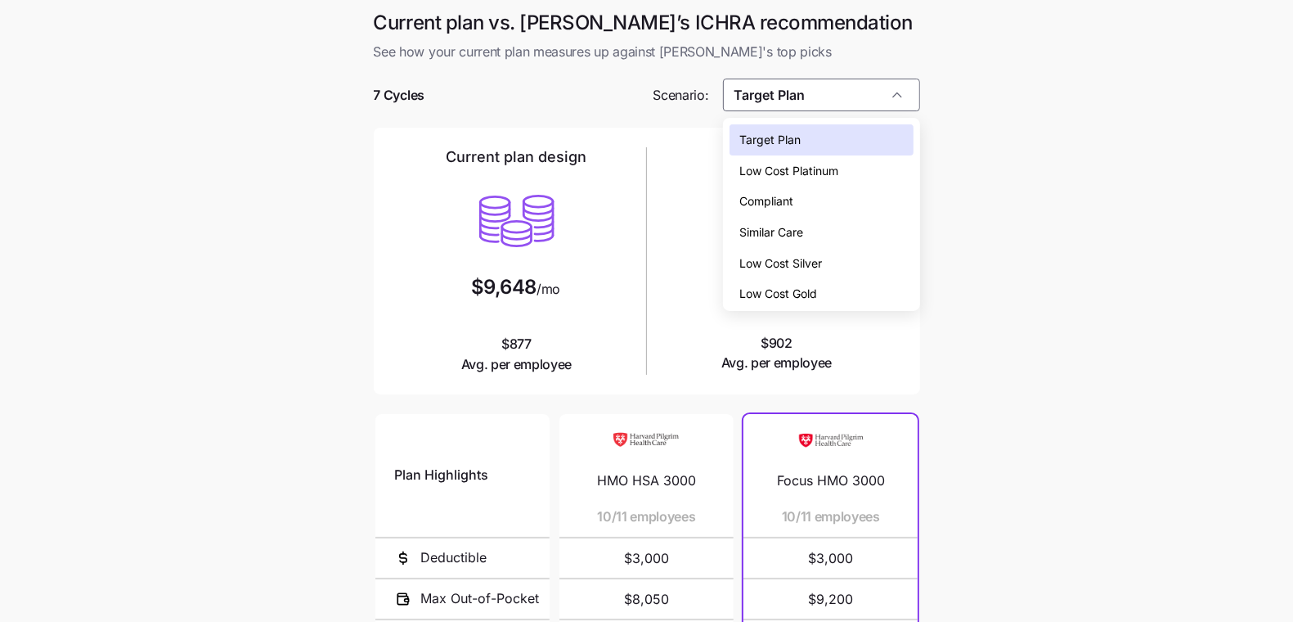
click at [839, 258] on div "Low Cost Silver" at bounding box center [821, 263] width 183 height 31
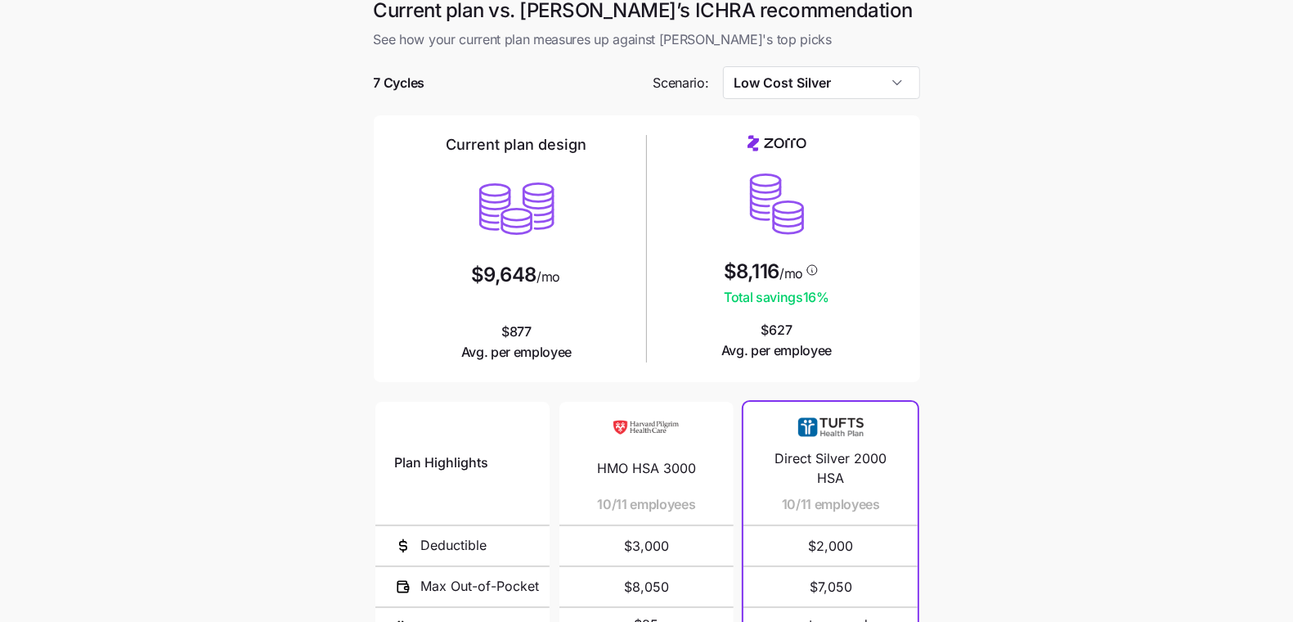
scroll to position [8, 0]
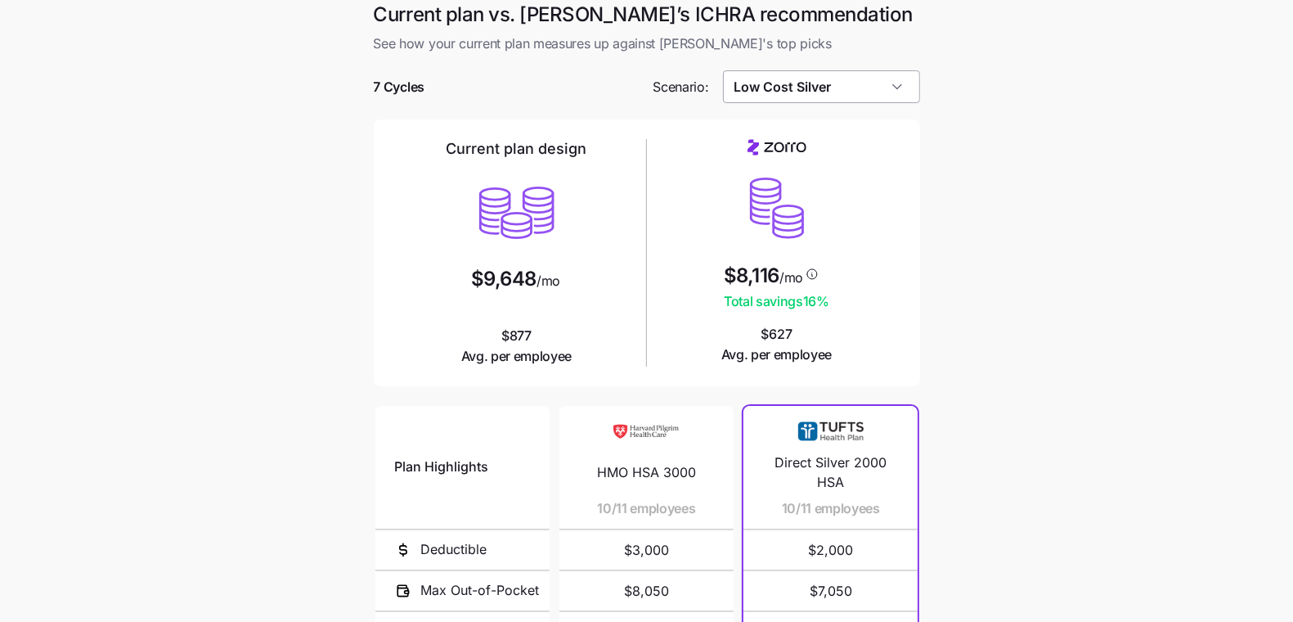
click at [829, 101] on input "Low Cost Silver" at bounding box center [821, 86] width 197 height 33
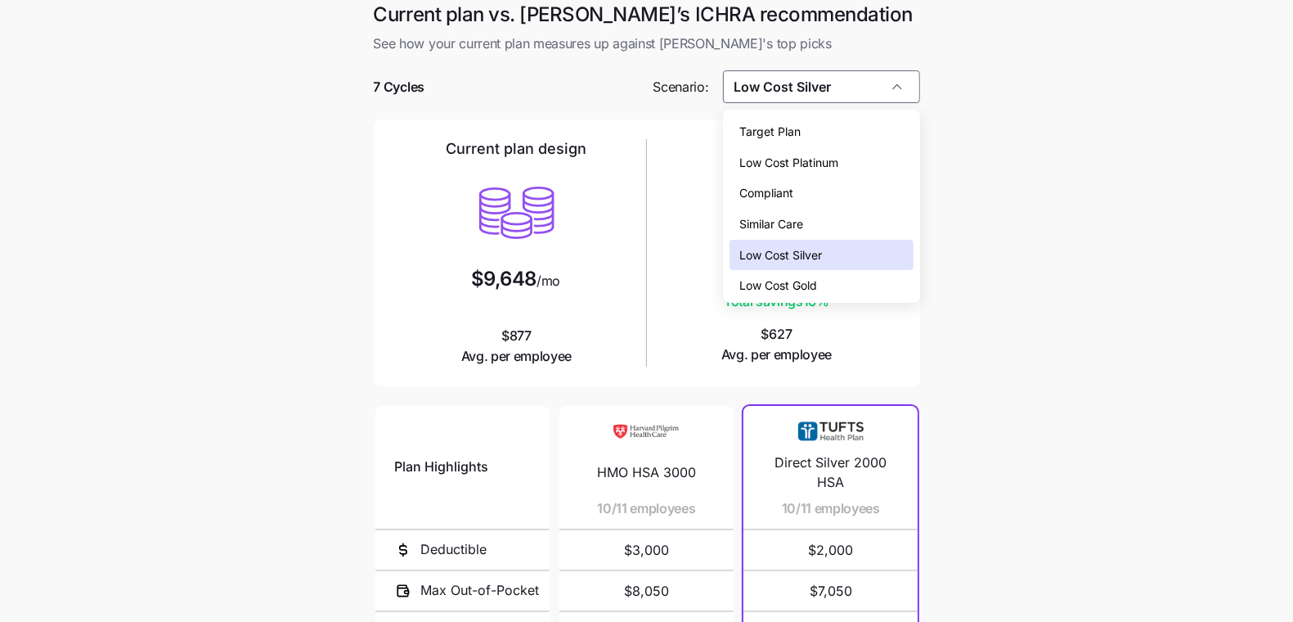
click at [852, 291] on div "Low Cost Gold" at bounding box center [821, 285] width 183 height 31
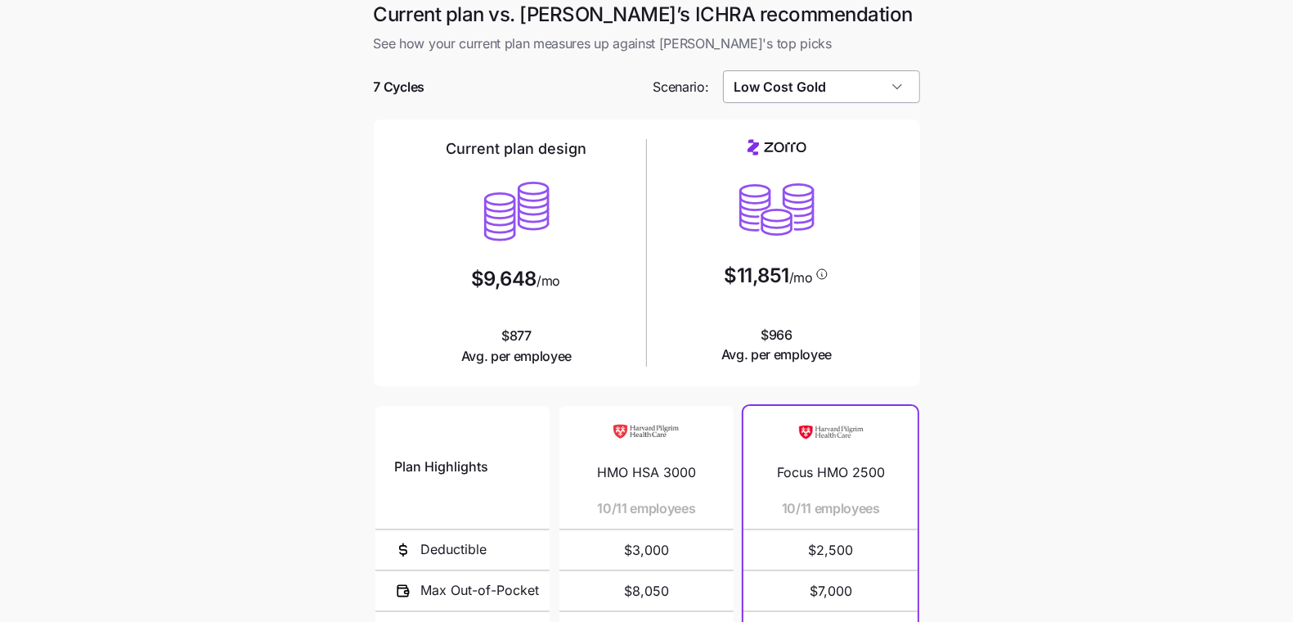
click at [818, 83] on input "Low Cost Gold" at bounding box center [821, 86] width 197 height 33
click at [1134, 424] on main "Current plan vs. Zorro’s ICHRA recommendation See how your current plan measure…" at bounding box center [646, 438] width 1293 height 893
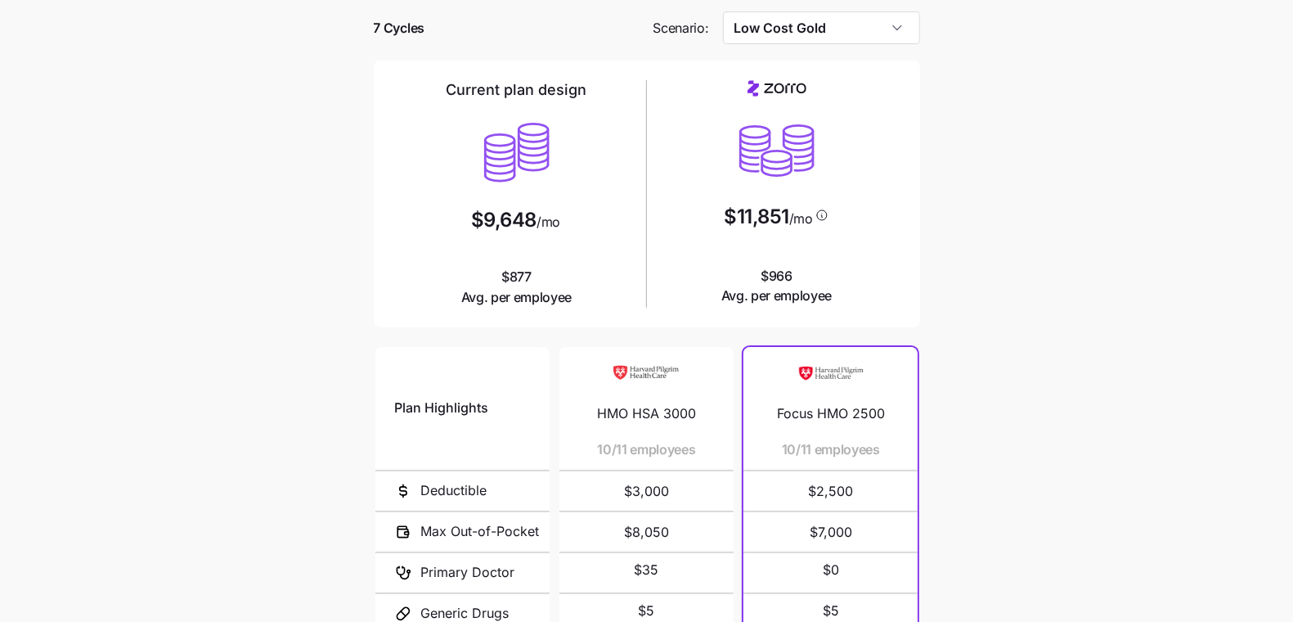
scroll to position [53, 0]
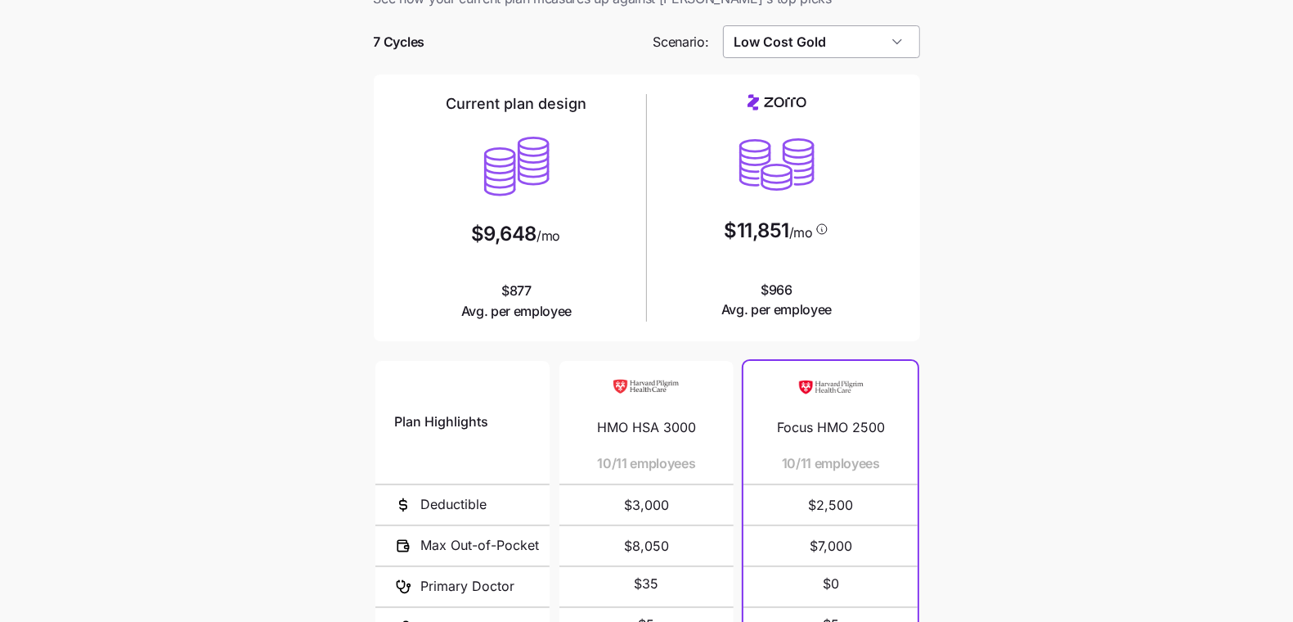
click at [771, 56] on input "Low Cost Gold" at bounding box center [821, 41] width 197 height 33
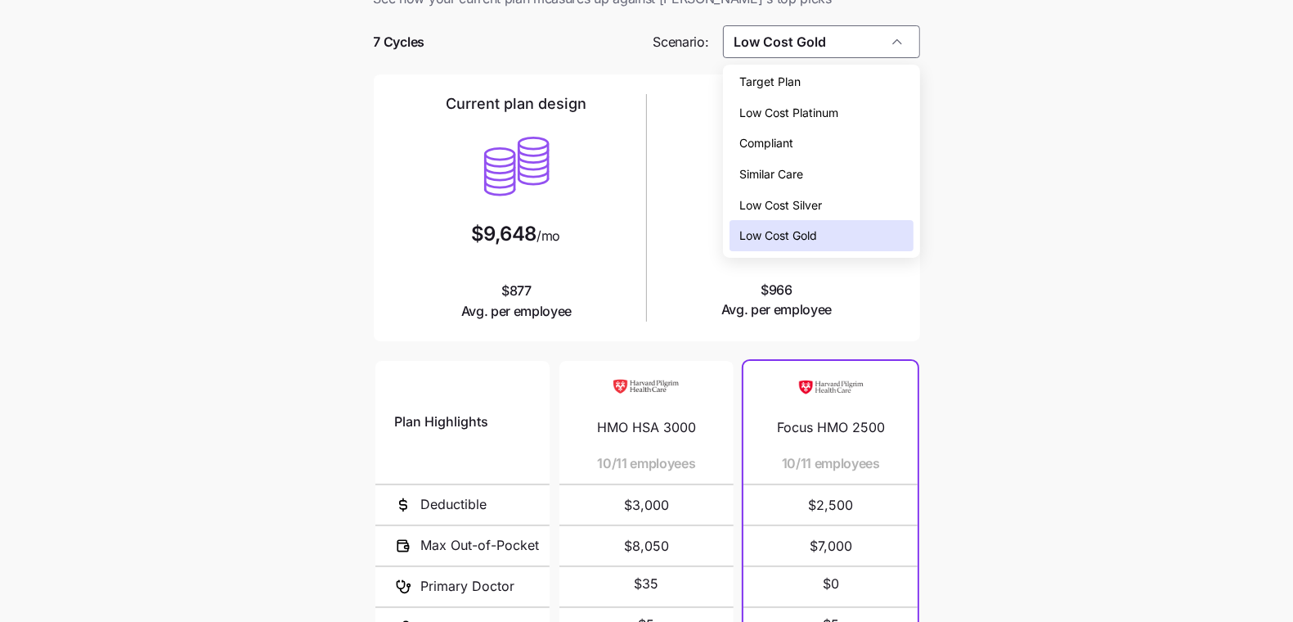
click at [819, 193] on div "Low Cost Silver" at bounding box center [821, 205] width 183 height 31
type input "Low Cost Silver"
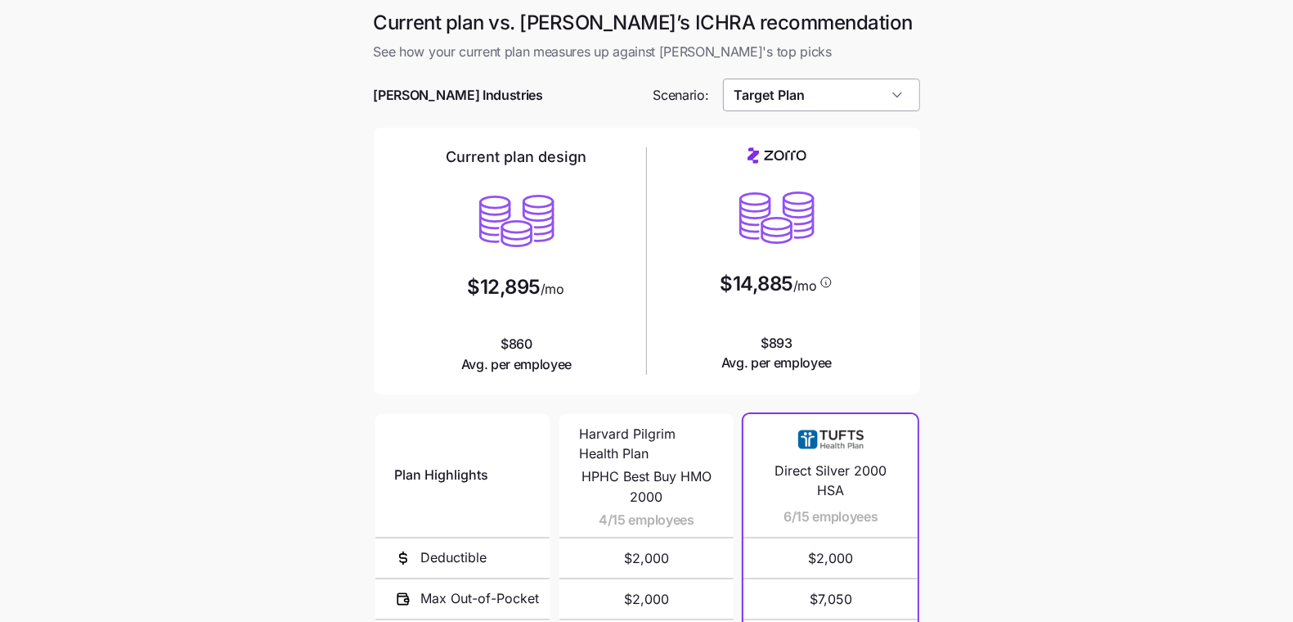
click at [843, 83] on input "Target Plan" at bounding box center [821, 95] width 197 height 33
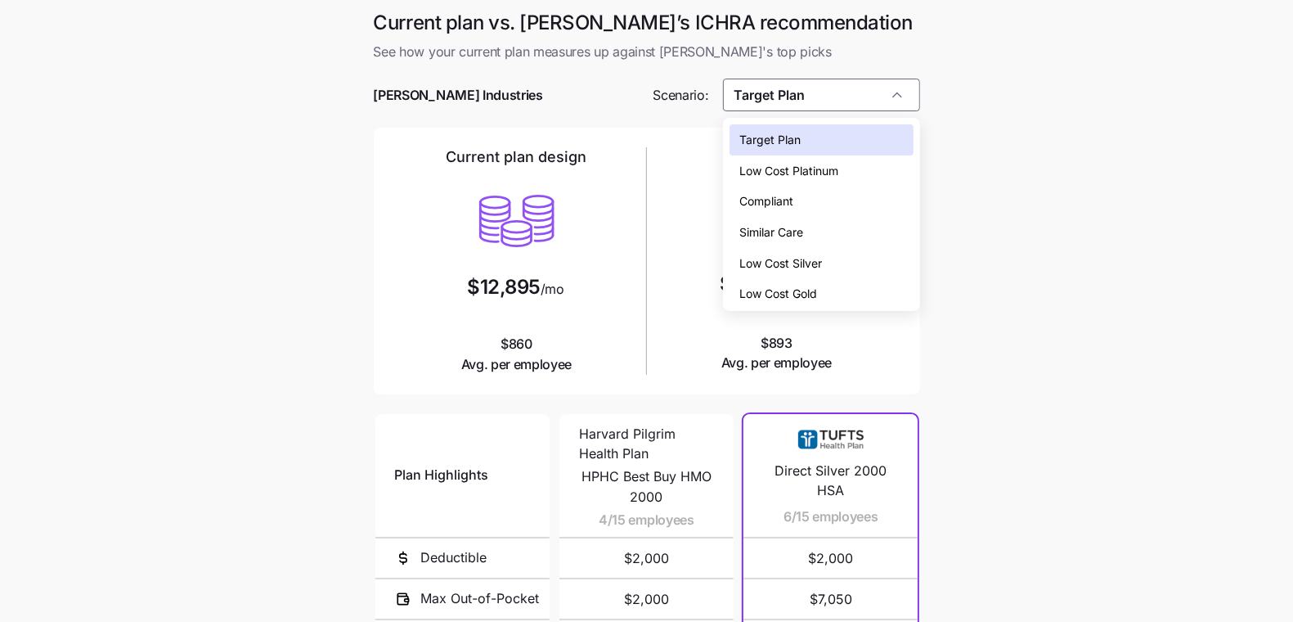
click at [813, 258] on span "Low Cost Silver" at bounding box center [780, 263] width 83 height 18
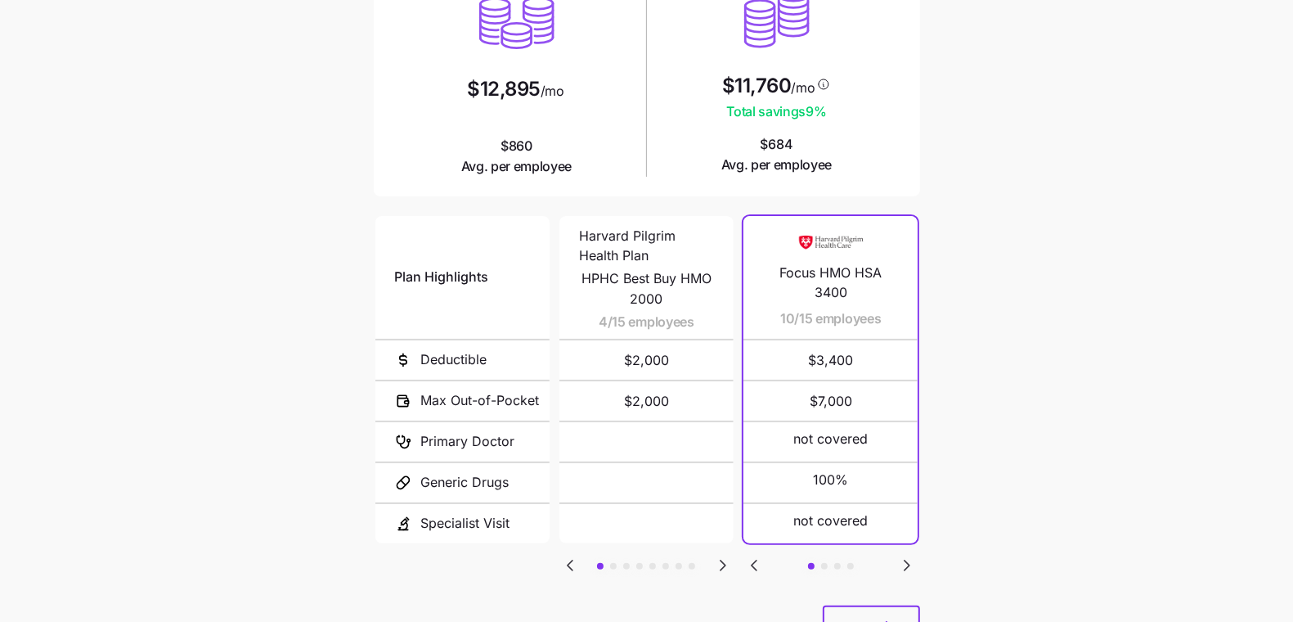
scroll to position [271, 0]
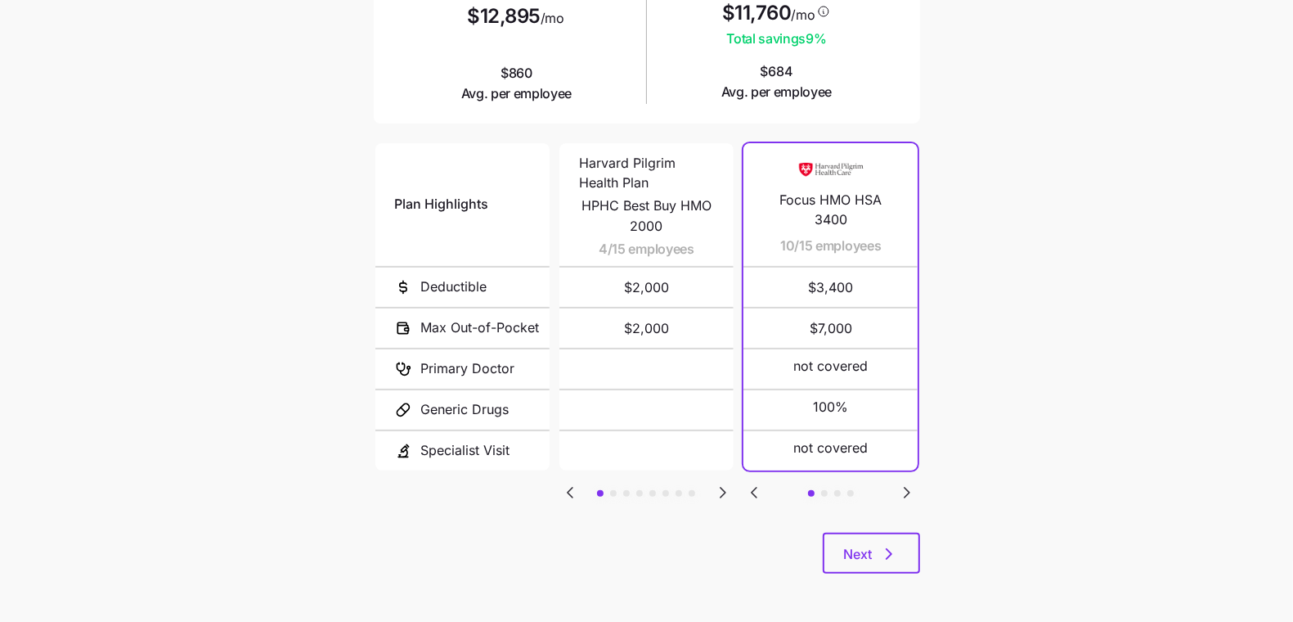
click at [730, 485] on icon "Go to next slide" at bounding box center [723, 493] width 20 height 20
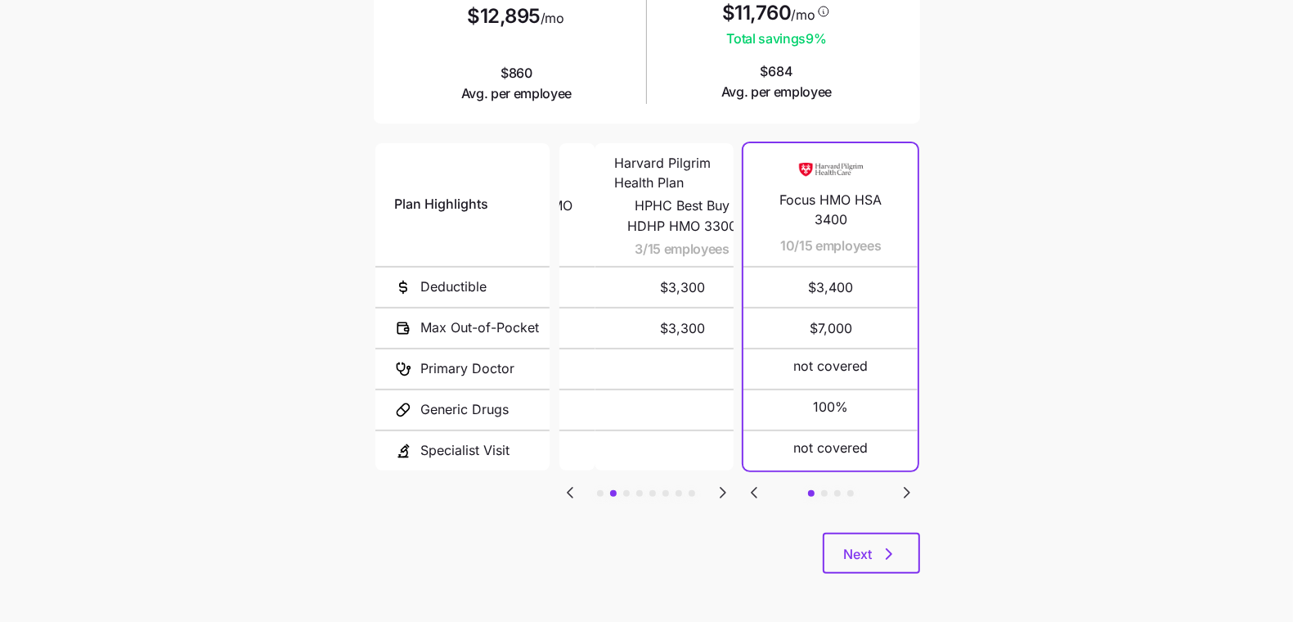
click at [729, 486] on icon "Go to next slide" at bounding box center [723, 493] width 20 height 20
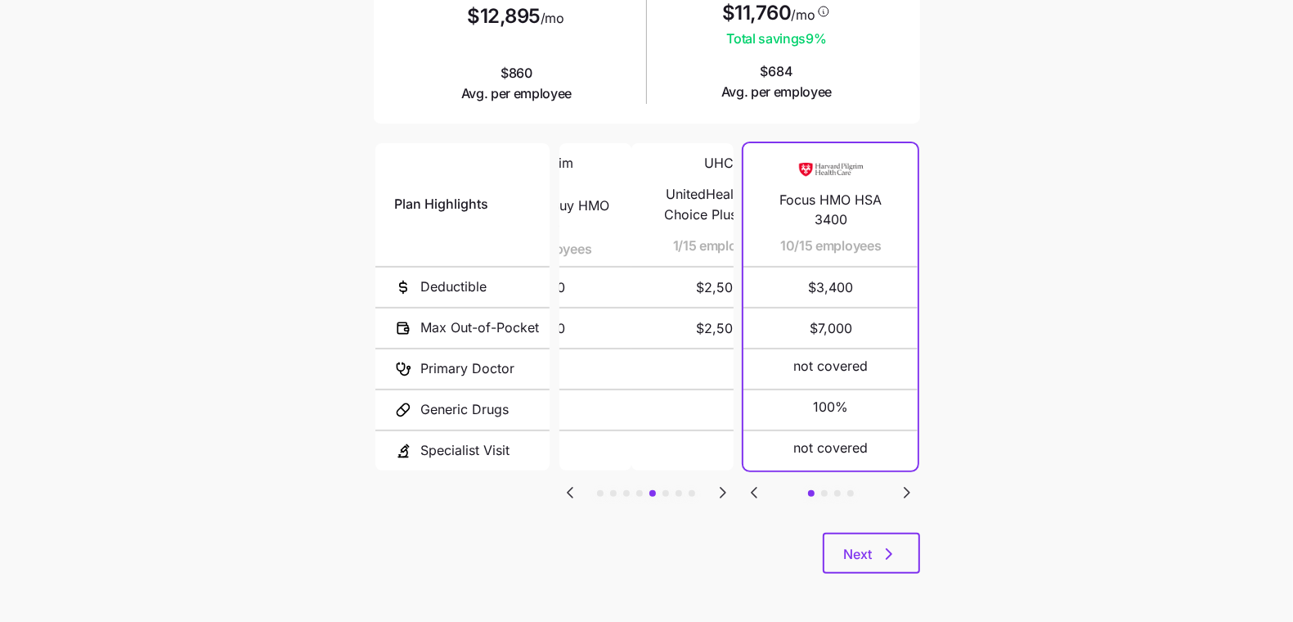
click at [729, 486] on icon "Go to next slide" at bounding box center [723, 493] width 20 height 20
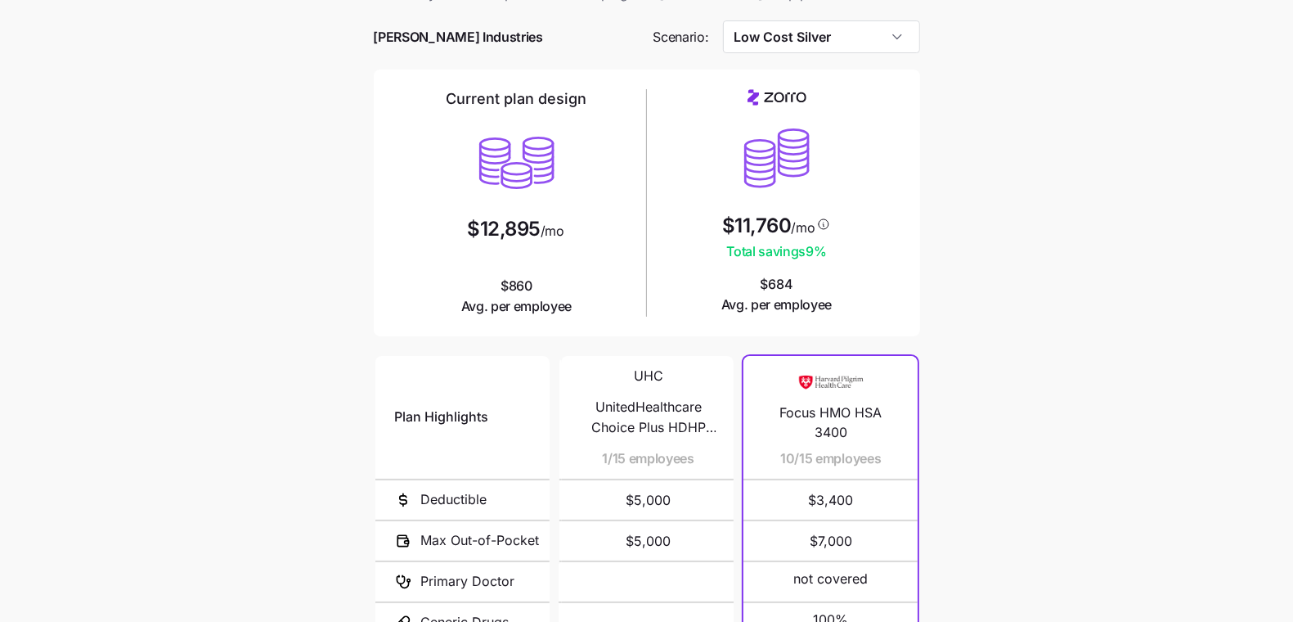
scroll to position [37, 0]
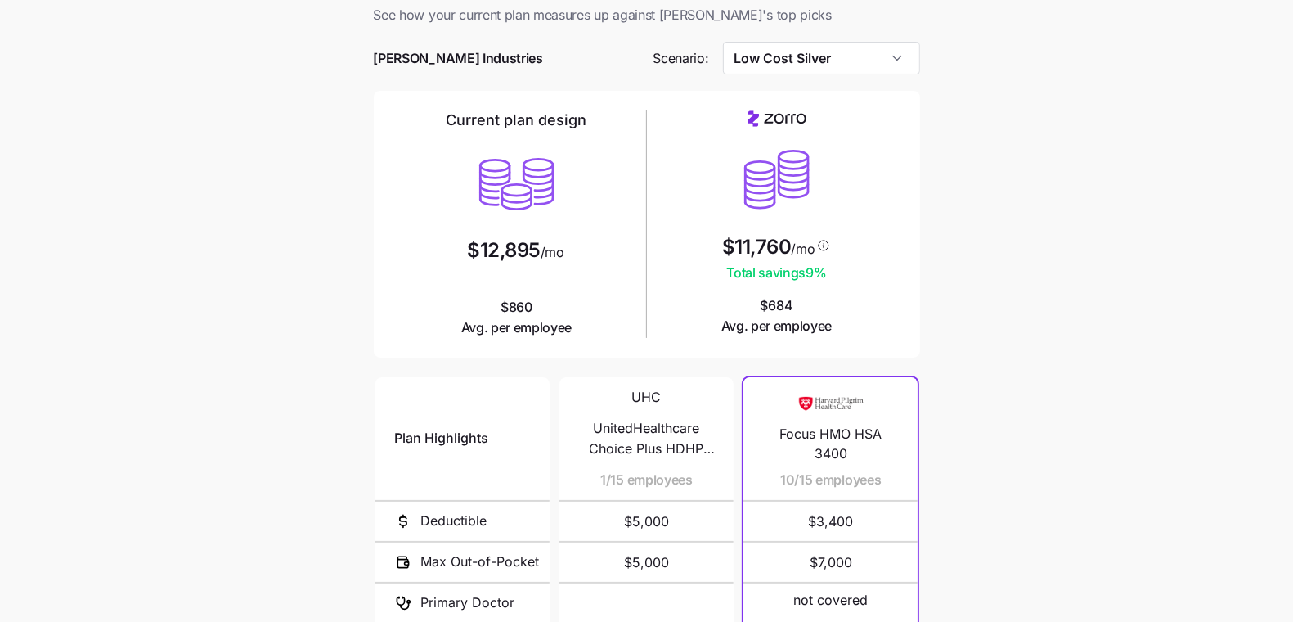
click at [805, 24] on span "See how your current plan measures up against [PERSON_NAME]'s top picks" at bounding box center [647, 15] width 546 height 20
click at [806, 68] on input "Low Cost Silver" at bounding box center [821, 58] width 197 height 33
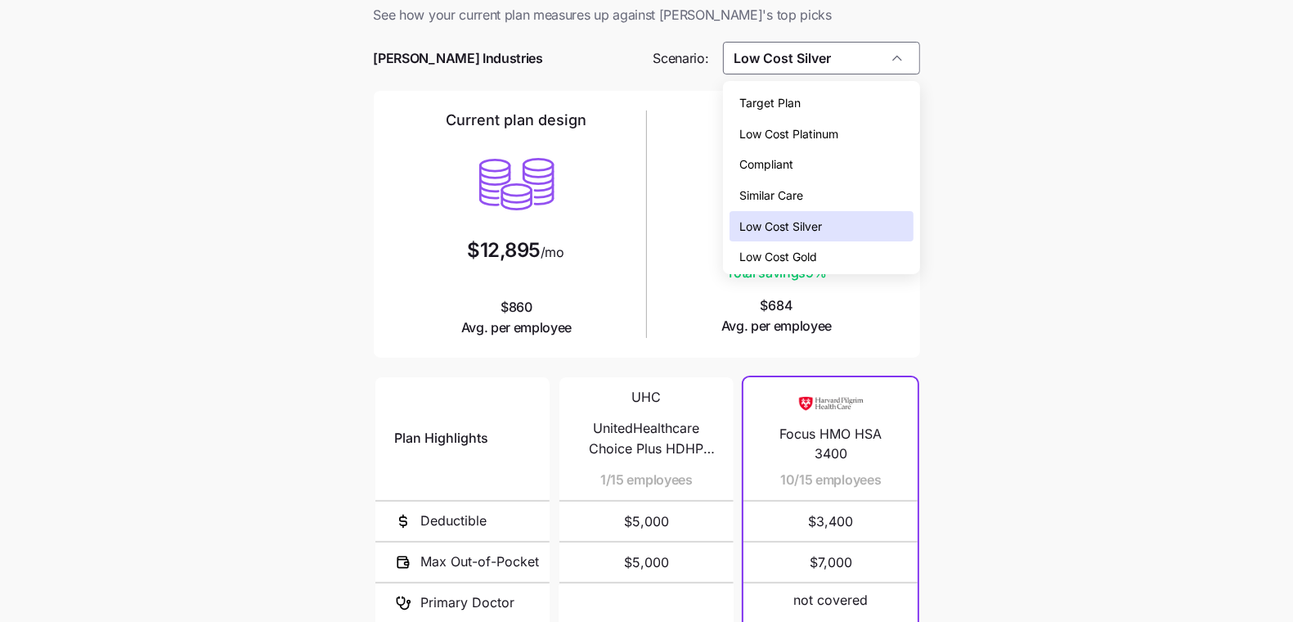
click at [823, 255] on div "Low Cost Gold" at bounding box center [821, 256] width 183 height 31
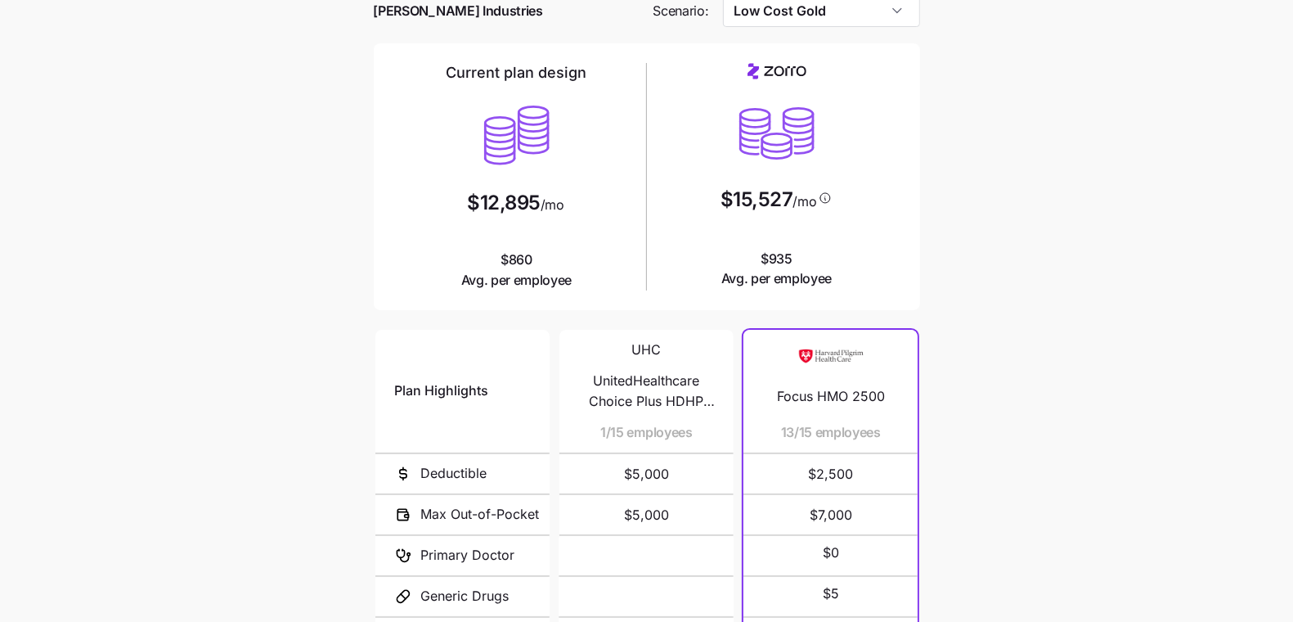
scroll to position [186, 0]
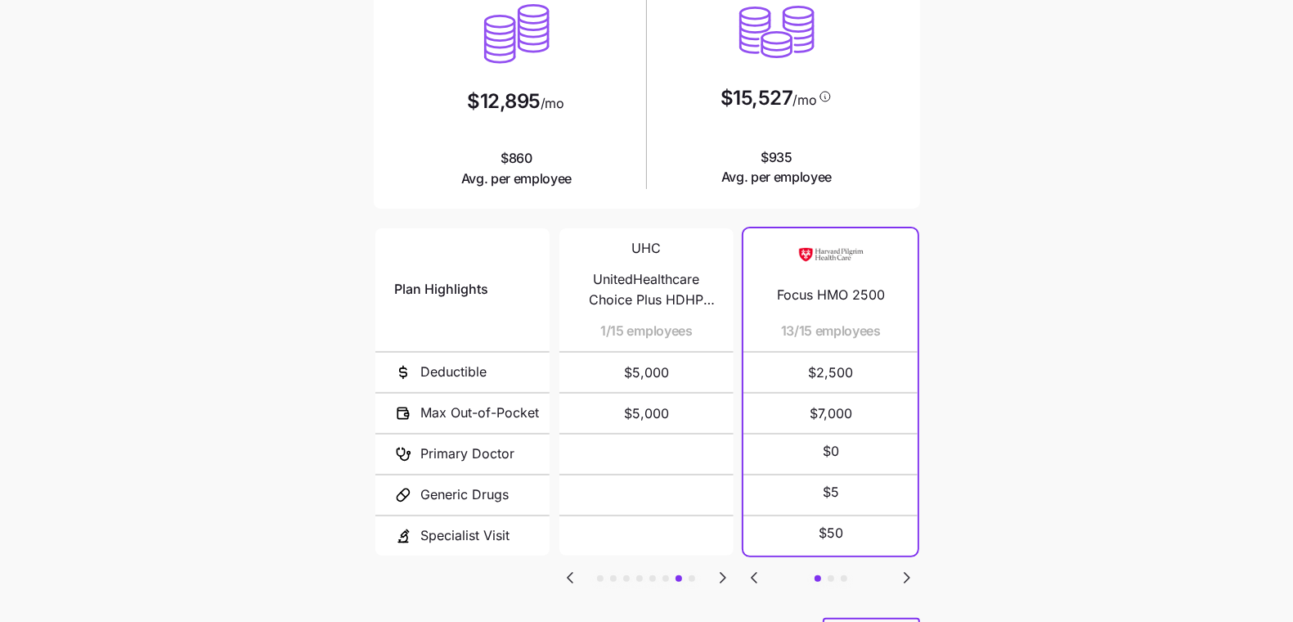
click at [720, 573] on icon "Go to next slide" at bounding box center [723, 578] width 20 height 20
click at [564, 573] on icon "Go to previous slide" at bounding box center [570, 578] width 20 height 20
click at [565, 573] on icon "Go to previous slide" at bounding box center [570, 578] width 20 height 20
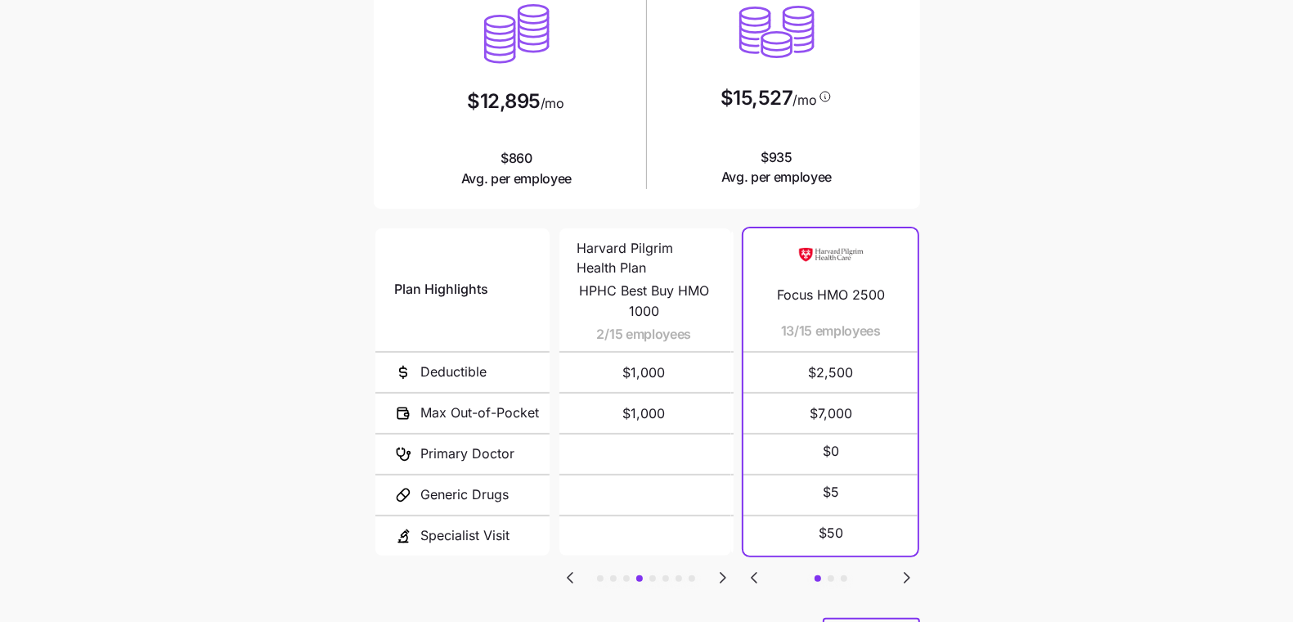
click at [565, 573] on icon "Go to previous slide" at bounding box center [570, 578] width 20 height 20
click at [727, 586] on div "Plan Highlights Deductible Max Out-of-Pocket Primary Doctor Generic Drugs Speci…" at bounding box center [647, 421] width 546 height 393
click at [727, 576] on icon "Go to next slide" at bounding box center [723, 578] width 20 height 20
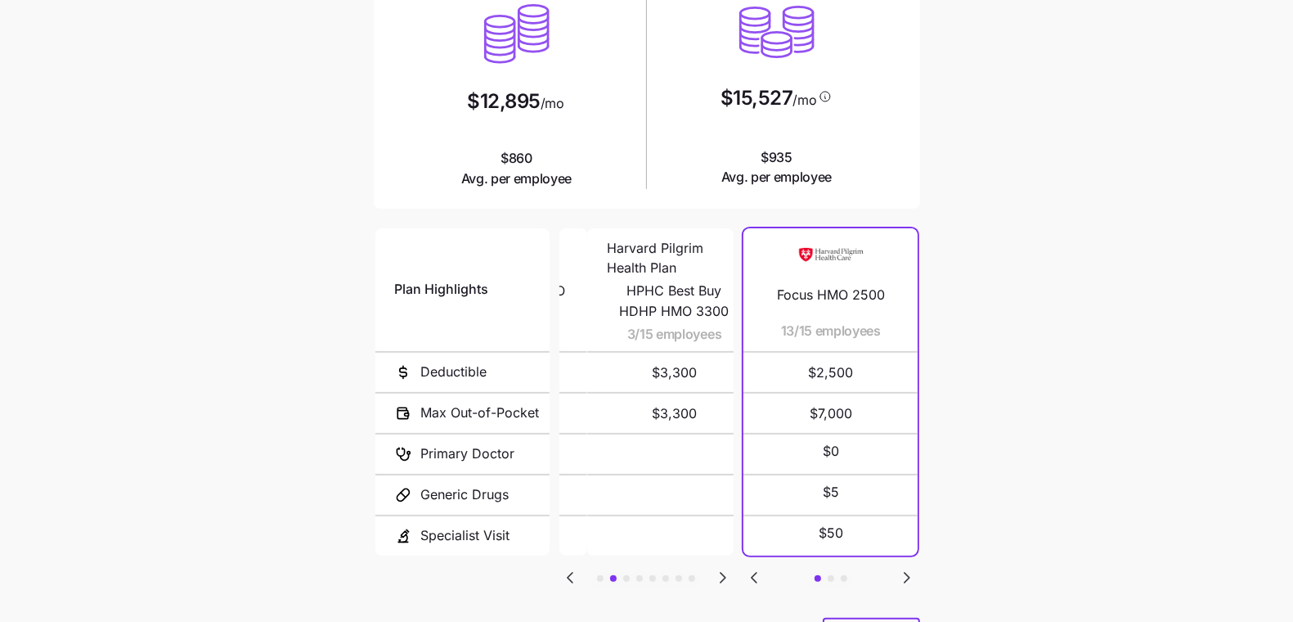
click at [727, 576] on icon "Go to next slide" at bounding box center [723, 578] width 20 height 20
click at [575, 574] on icon "Go to previous slide" at bounding box center [570, 578] width 20 height 20
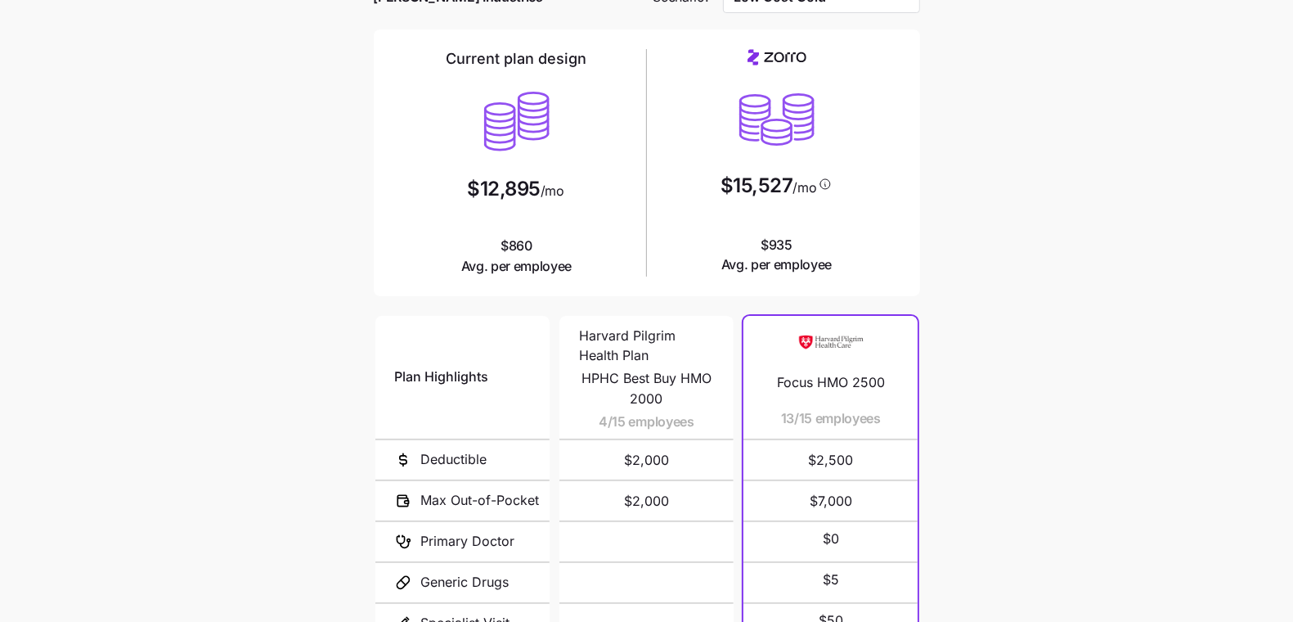
scroll to position [55, 0]
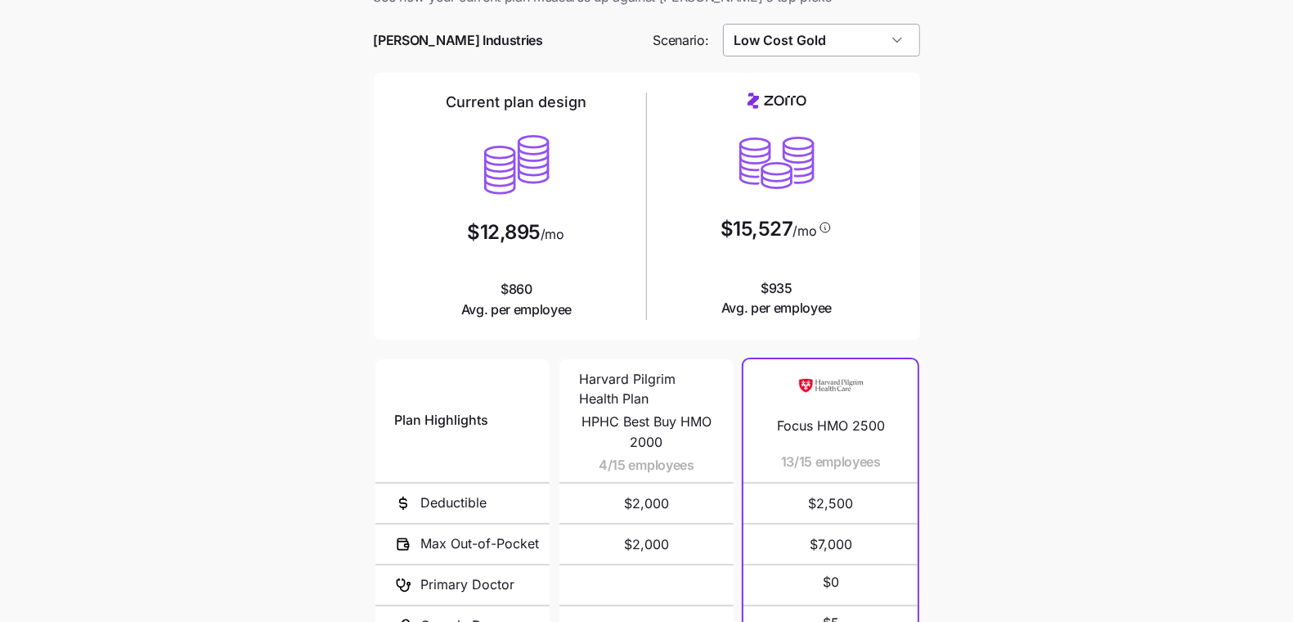
click at [852, 25] on input "Low Cost Gold" at bounding box center [821, 40] width 197 height 33
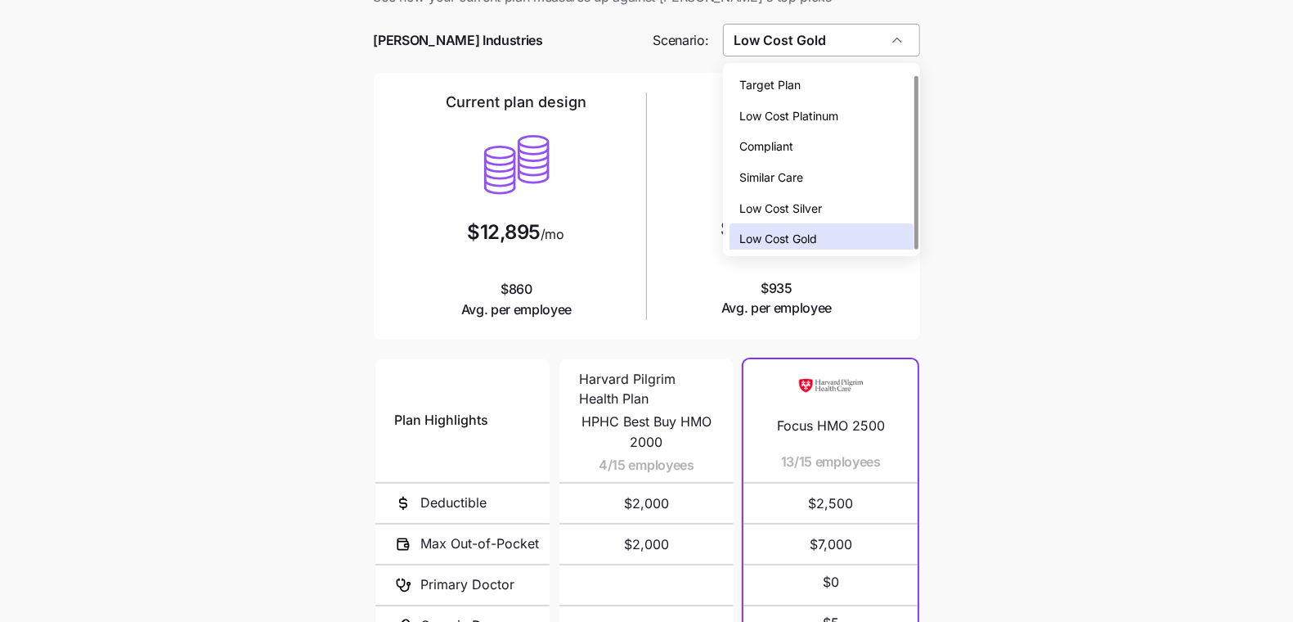
scroll to position [5, 0]
click at [816, 195] on span "Low Cost Silver" at bounding box center [780, 204] width 83 height 18
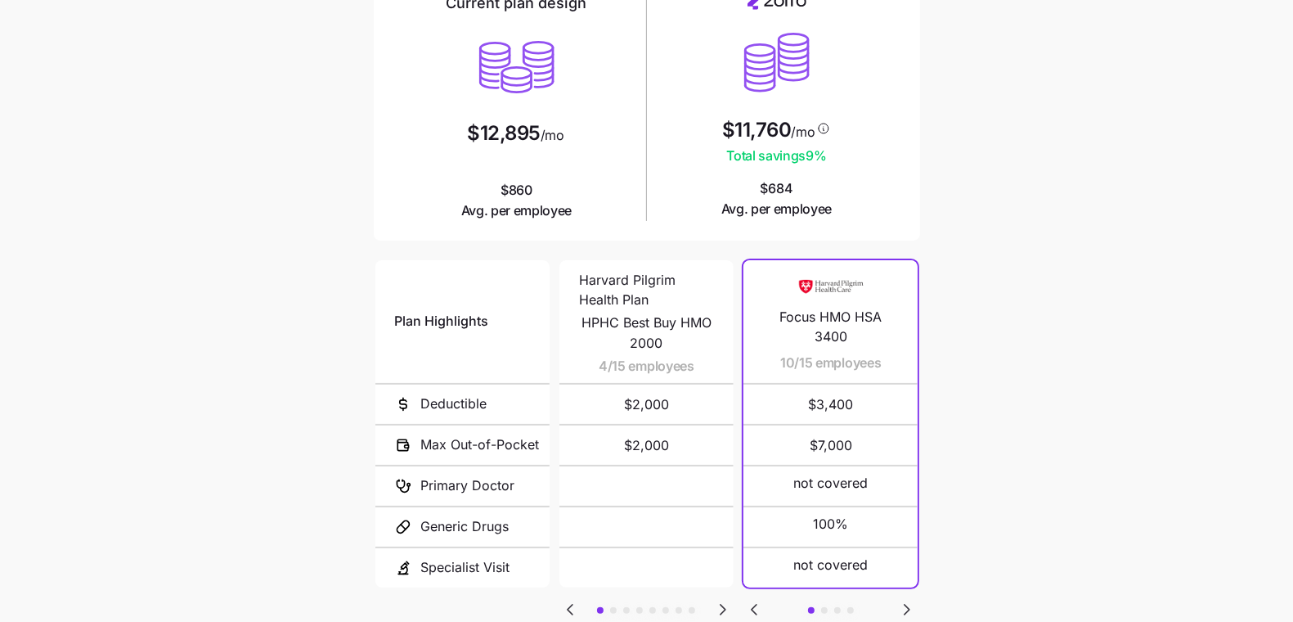
scroll to position [171, 0]
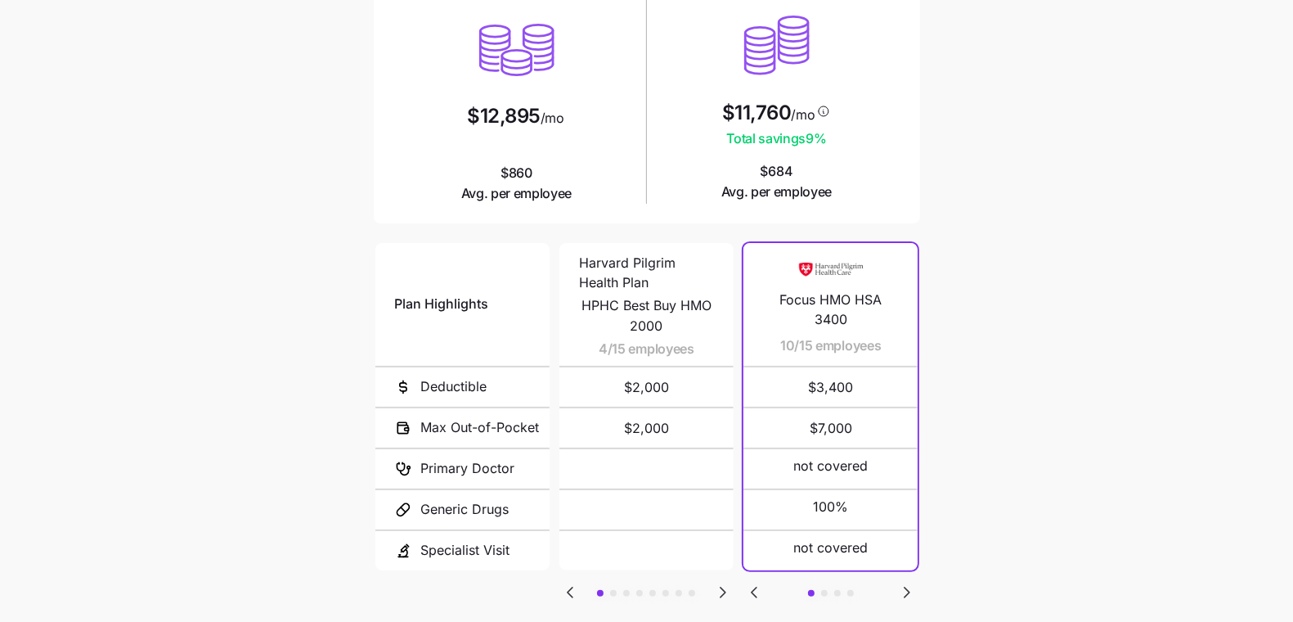
click at [900, 582] on icon "Go to next slide" at bounding box center [907, 592] width 20 height 20
click at [904, 582] on icon "Go to next slide" at bounding box center [907, 592] width 20 height 20
click at [791, 587] on div "Plan Highlights Deductible Max Out-of-Pocket Primary Doctor Generic Drugs Speci…" at bounding box center [647, 436] width 546 height 393
click at [746, 586] on icon "Go to previous slide" at bounding box center [754, 592] width 20 height 20
click at [752, 586] on icon "Go to previous slide" at bounding box center [754, 592] width 20 height 20
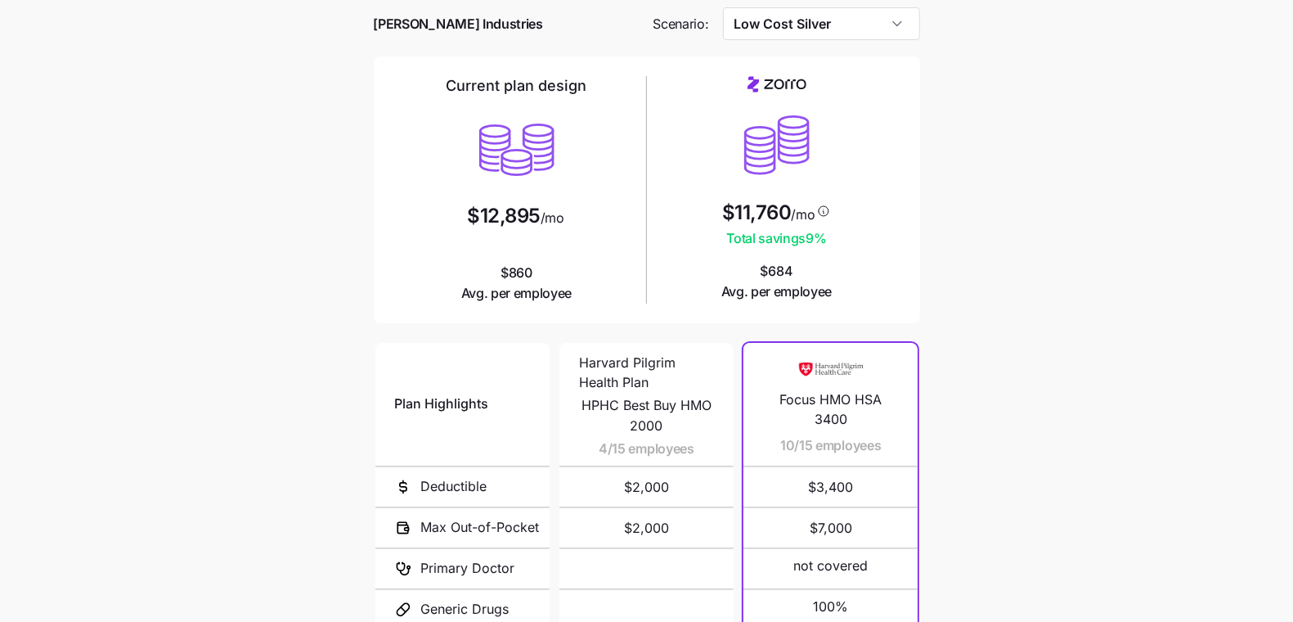
scroll to position [56, 0]
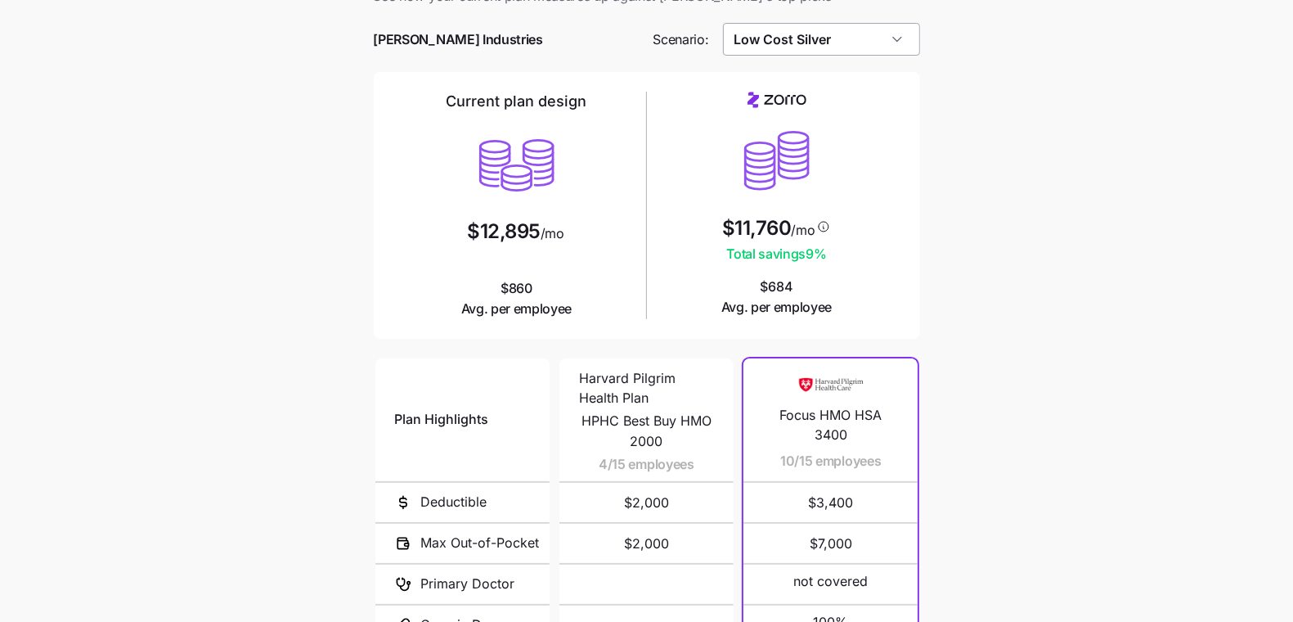
click at [843, 31] on input "Low Cost Silver" at bounding box center [821, 39] width 197 height 33
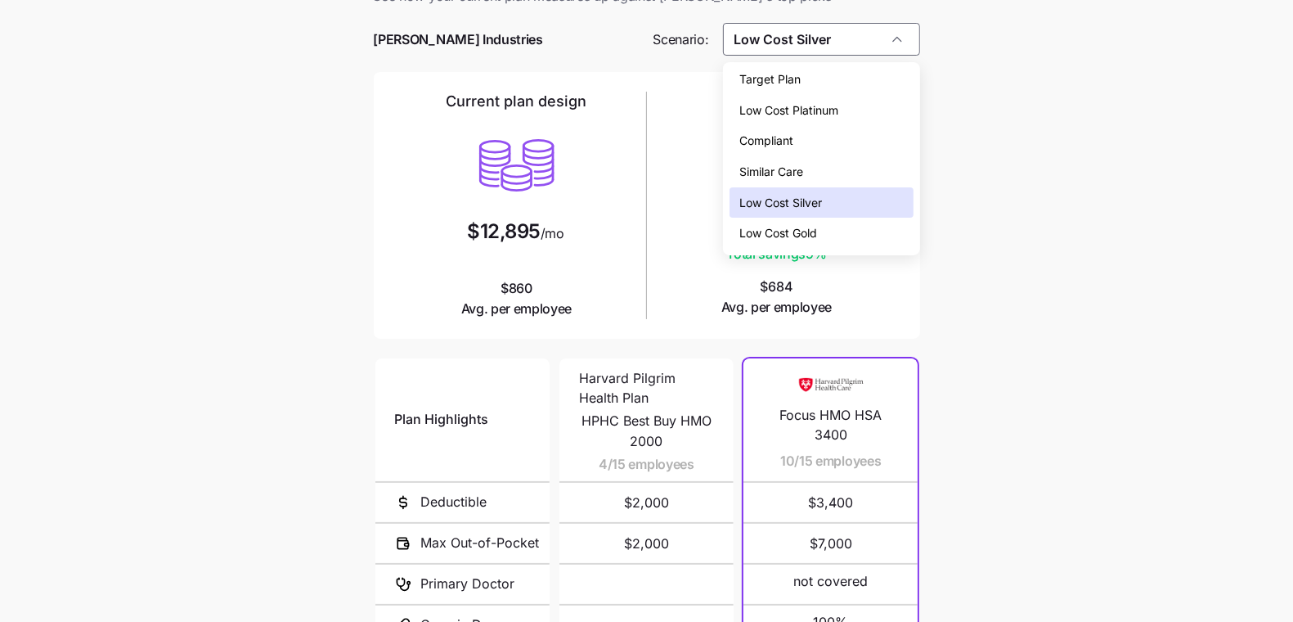
click at [860, 133] on div "Compliant" at bounding box center [821, 140] width 183 height 31
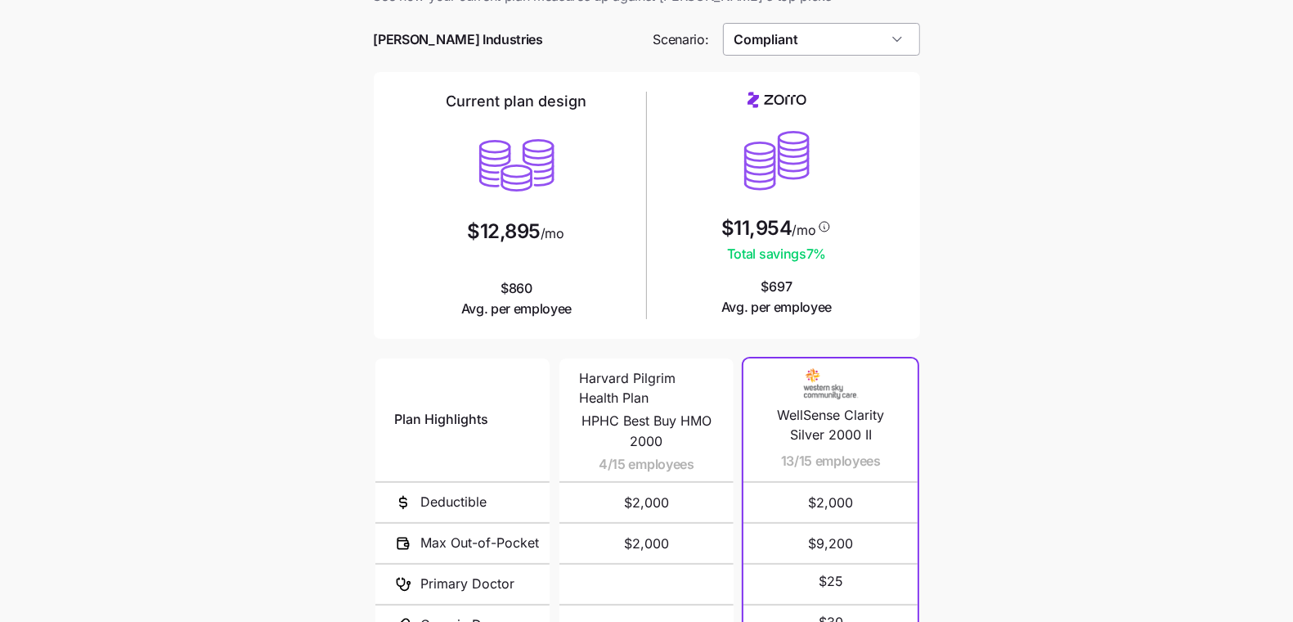
click at [847, 37] on input "Compliant" at bounding box center [821, 39] width 197 height 33
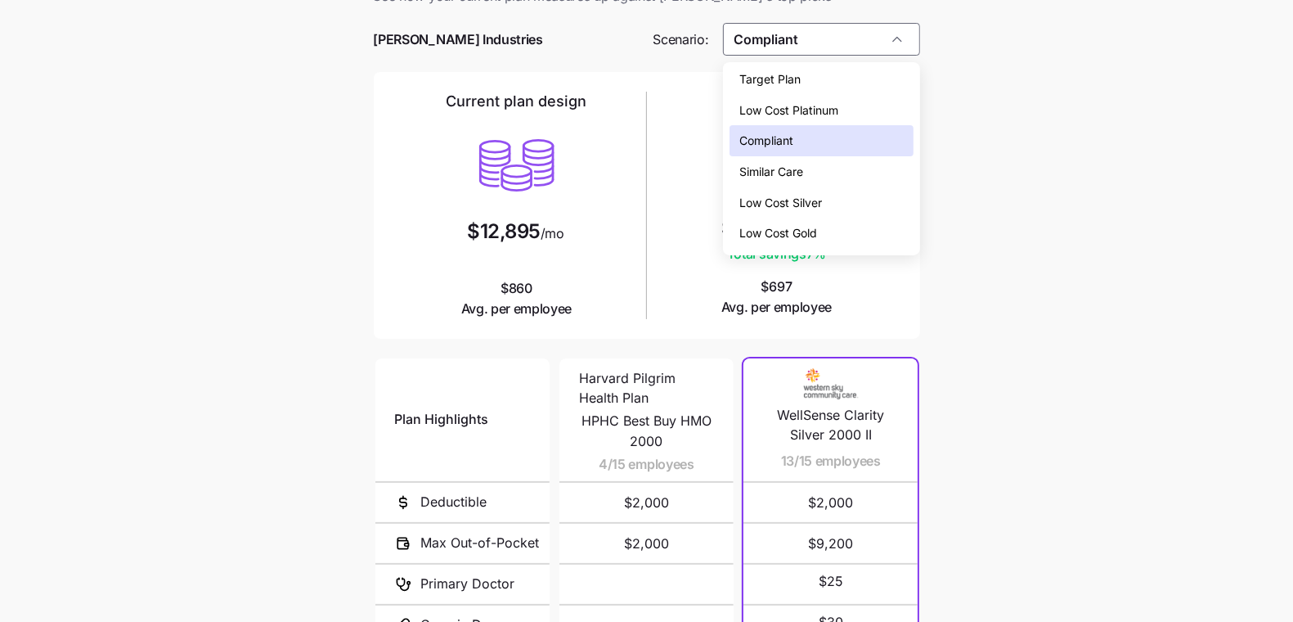
click at [851, 196] on div "Low Cost Silver" at bounding box center [821, 202] width 183 height 31
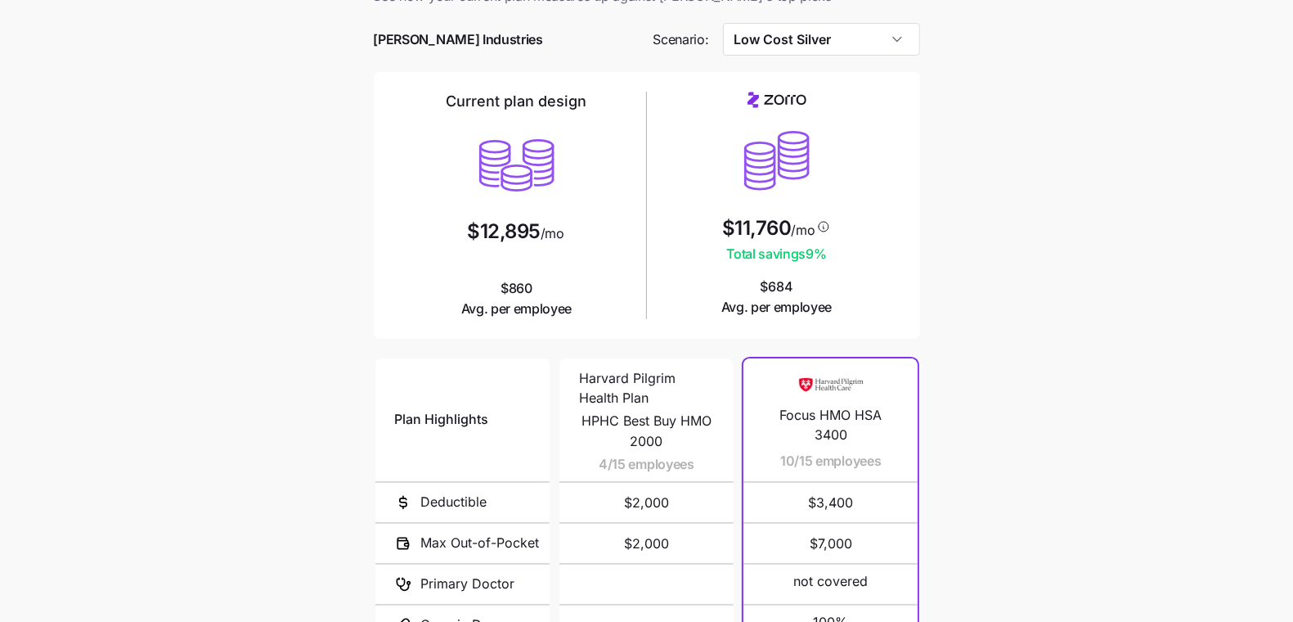
click at [851, 59] on div at bounding box center [647, 64] width 546 height 16
click at [851, 43] on input "Low Cost Silver" at bounding box center [821, 39] width 197 height 33
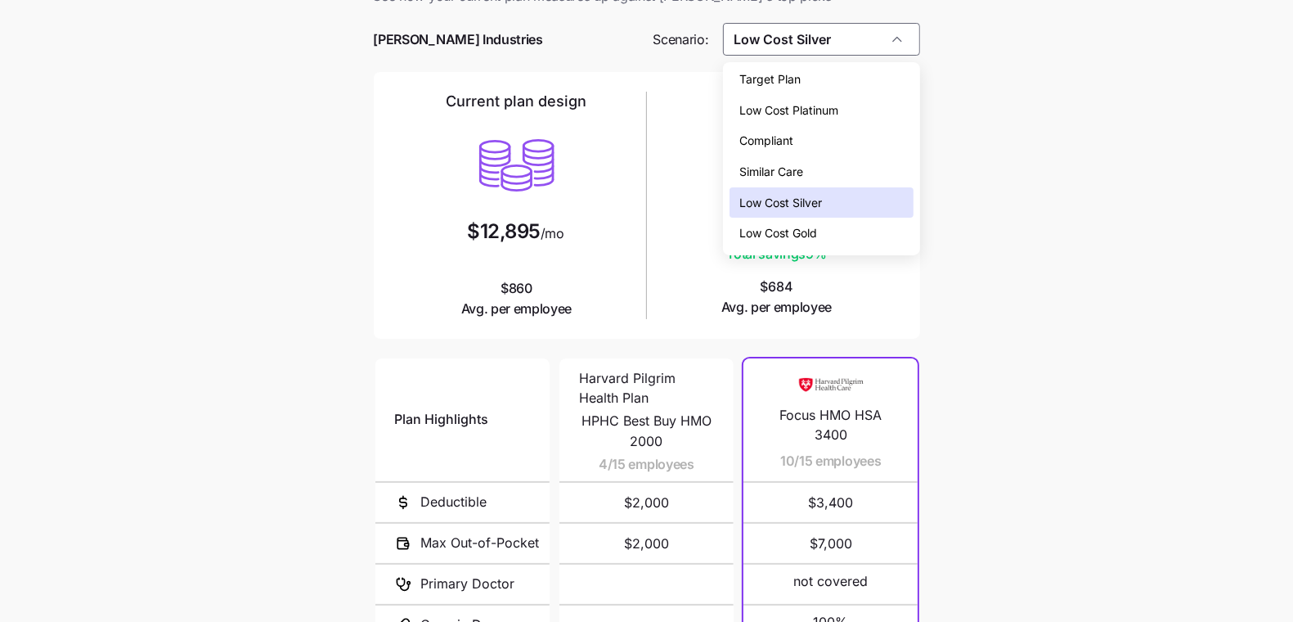
click at [857, 137] on div "Compliant" at bounding box center [821, 140] width 183 height 31
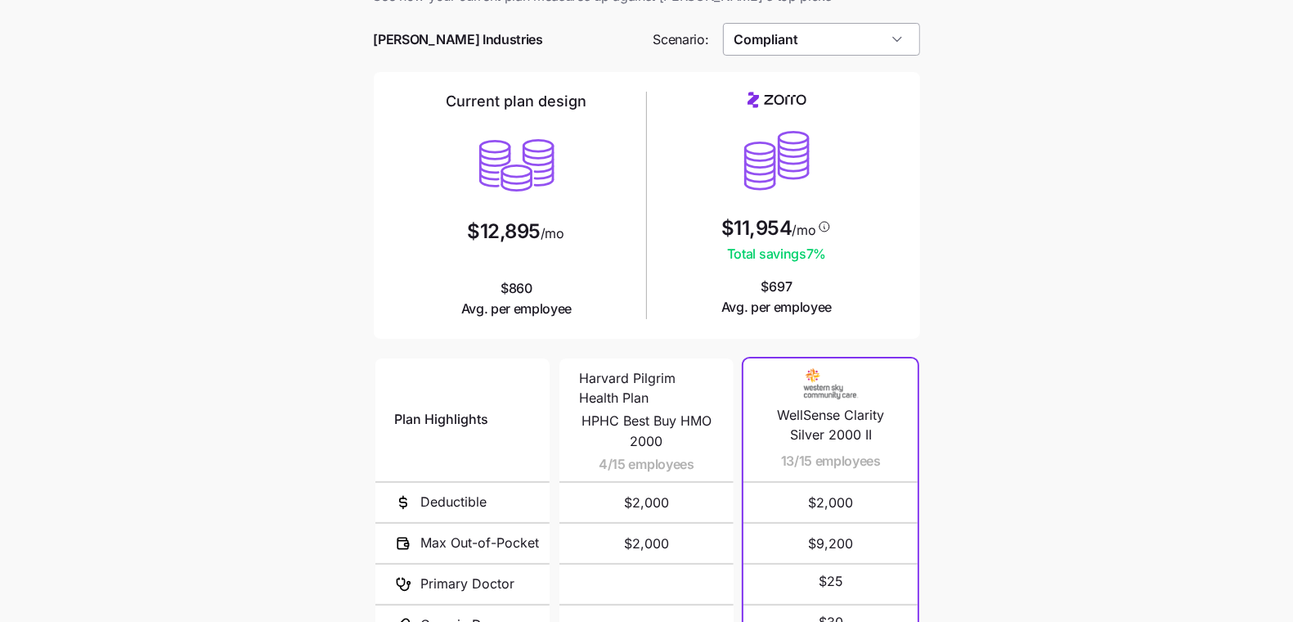
click at [859, 44] on input "Compliant" at bounding box center [821, 39] width 197 height 33
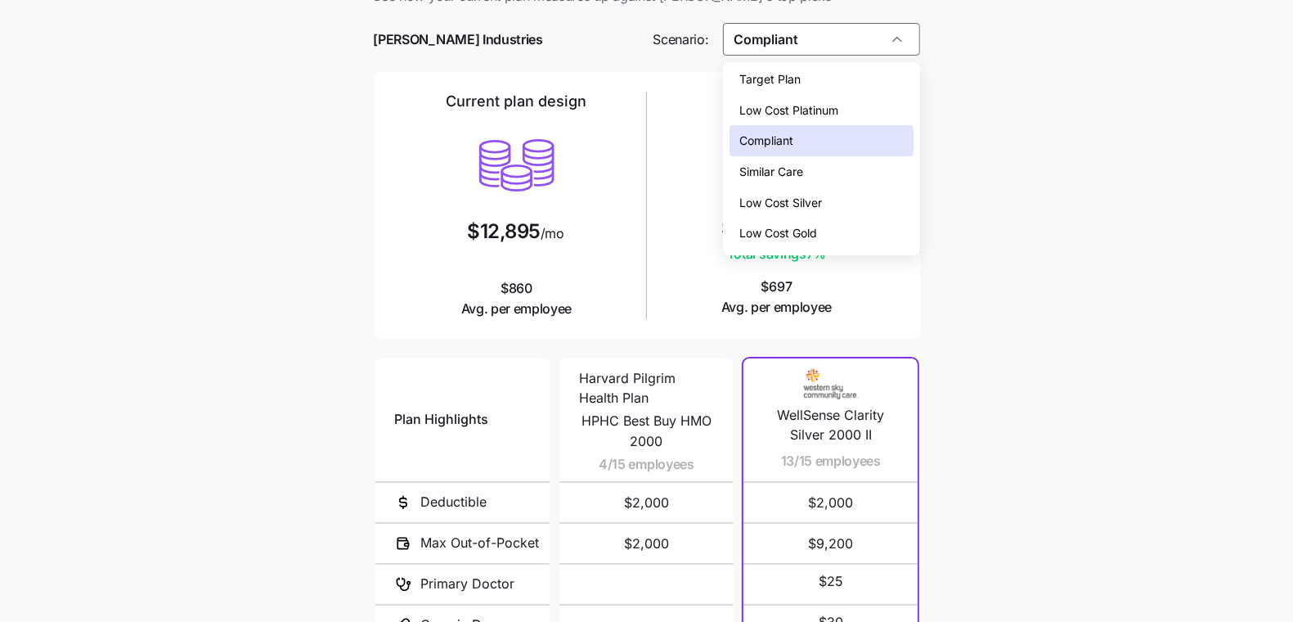
drag, startPoint x: 860, startPoint y: 205, endPoint x: 838, endPoint y: 213, distance: 22.5
click at [859, 205] on div "Low Cost Silver" at bounding box center [821, 202] width 183 height 31
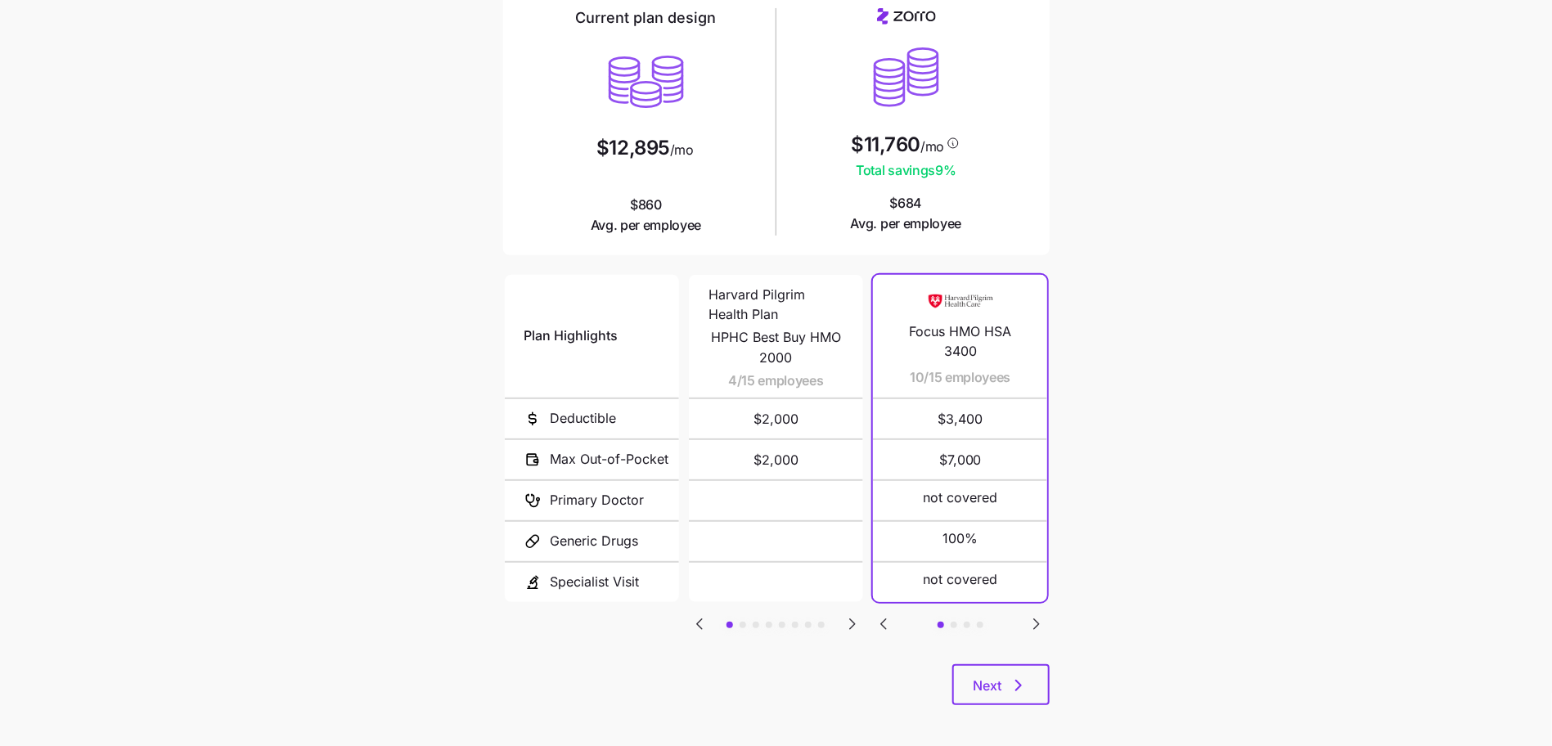
scroll to position [146, 0]
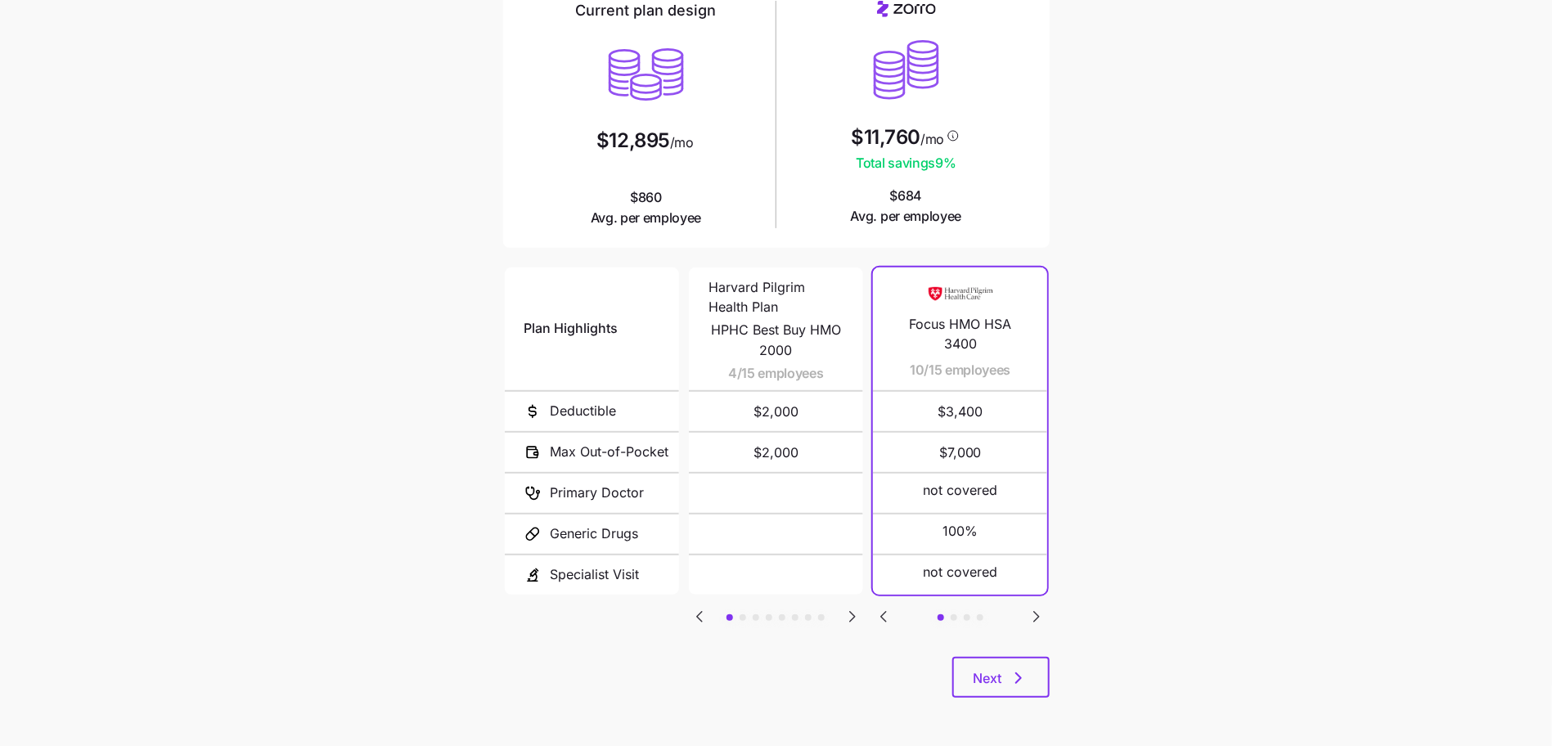
click at [856, 613] on icon "Go to next slide" at bounding box center [852, 617] width 20 height 20
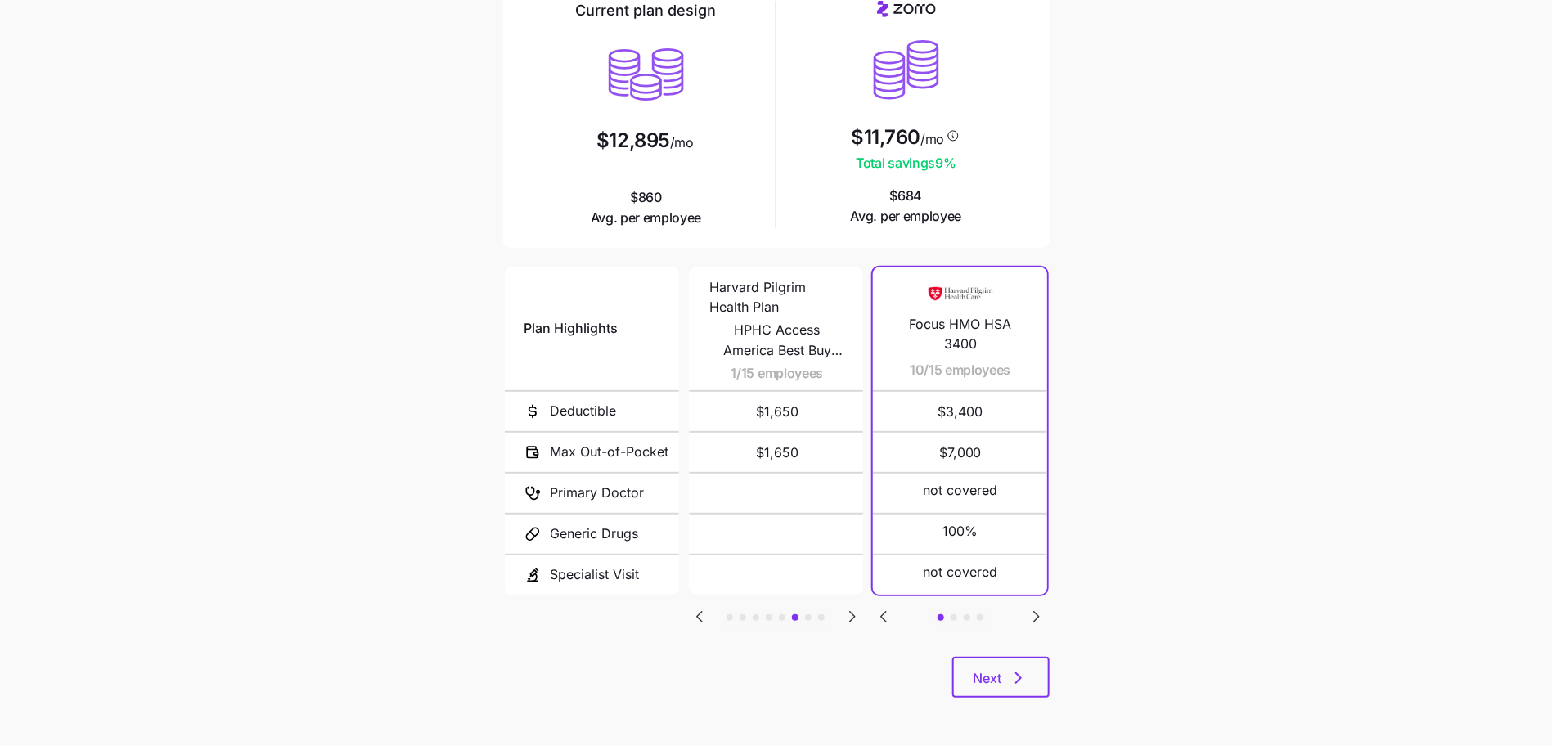
click at [856, 613] on icon "Go to next slide" at bounding box center [852, 617] width 20 height 20
click at [858, 617] on icon "Go to next slide" at bounding box center [852, 617] width 20 height 20
click at [701, 612] on icon "Go to previous slide" at bounding box center [699, 617] width 5 height 10
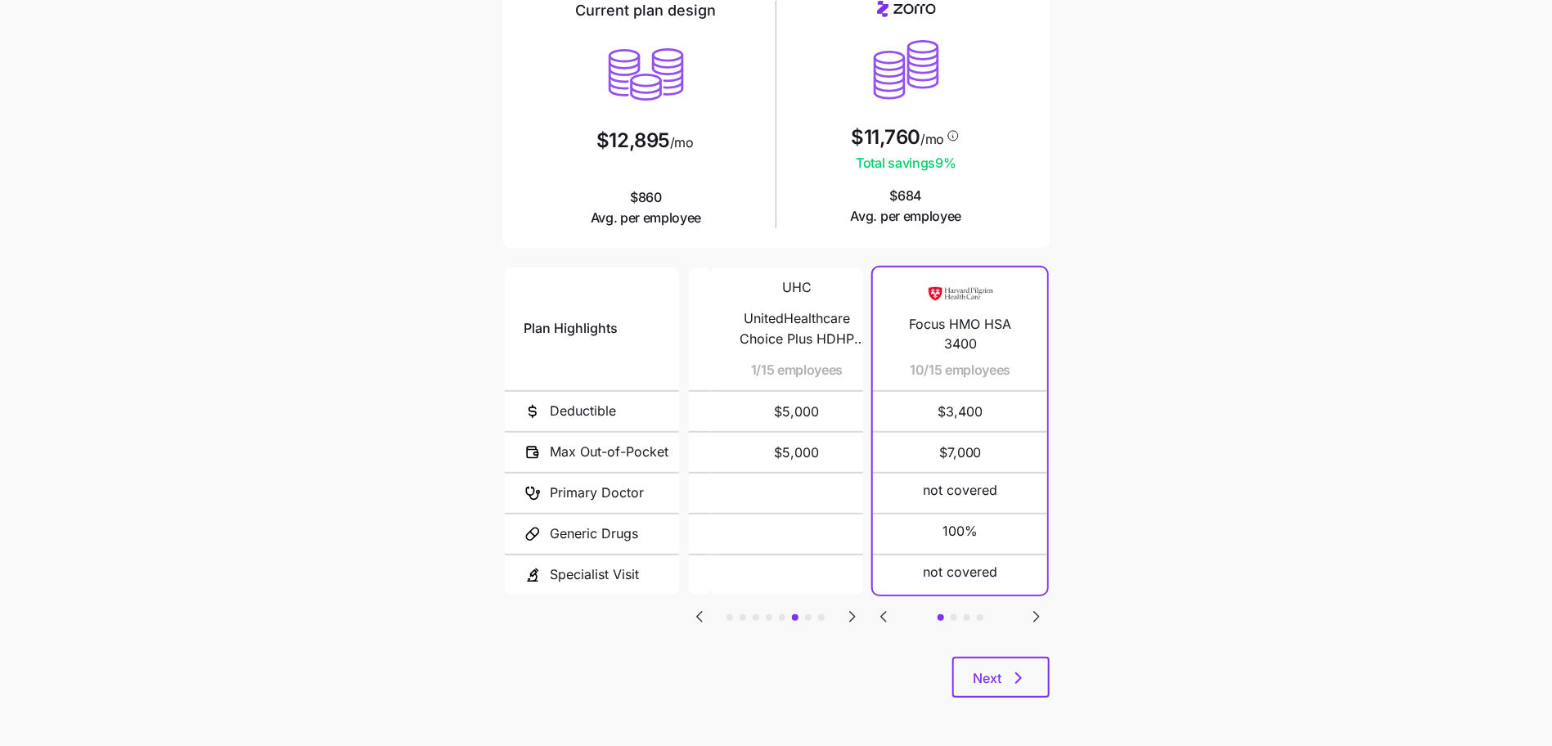
click at [701, 612] on icon "Go to previous slide" at bounding box center [699, 617] width 5 height 10
click at [1033, 609] on icon "Go to next slide" at bounding box center [1036, 617] width 20 height 20
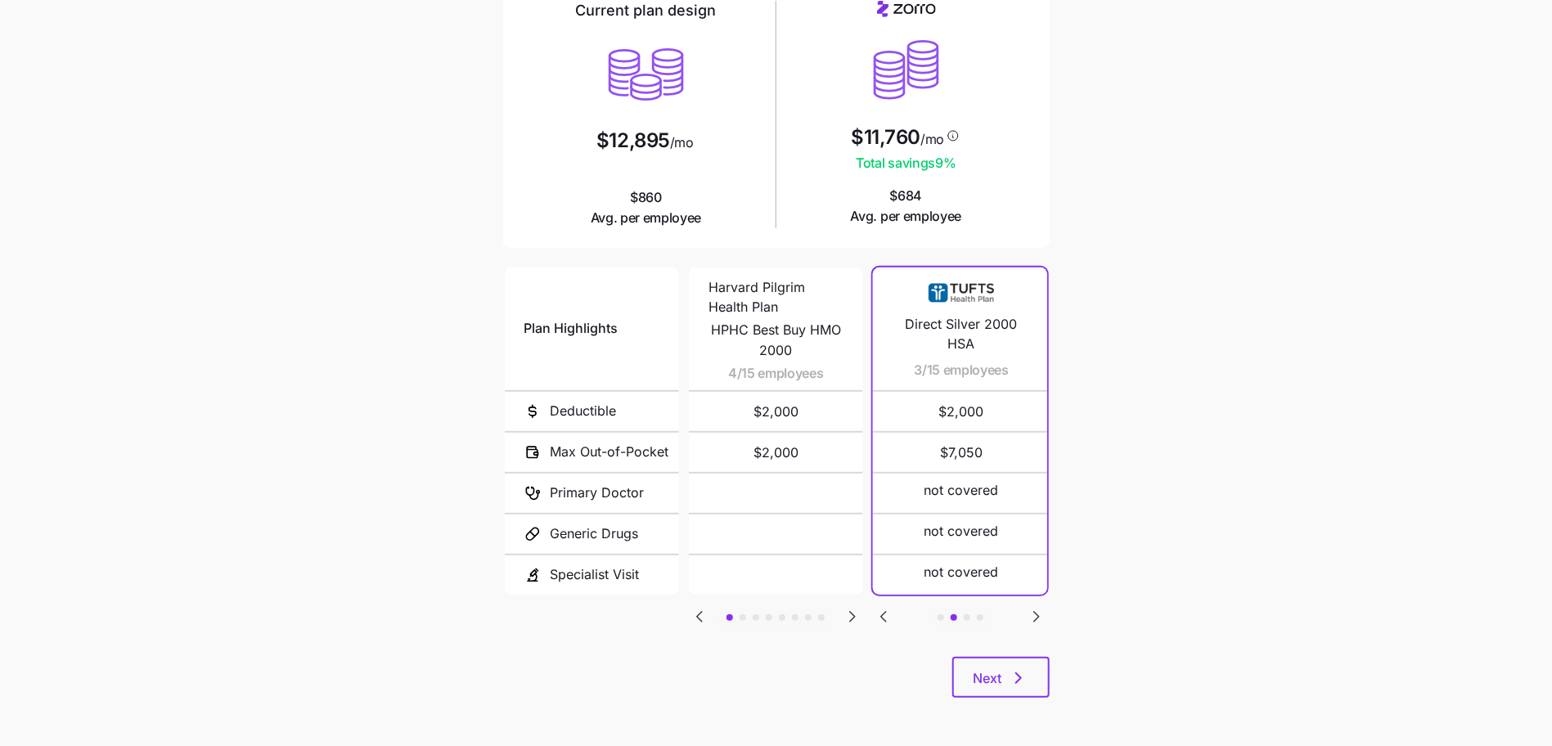
click at [1037, 609] on icon "Go to next slide" at bounding box center [1036, 617] width 20 height 20
click at [882, 613] on icon "Go to previous slide" at bounding box center [883, 617] width 5 height 10
click at [883, 612] on icon "Go to previous slide" at bounding box center [883, 617] width 5 height 10
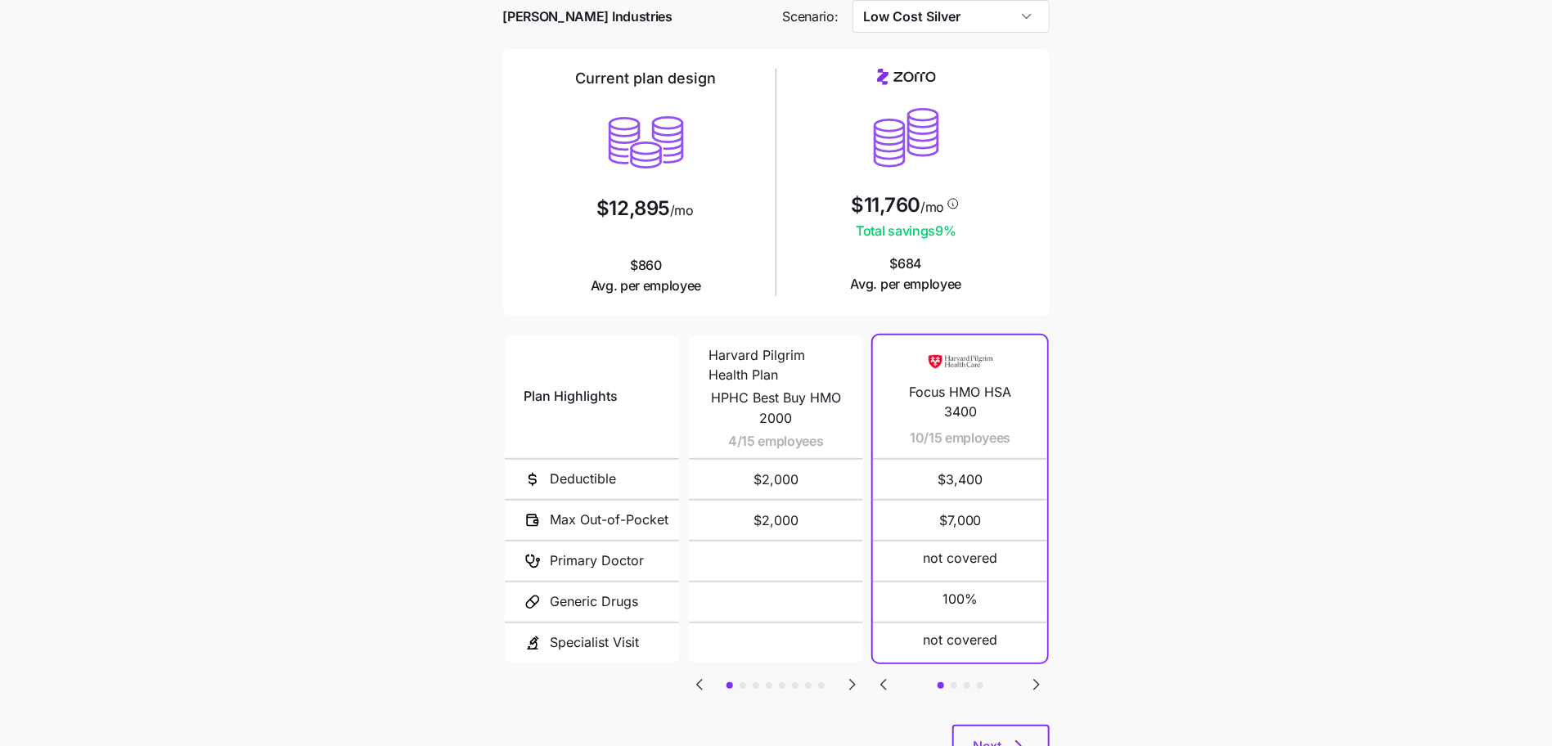
scroll to position [74, 0]
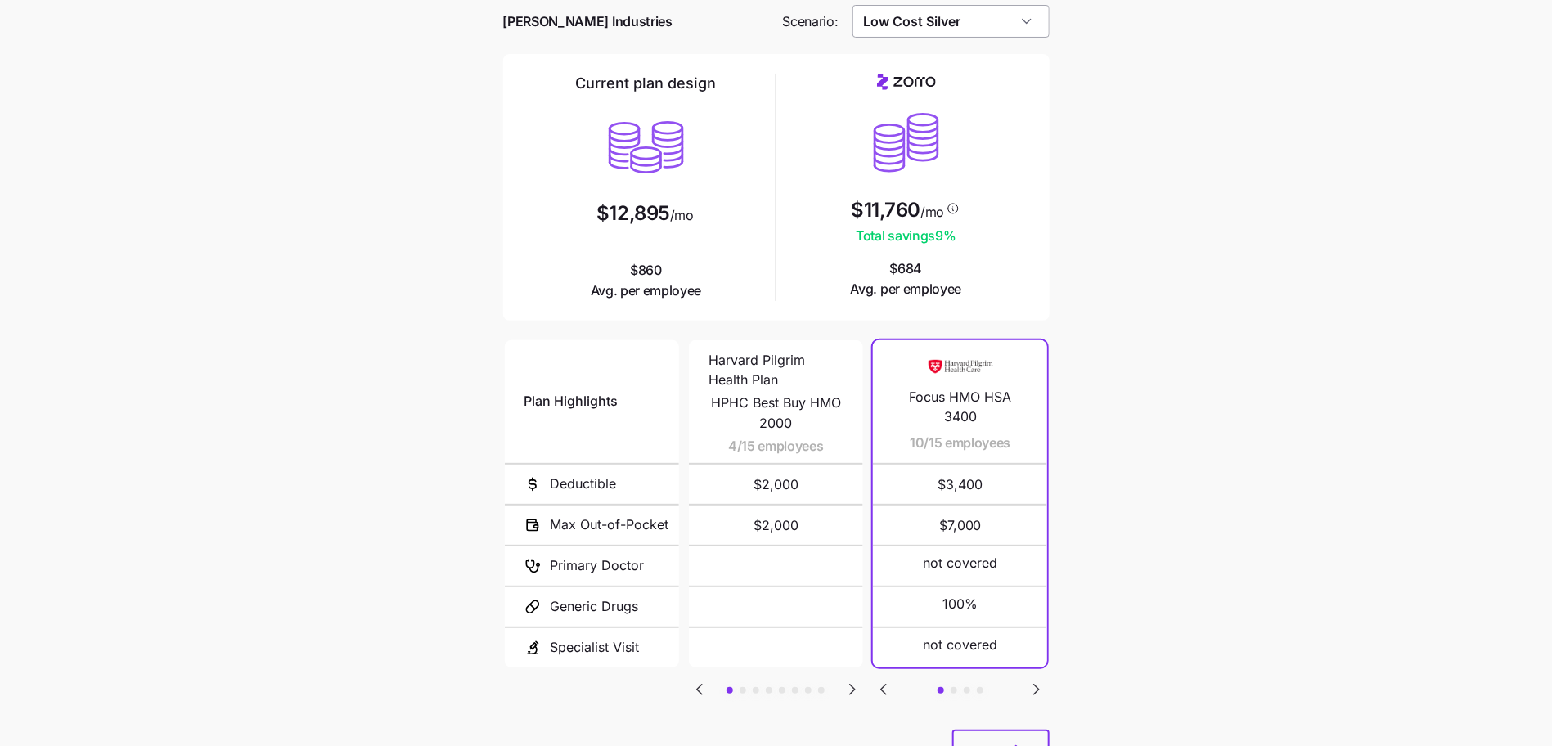
click at [990, 13] on input "Low Cost Silver" at bounding box center [950, 21] width 197 height 33
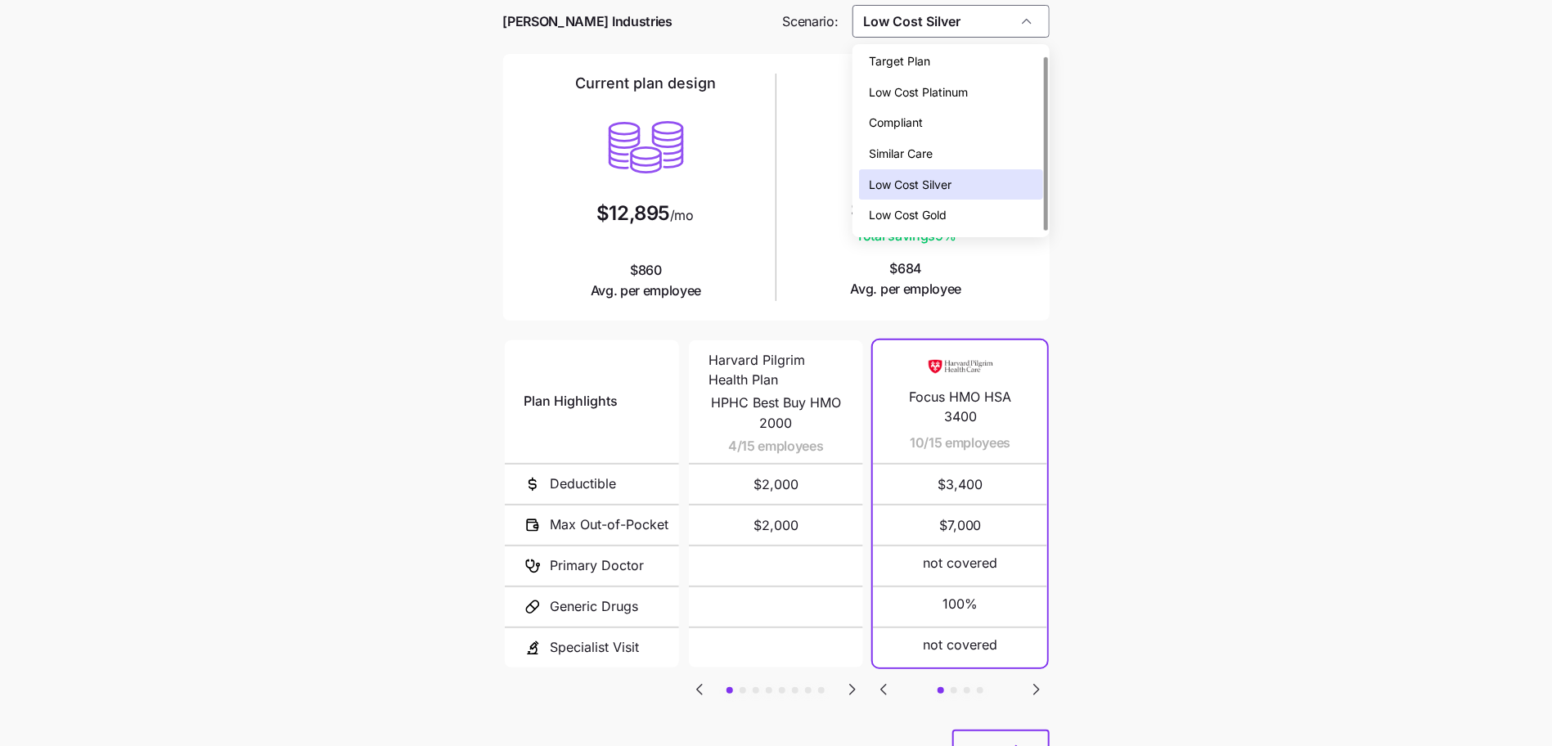
click at [981, 201] on div "Low Cost Gold" at bounding box center [951, 215] width 184 height 31
type input "Low Cost Gold"
